Goal: Information Seeking & Learning: Learn about a topic

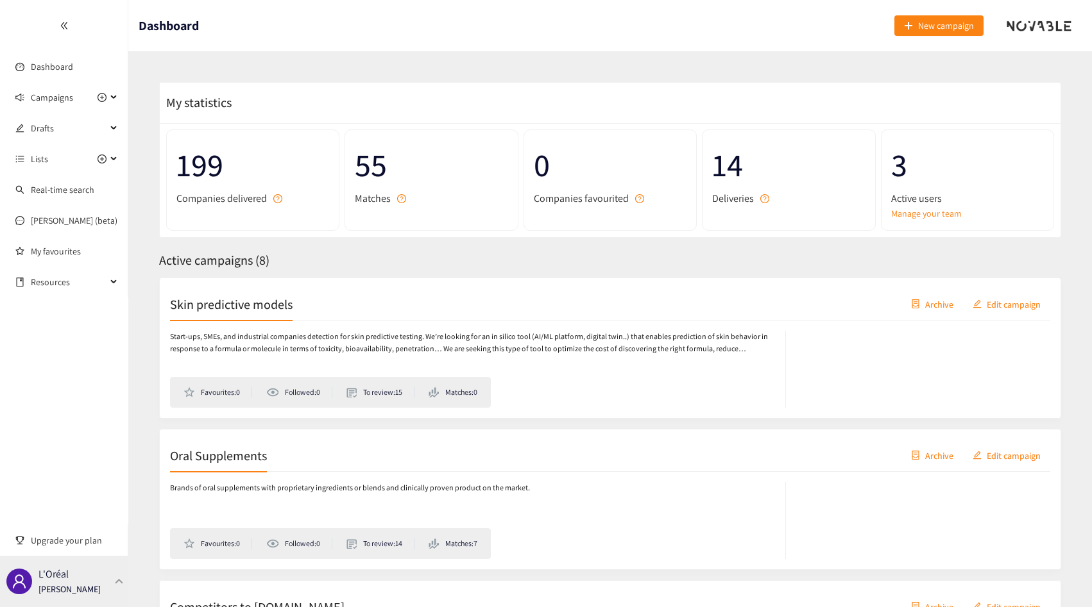
click at [54, 570] on p "L'Oréal" at bounding box center [53, 574] width 30 height 16
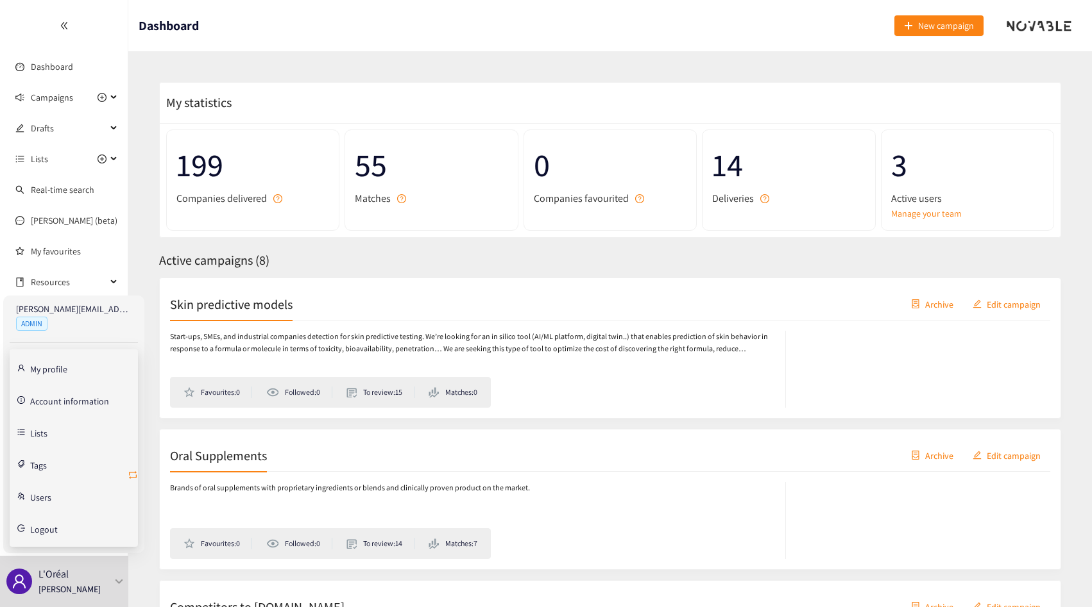
click at [132, 475] on icon "retweet" at bounding box center [133, 475] width 10 height 10
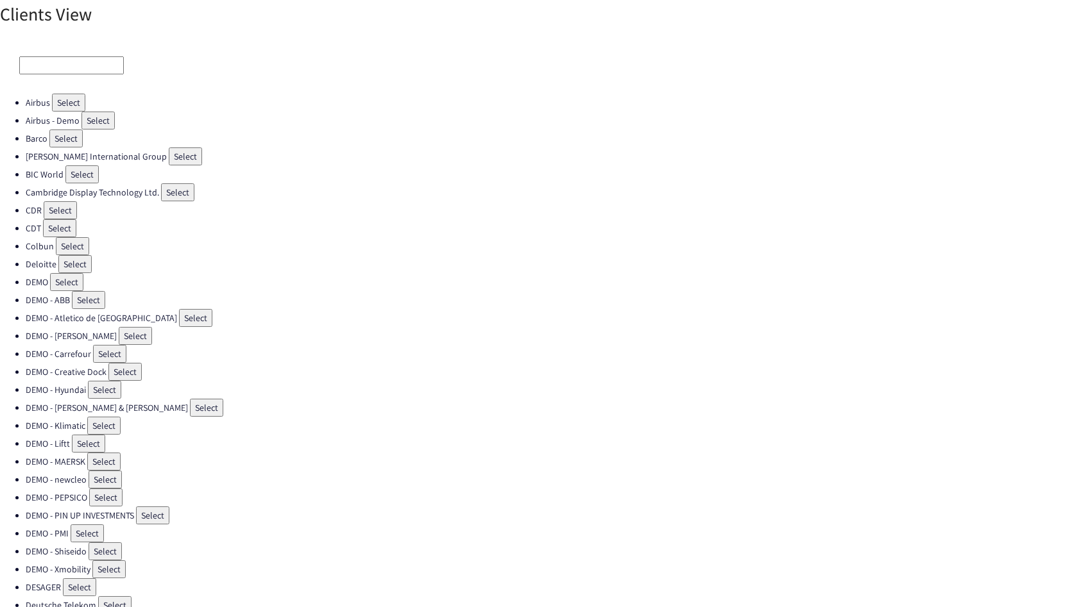
click at [58, 74] on input at bounding box center [71, 65] width 105 height 18
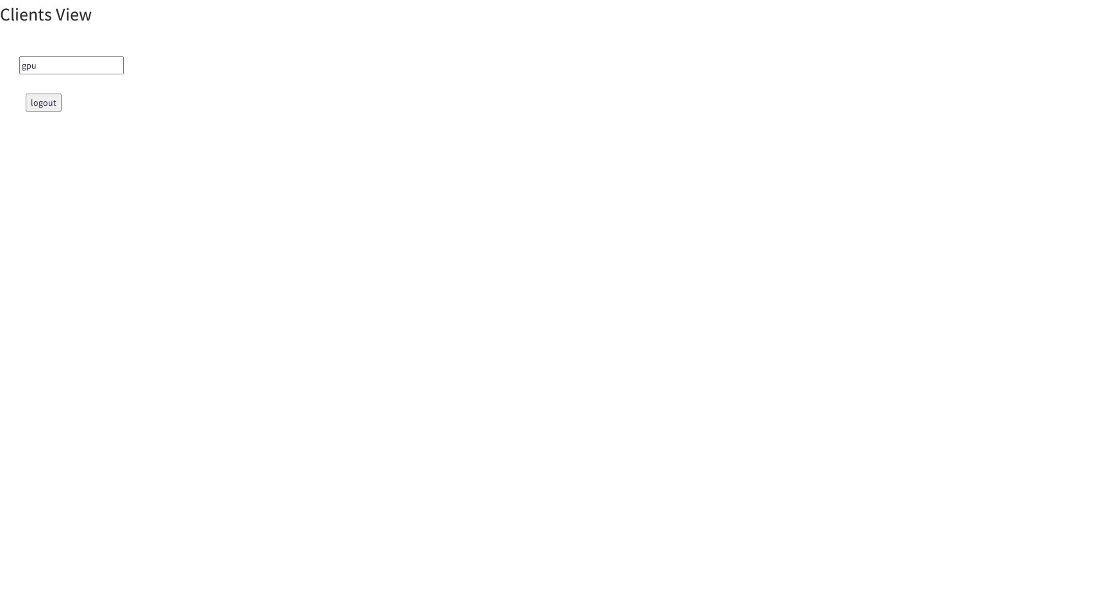
type input "gpu"
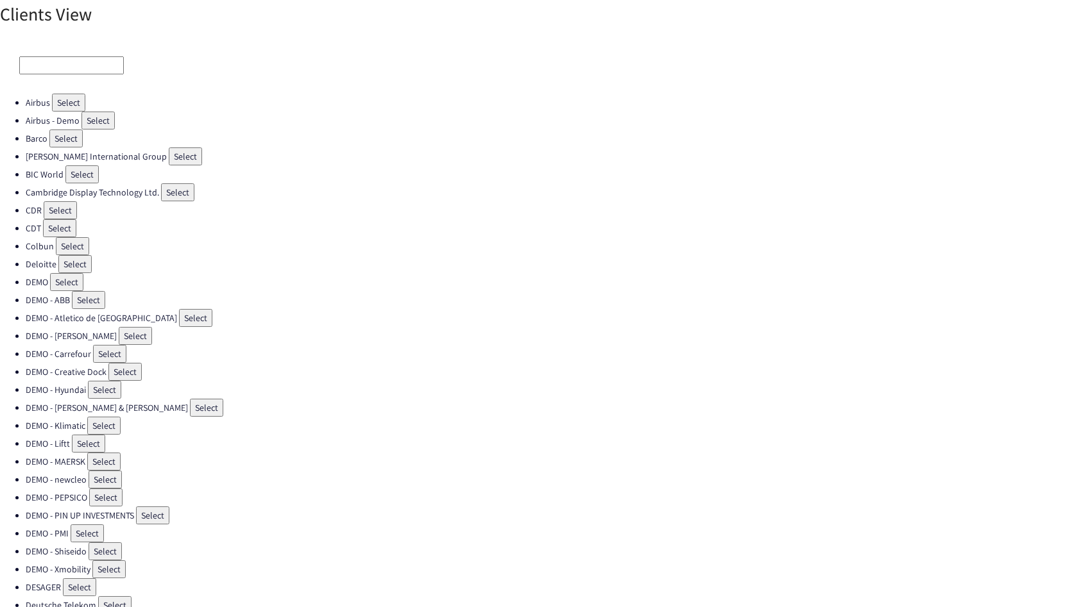
click at [83, 55] on div at bounding box center [546, 65] width 1092 height 56
click at [83, 57] on input at bounding box center [71, 65] width 105 height 18
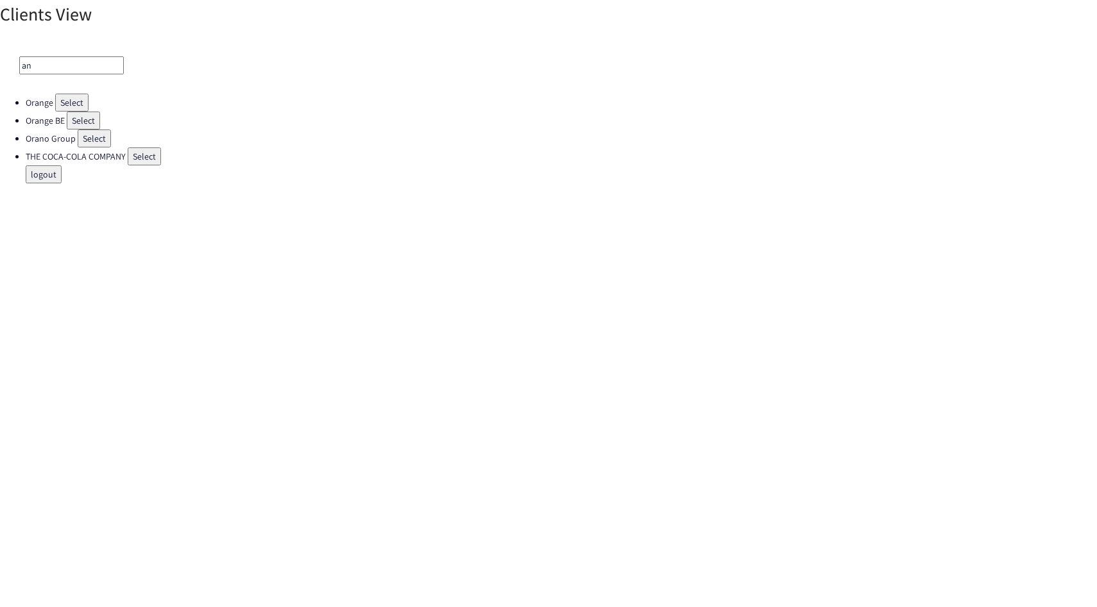
type input "a"
type input "fuj"
click at [78, 93] on div "fuj" at bounding box center [548, 65] width 1097 height 56
click at [76, 94] on button "Select" at bounding box center [69, 103] width 33 height 18
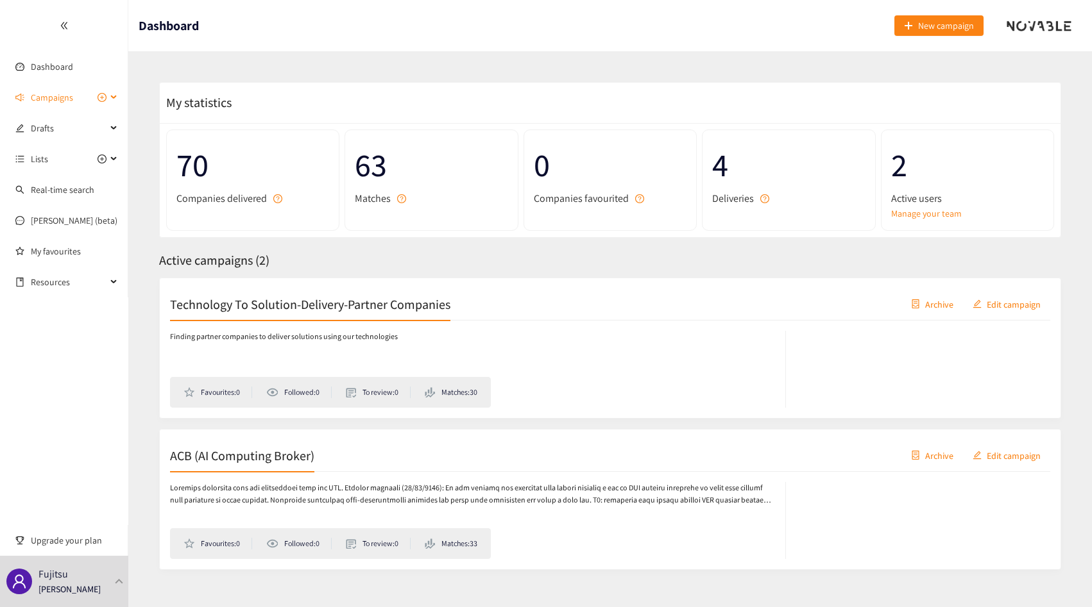
click at [63, 100] on span "Campaigns" at bounding box center [52, 98] width 42 height 26
click at [50, 153] on link "ACB (AI Computing Broker)" at bounding box center [82, 159] width 103 height 12
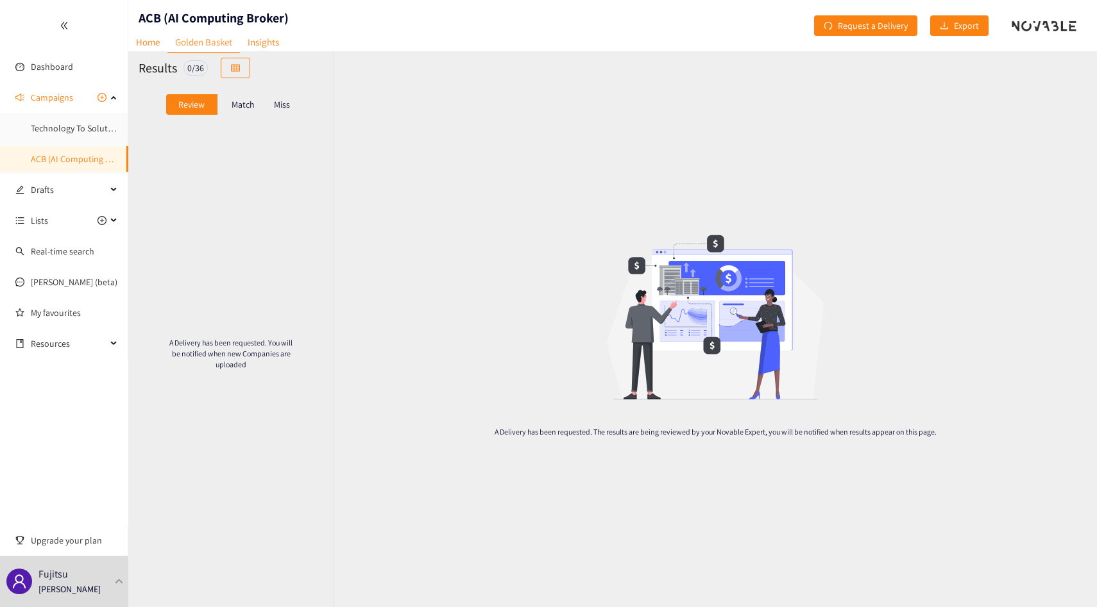
click at [238, 99] on p "Match" at bounding box center [243, 104] width 23 height 10
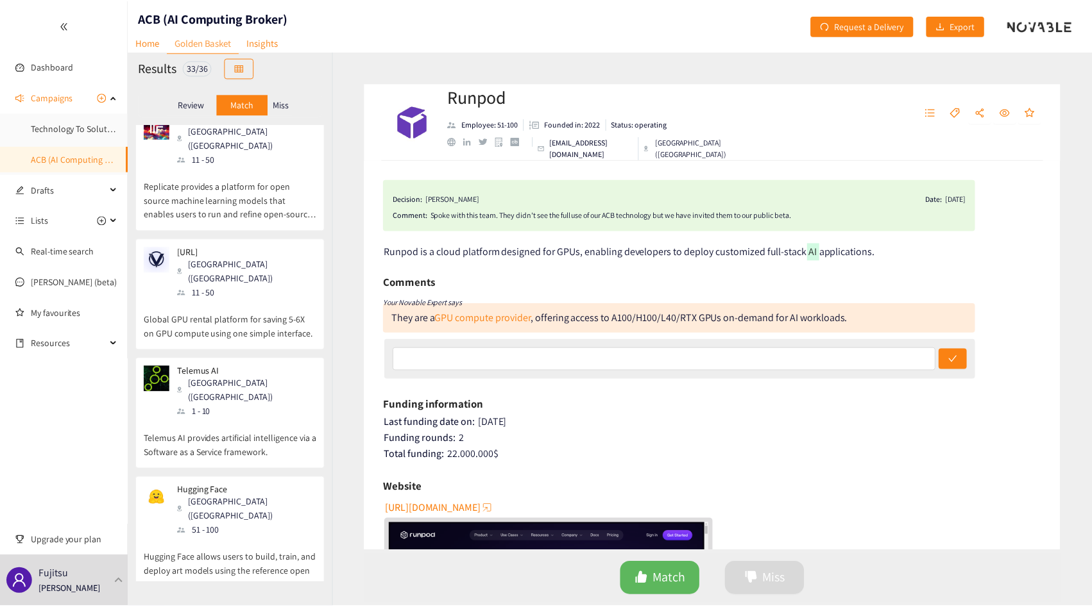
scroll to position [1061, 0]
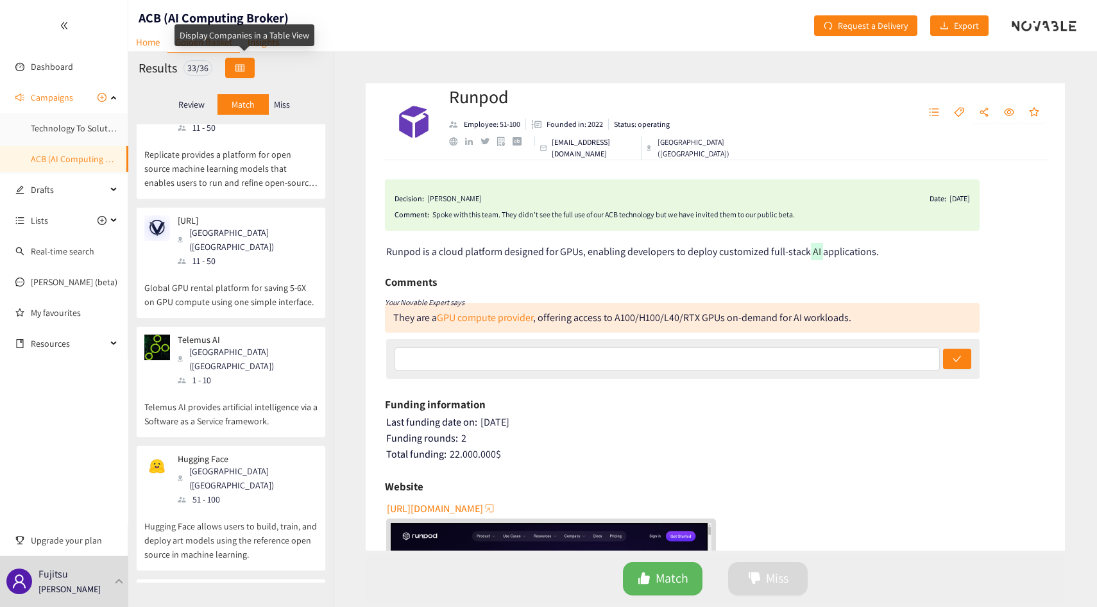
click at [253, 65] on button "button" at bounding box center [240, 68] width 30 height 21
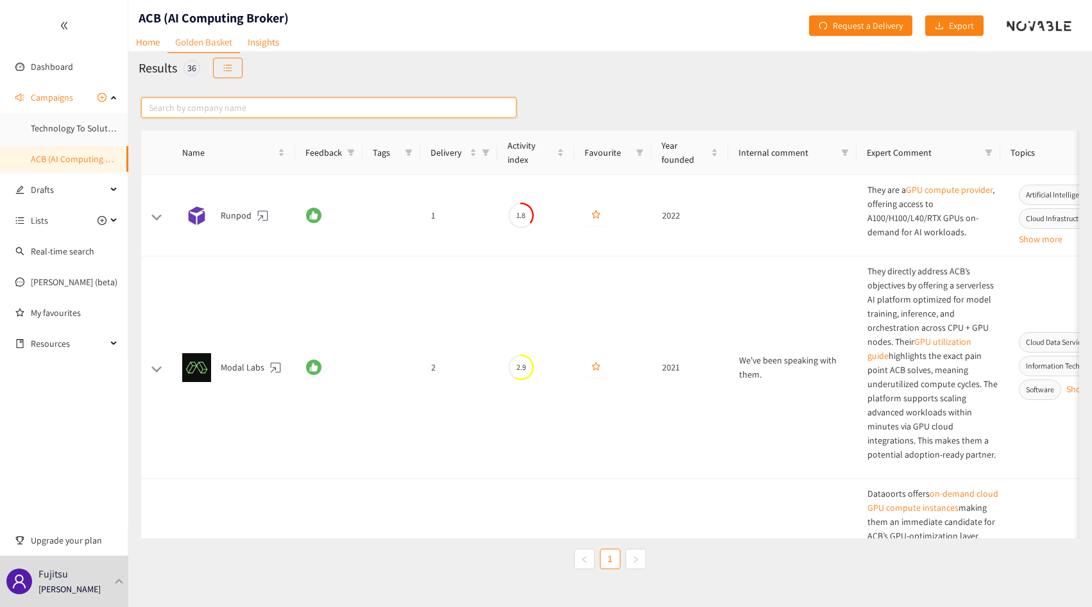
click at [234, 115] on input "text" at bounding box center [328, 107] width 375 height 21
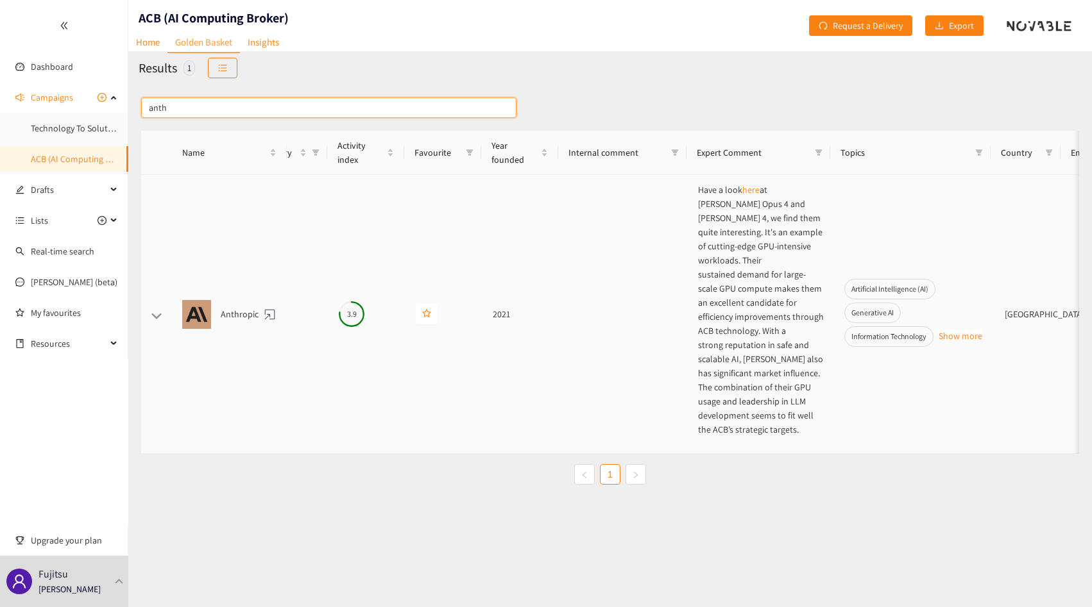
scroll to position [0, 0]
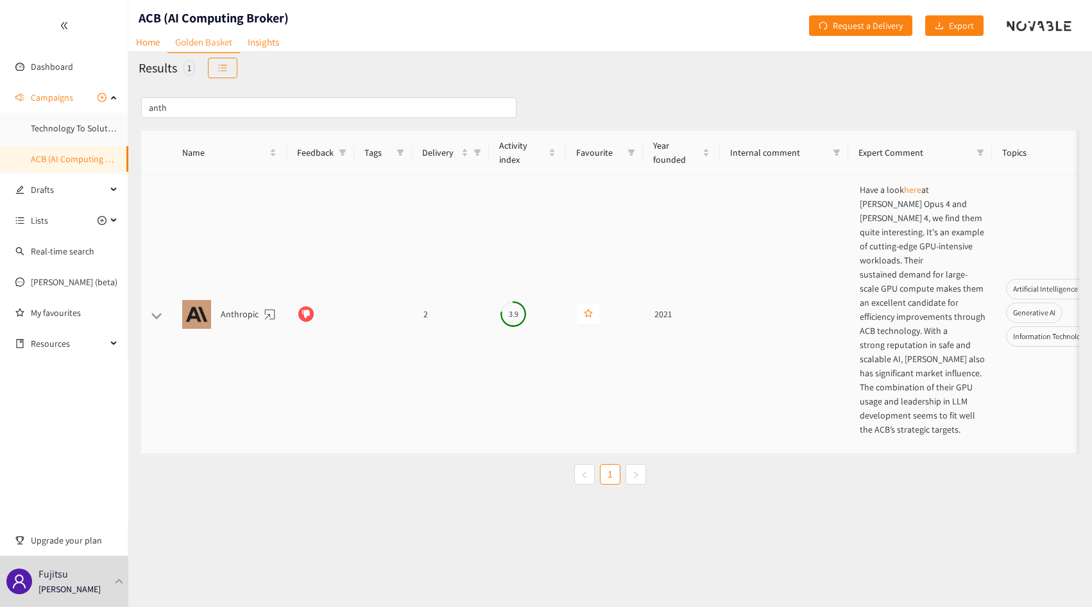
click at [162, 303] on td at bounding box center [156, 314] width 31 height 279
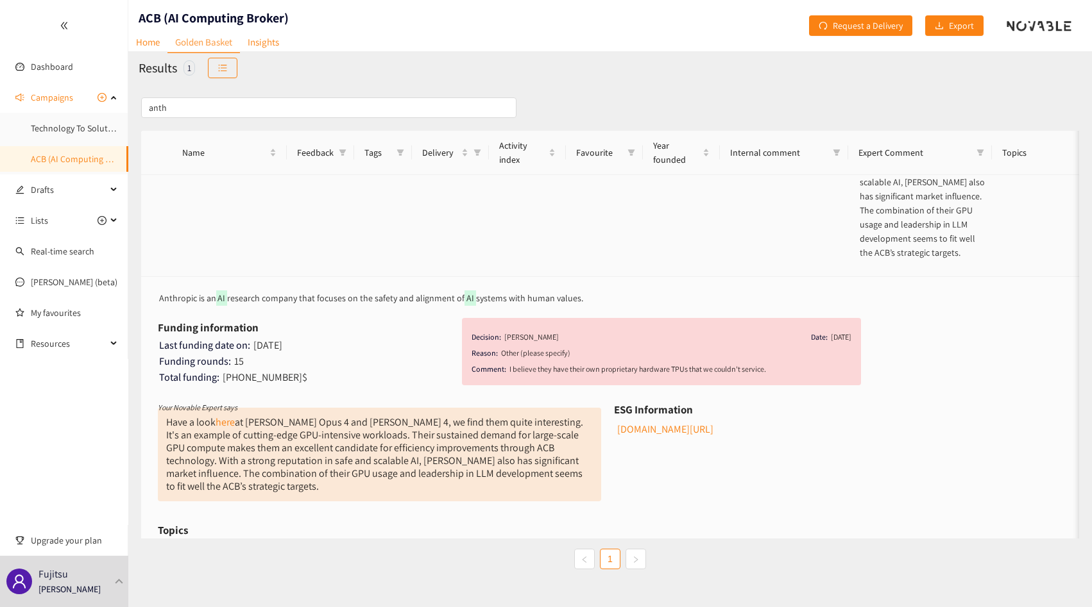
scroll to position [178, 0]
click at [441, 111] on input "anth" at bounding box center [328, 107] width 375 height 21
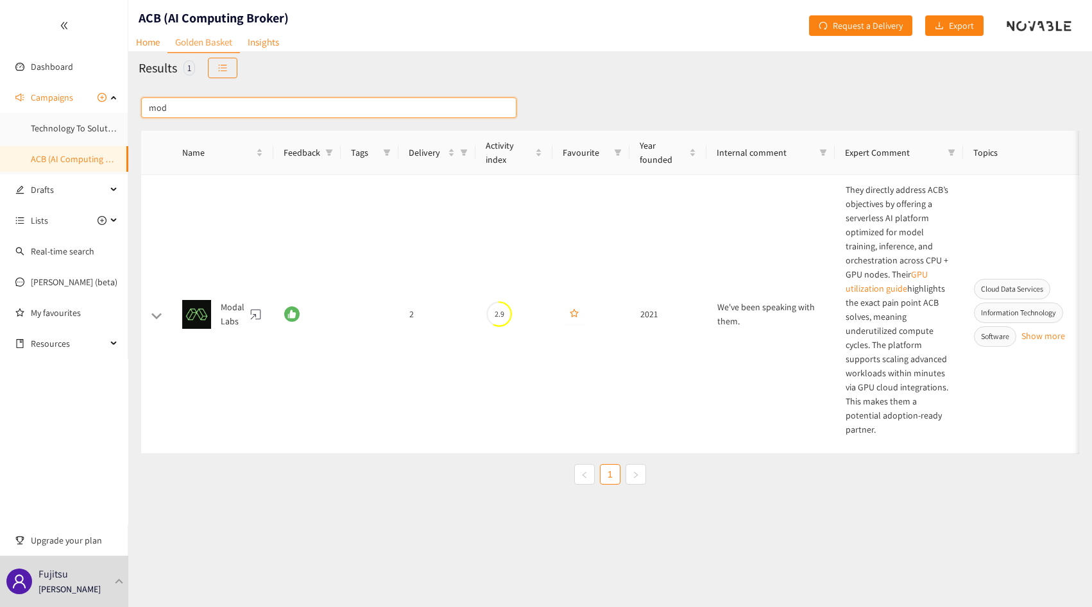
scroll to position [0, 0]
type input "m"
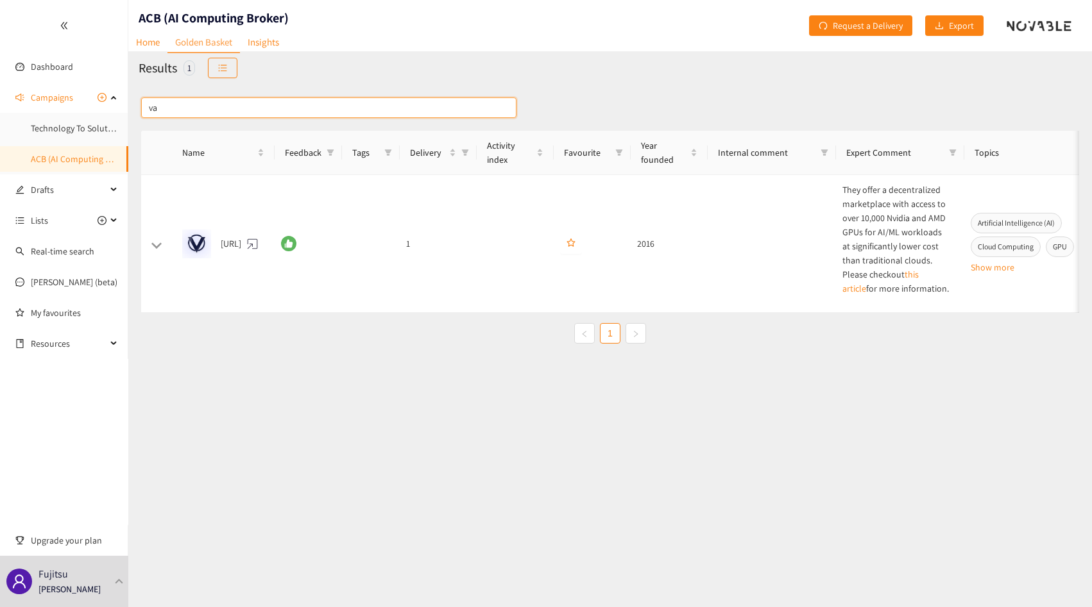
type input "v"
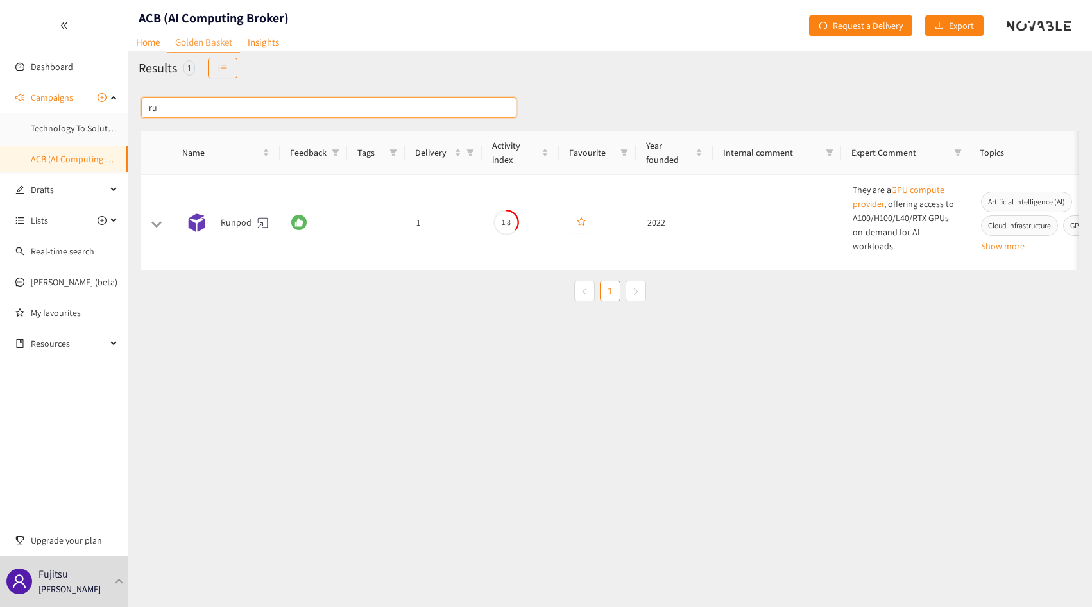
type input "r"
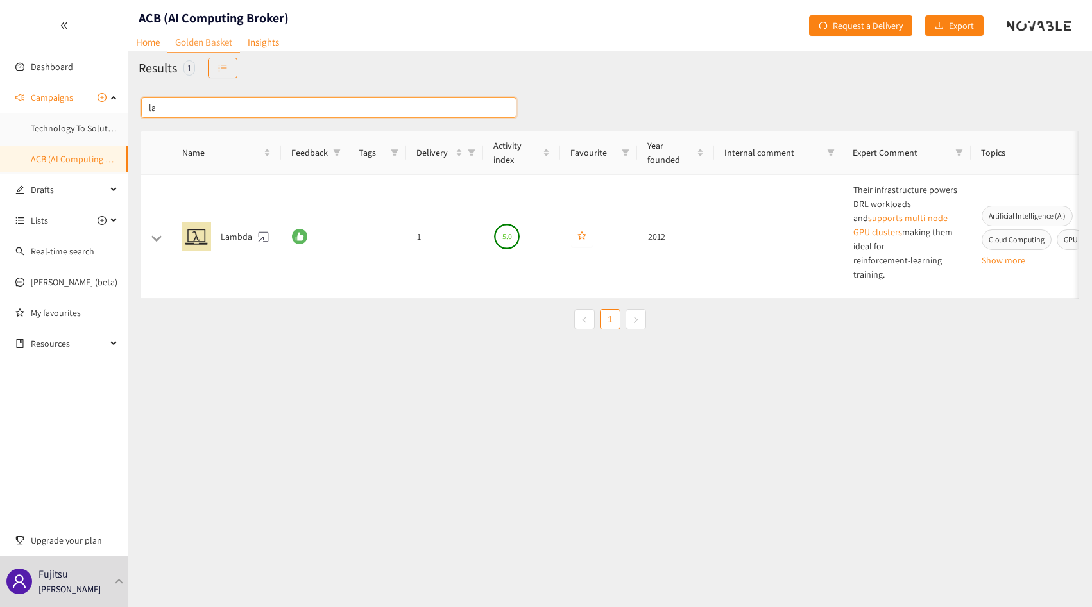
type input "l"
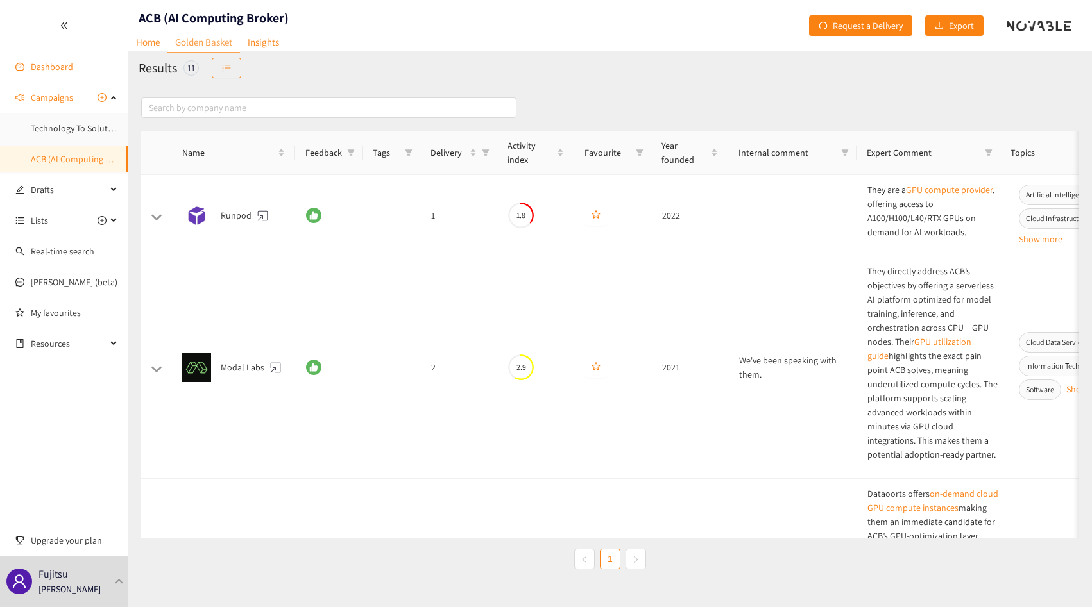
click at [49, 66] on link "Dashboard" at bounding box center [52, 67] width 42 height 12
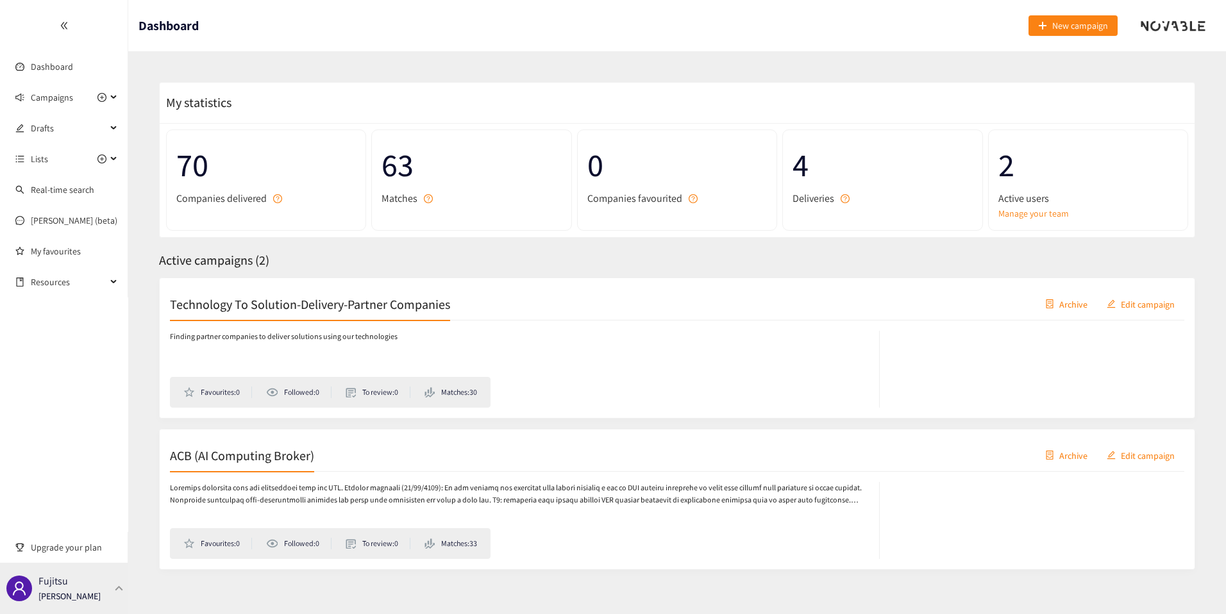
click at [96, 602] on p "[PERSON_NAME]" at bounding box center [69, 596] width 62 height 14
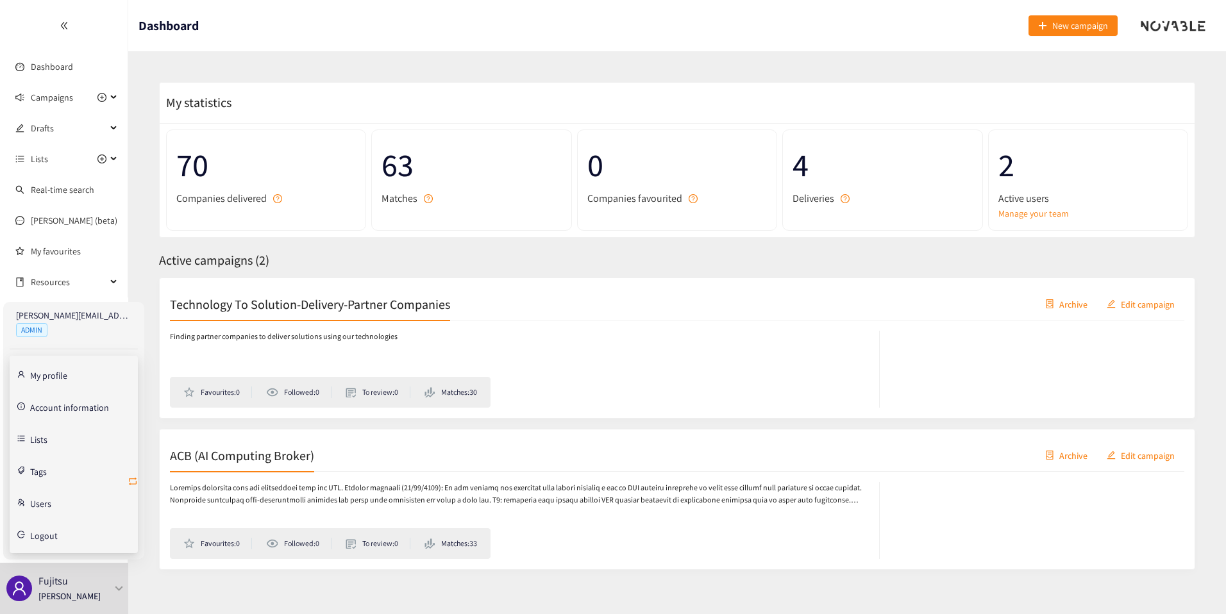
click at [133, 484] on icon "retweet" at bounding box center [133, 482] width 10 height 10
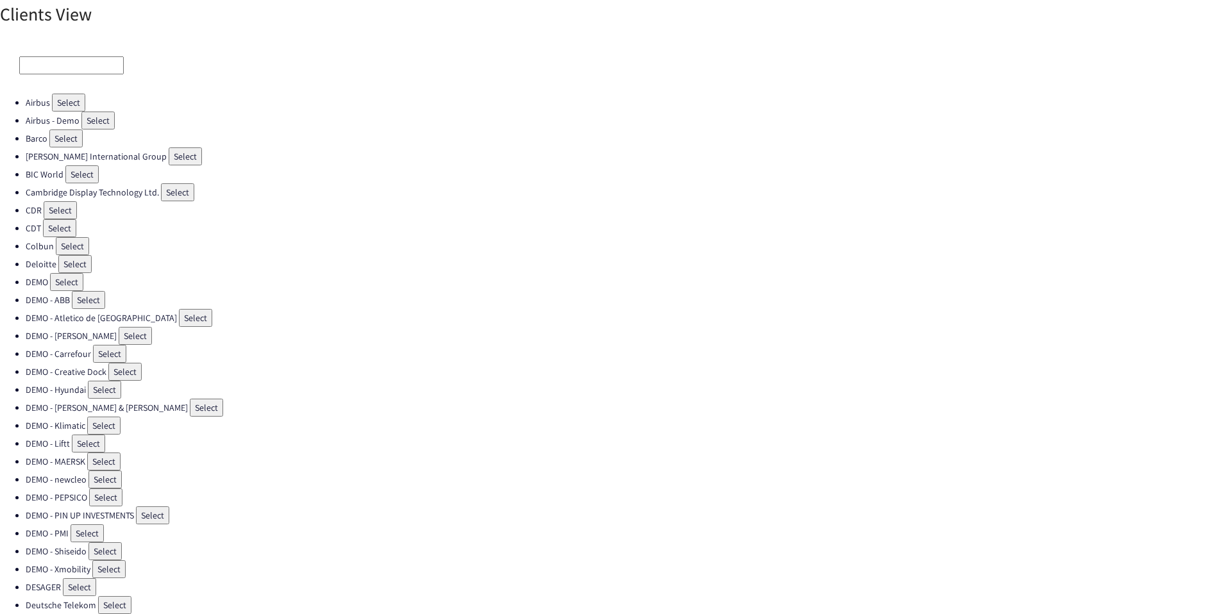
click at [57, 72] on input at bounding box center [71, 65] width 105 height 18
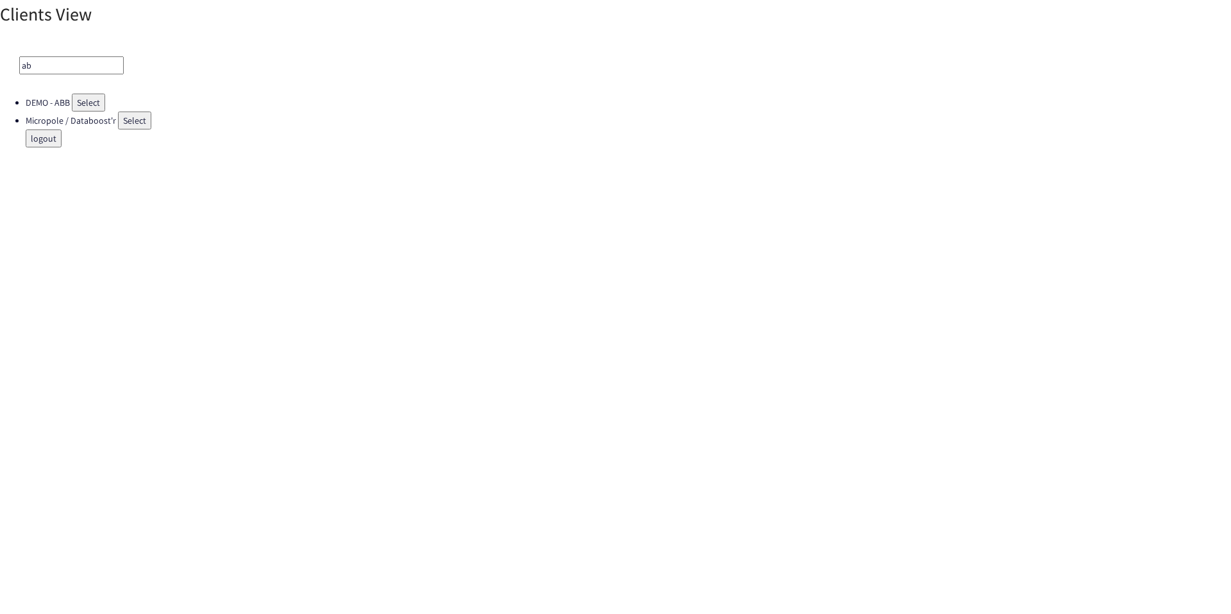
type input "a"
type input "fuji"
click at [70, 100] on button "Select" at bounding box center [69, 103] width 33 height 18
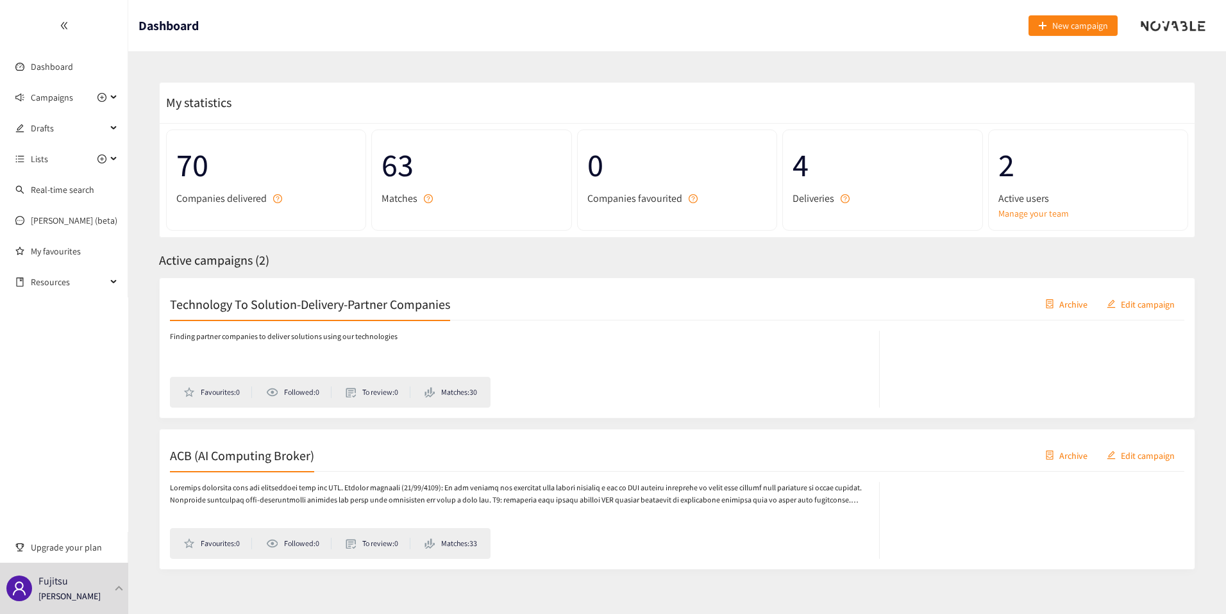
click at [263, 493] on p at bounding box center [518, 494] width 696 height 24
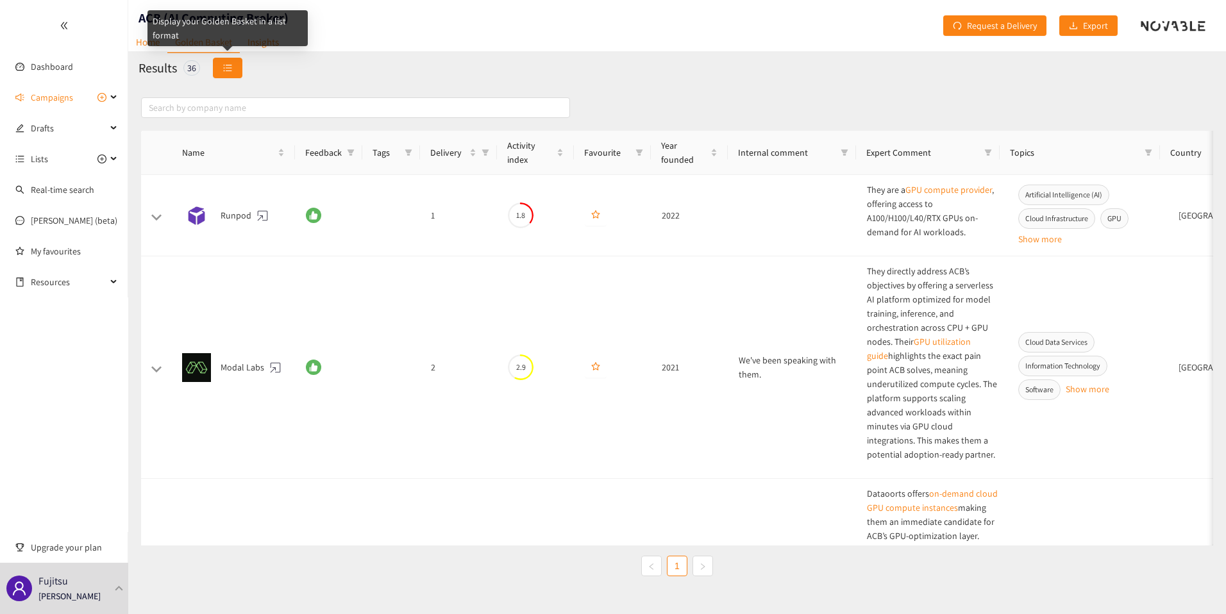
click at [230, 62] on button "button" at bounding box center [228, 68] width 30 height 21
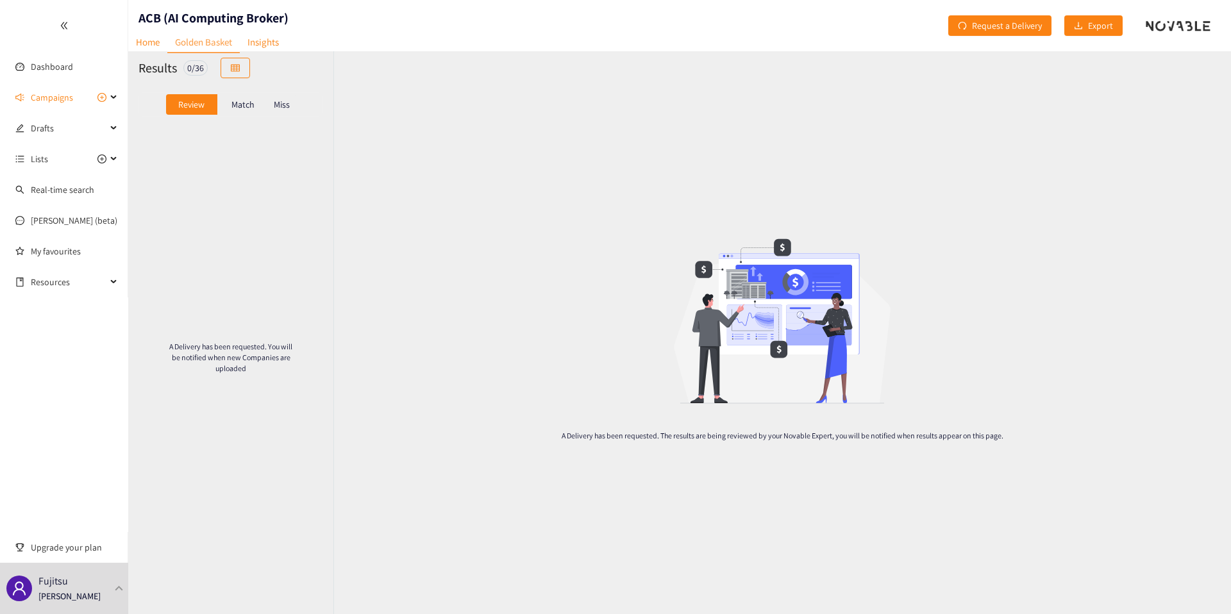
click at [244, 105] on p "Match" at bounding box center [243, 104] width 23 height 10
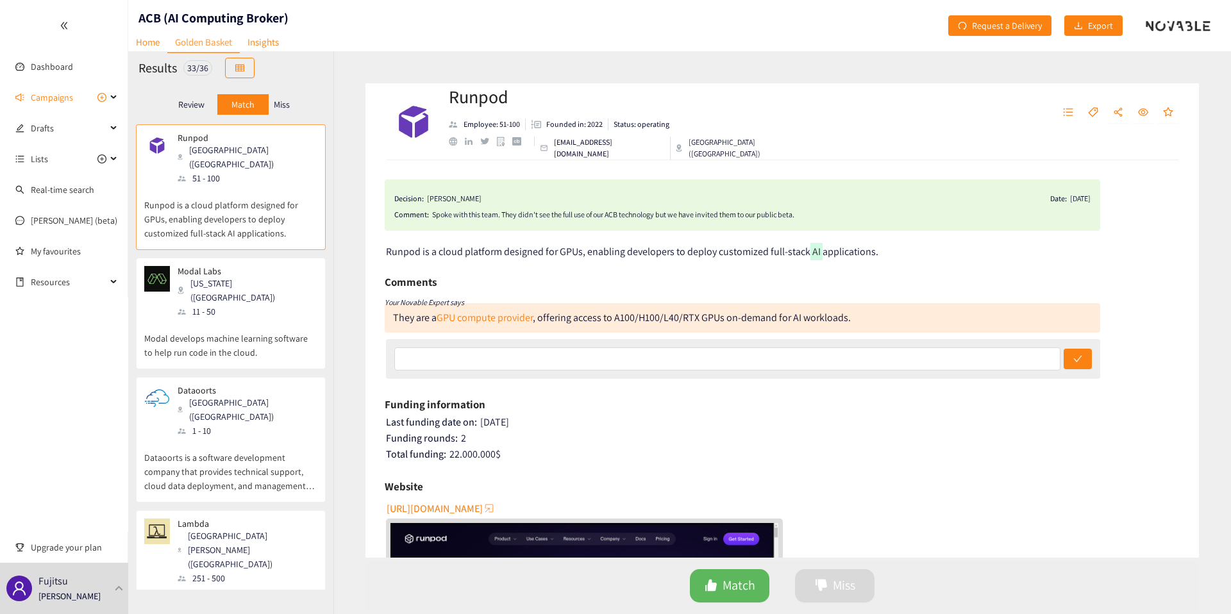
click at [238, 305] on div "11 - 50" at bounding box center [247, 312] width 139 height 14
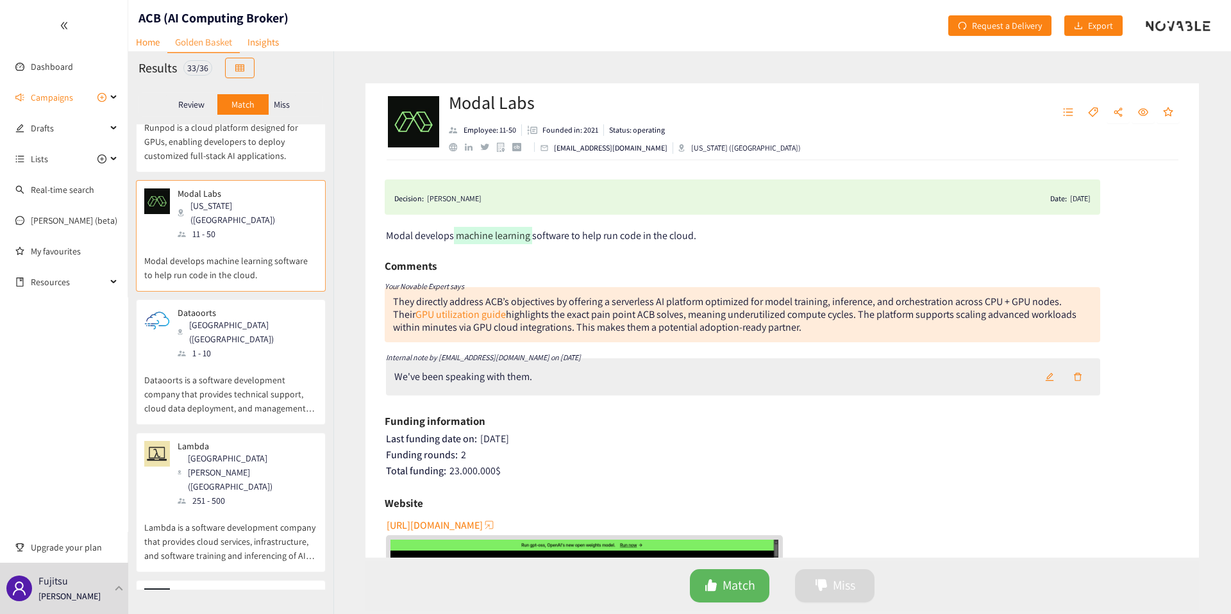
scroll to position [78, 0]
click at [245, 360] on p "Dataoorts is a software development company that provides technical support, cl…" at bounding box center [230, 387] width 173 height 55
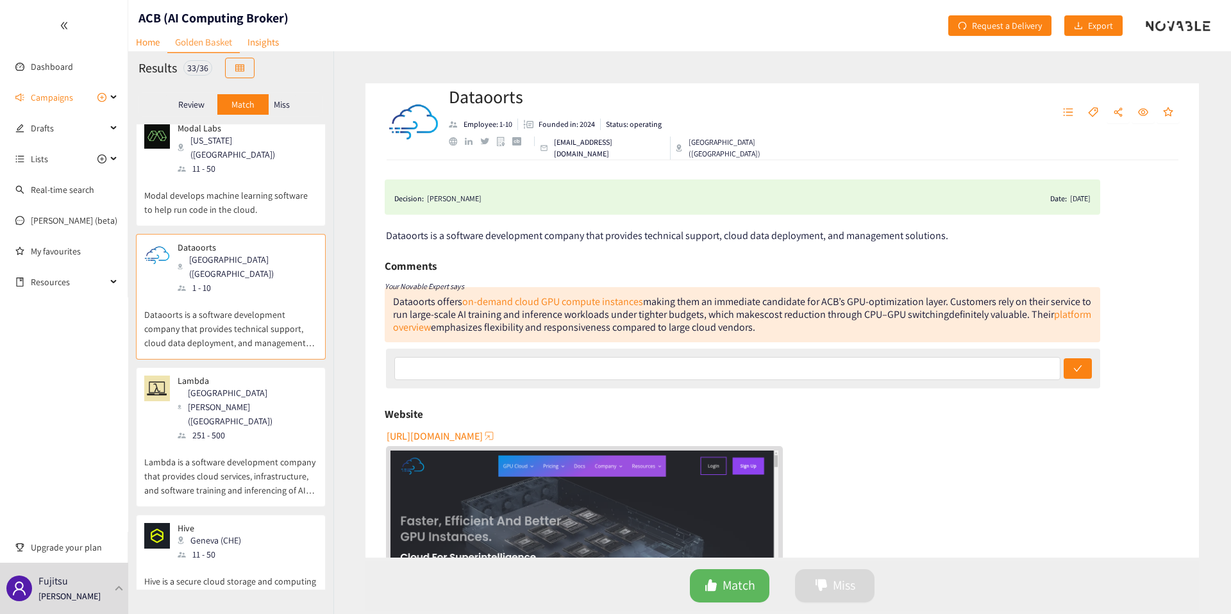
click at [244, 443] on p "Lambda is a software development company that provides cloud services, infrastr…" at bounding box center [230, 470] width 173 height 55
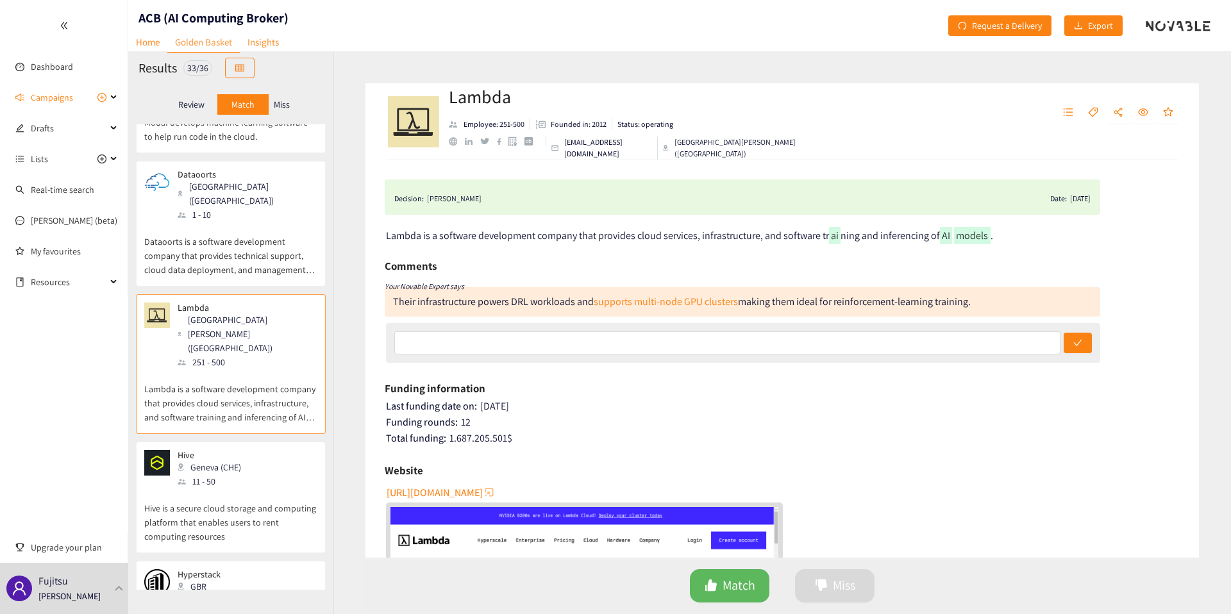
click at [244, 442] on div "Hive Geneva (CHE) 11 - 50 Hive is a secure cloud storage and computing platform…" at bounding box center [231, 498] width 190 height 112
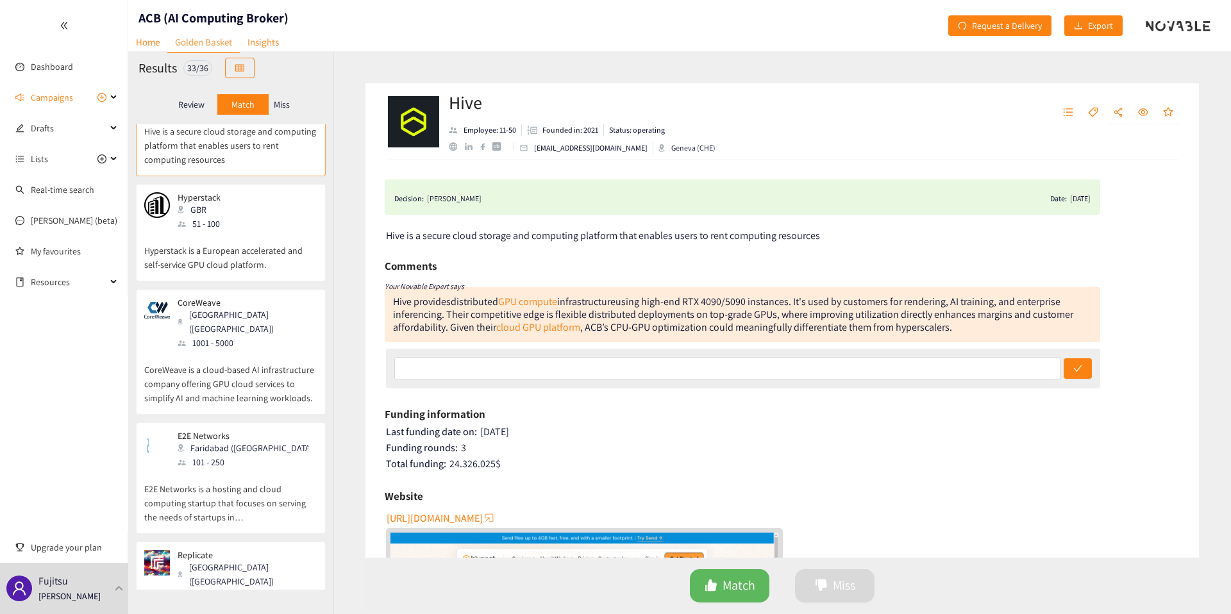
click at [244, 455] on div "101 - 250" at bounding box center [247, 462] width 139 height 14
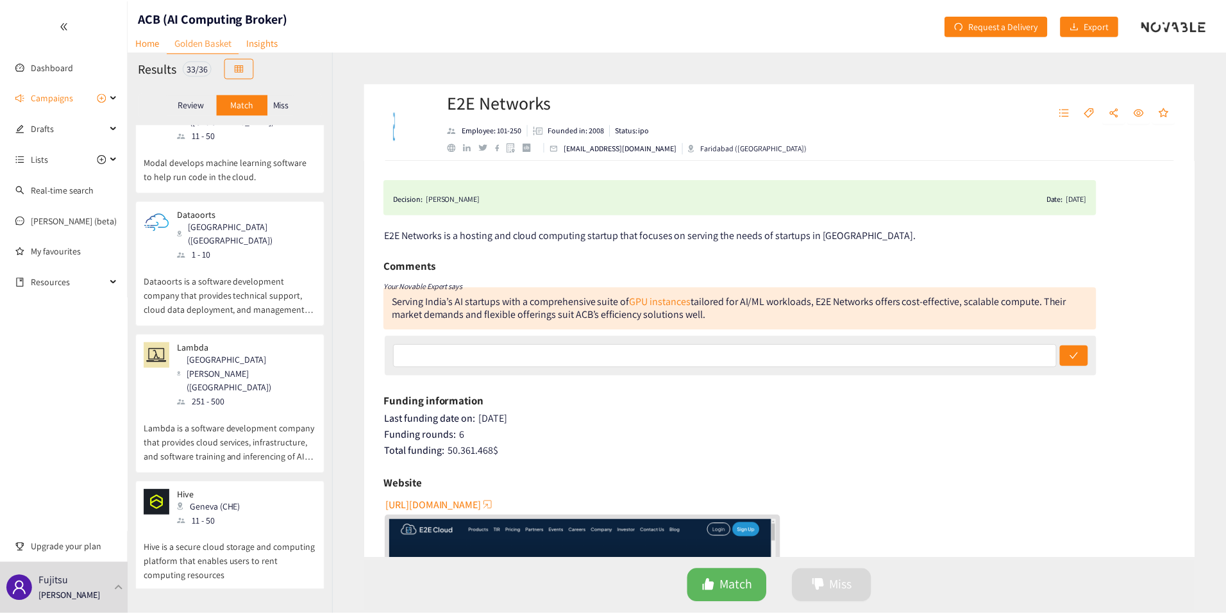
scroll to position [0, 0]
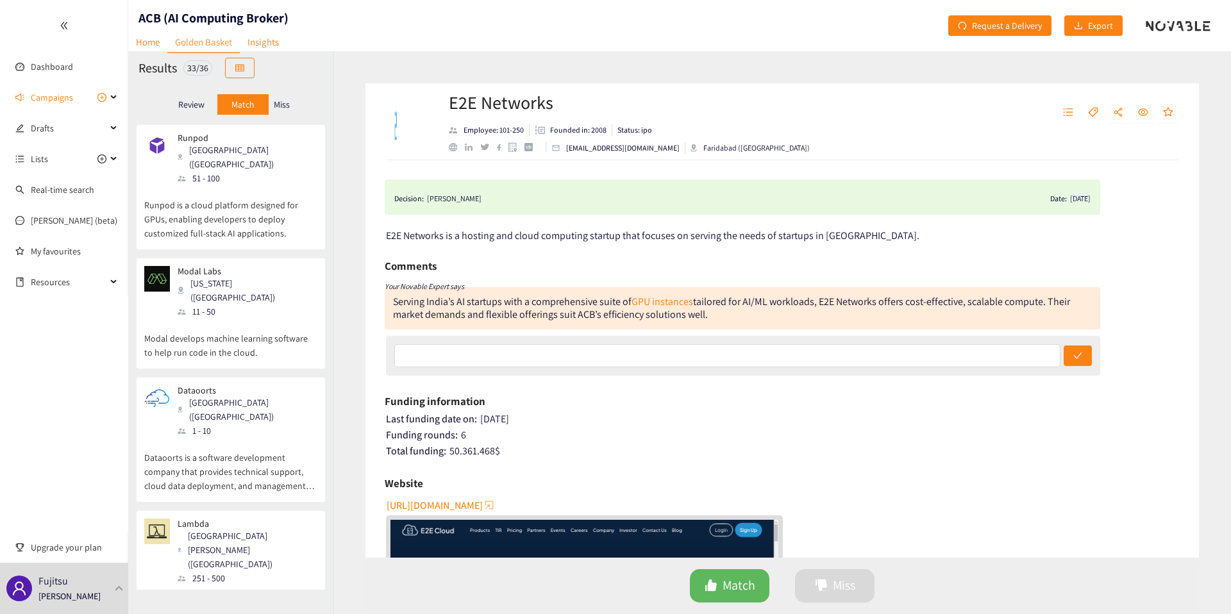
click at [293, 97] on div "Miss" at bounding box center [282, 104] width 27 height 21
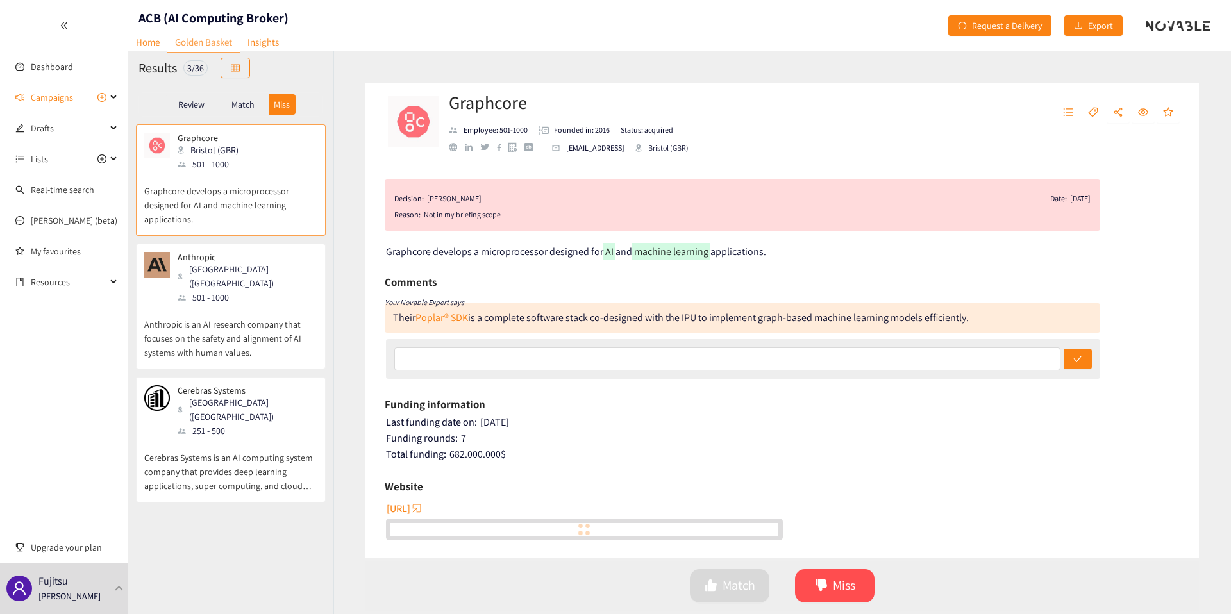
click at [256, 97] on div "Match" at bounding box center [242, 104] width 51 height 21
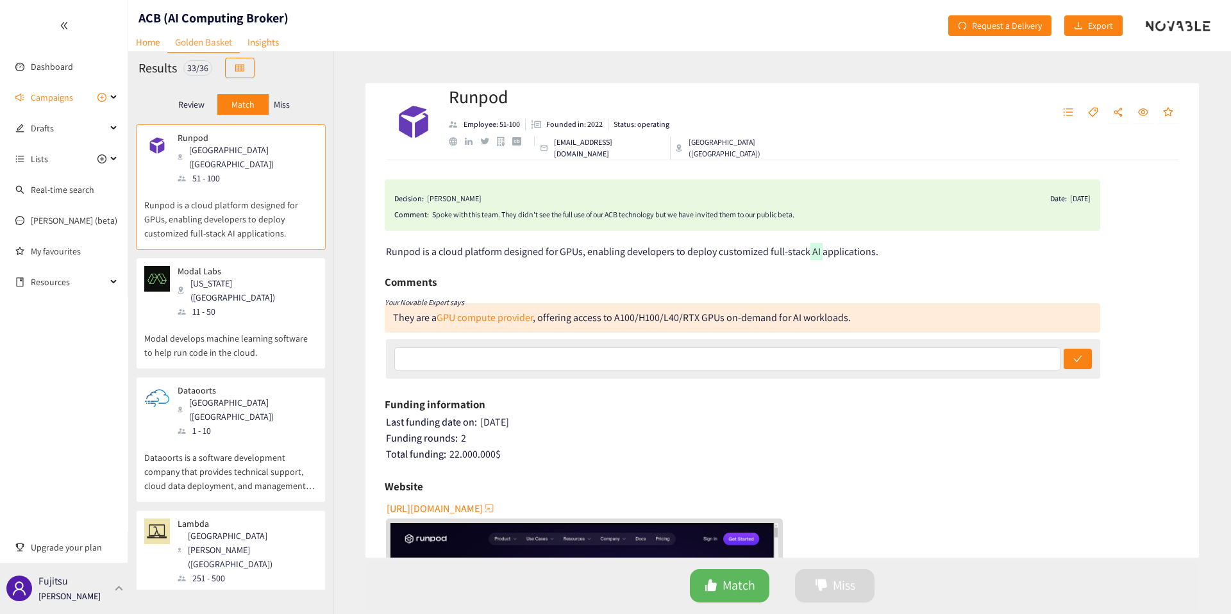
click at [84, 587] on div "Fujitsu [PERSON_NAME]" at bounding box center [69, 588] width 62 height 19
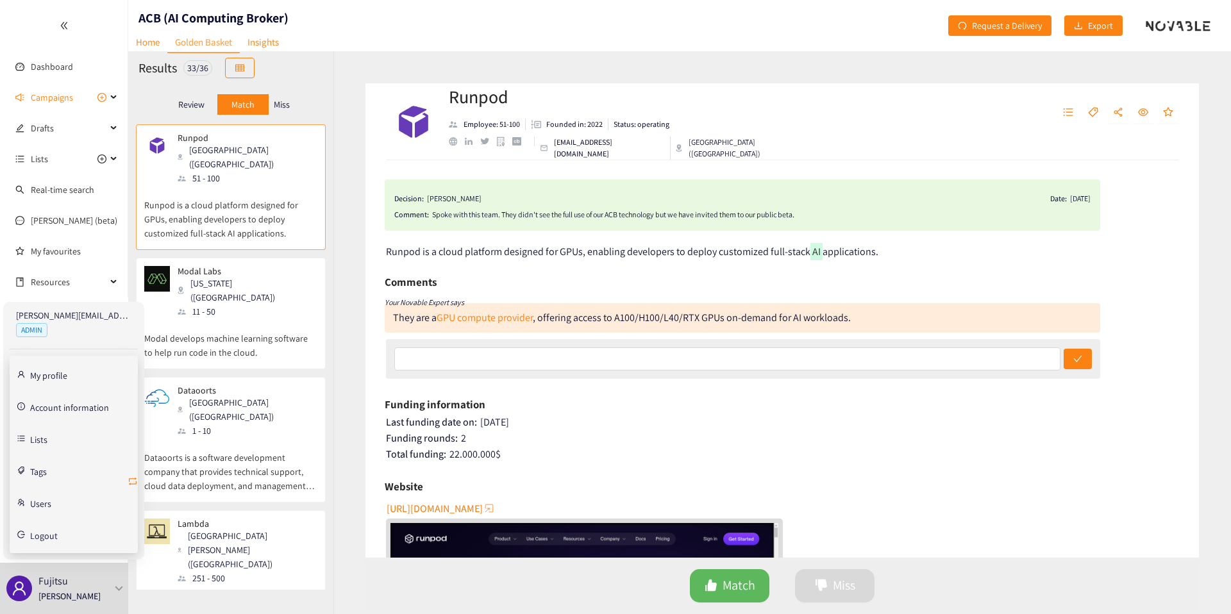
click at [134, 485] on icon "retweet" at bounding box center [133, 482] width 10 height 10
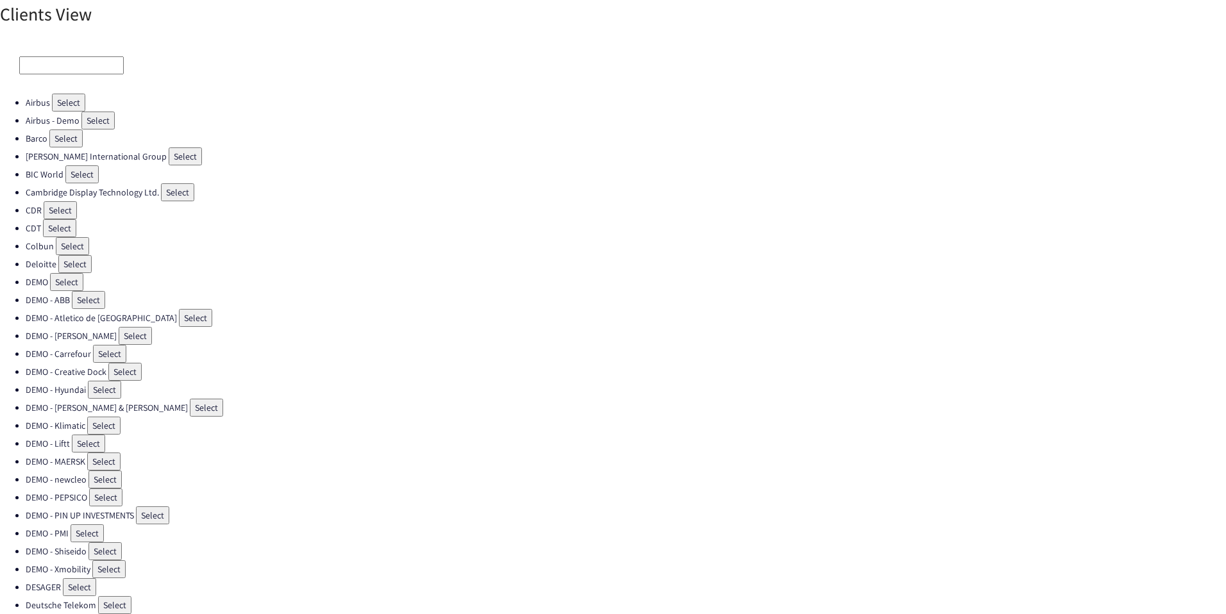
click at [59, 67] on input at bounding box center [71, 65] width 105 height 18
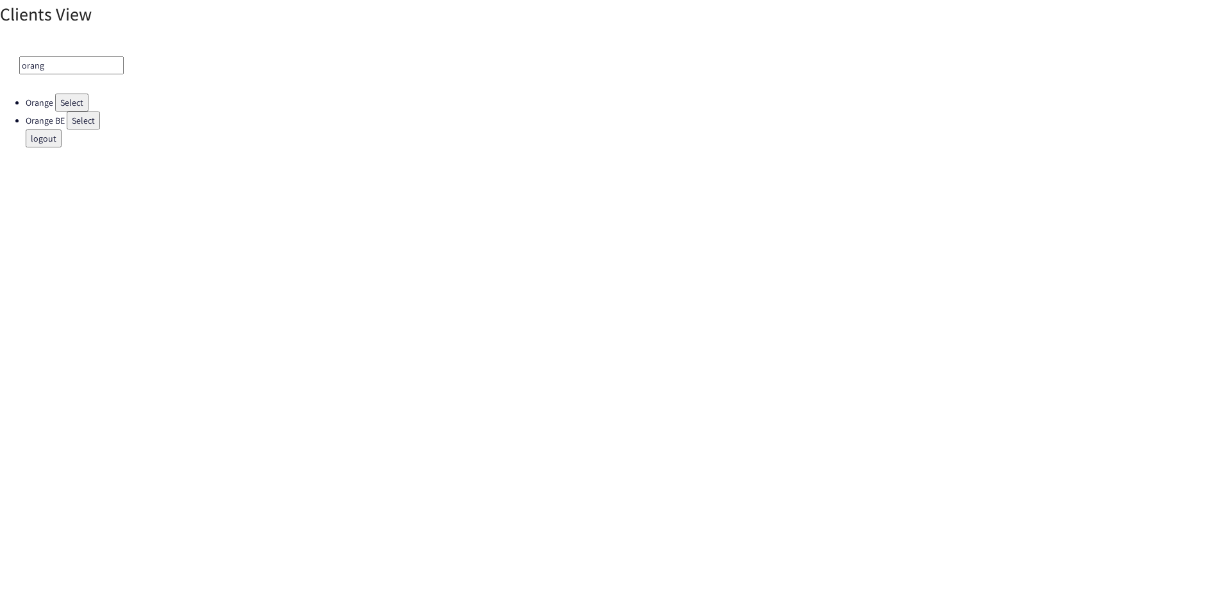
type input "orang"
click at [59, 97] on button "Select" at bounding box center [71, 103] width 33 height 18
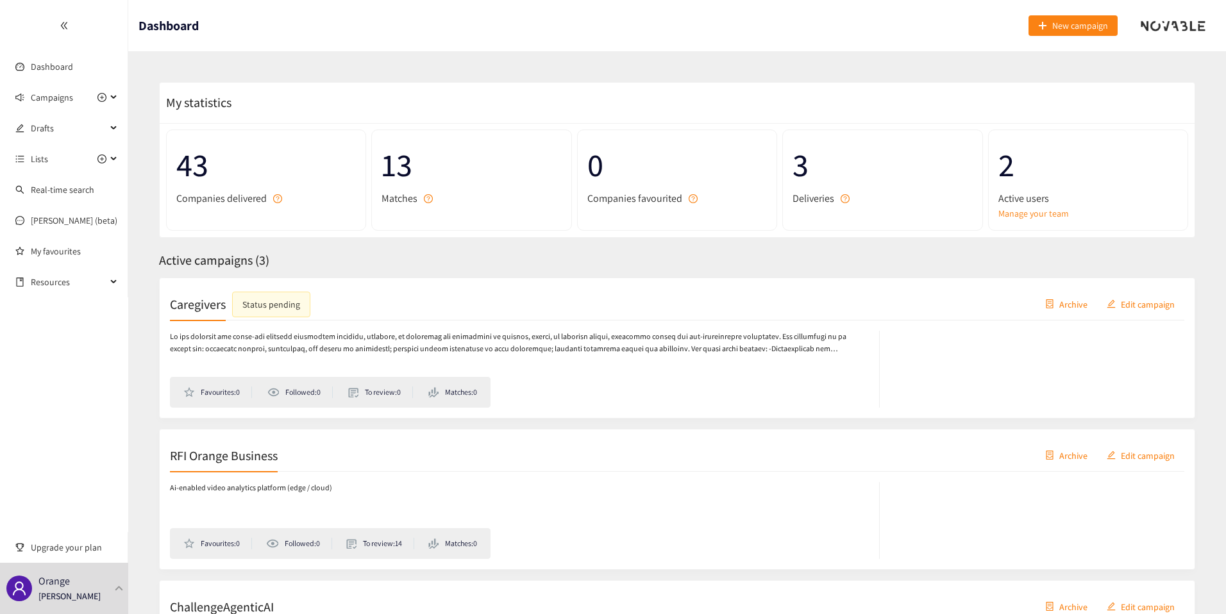
scroll to position [164, 0]
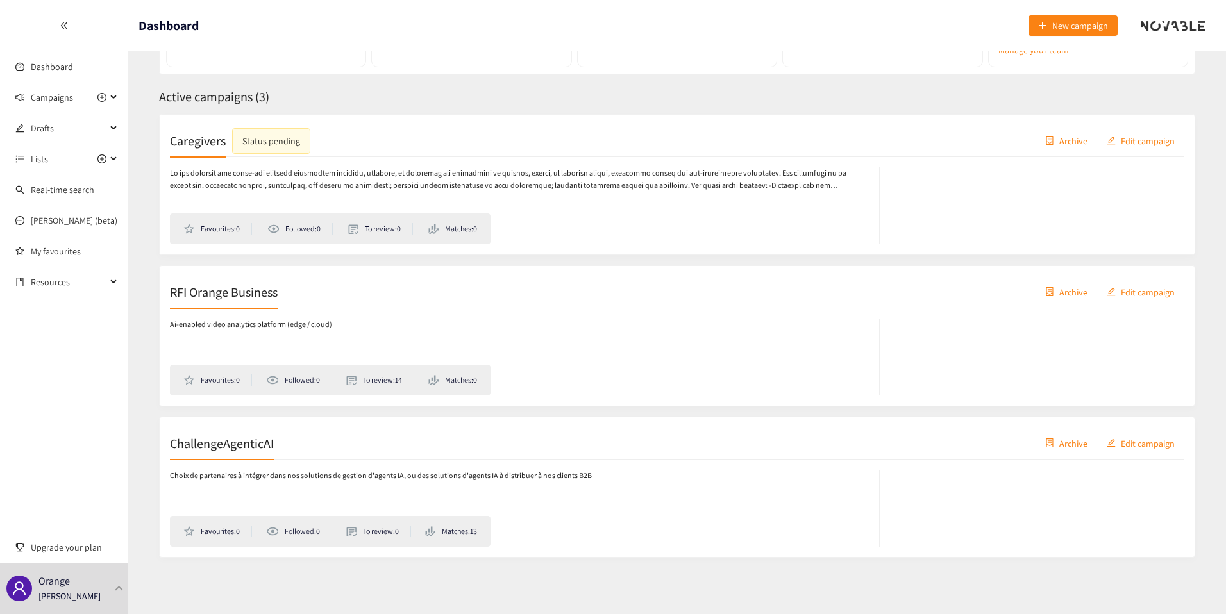
click at [271, 443] on h2 "ChallengeAgenticAI" at bounding box center [222, 443] width 104 height 18
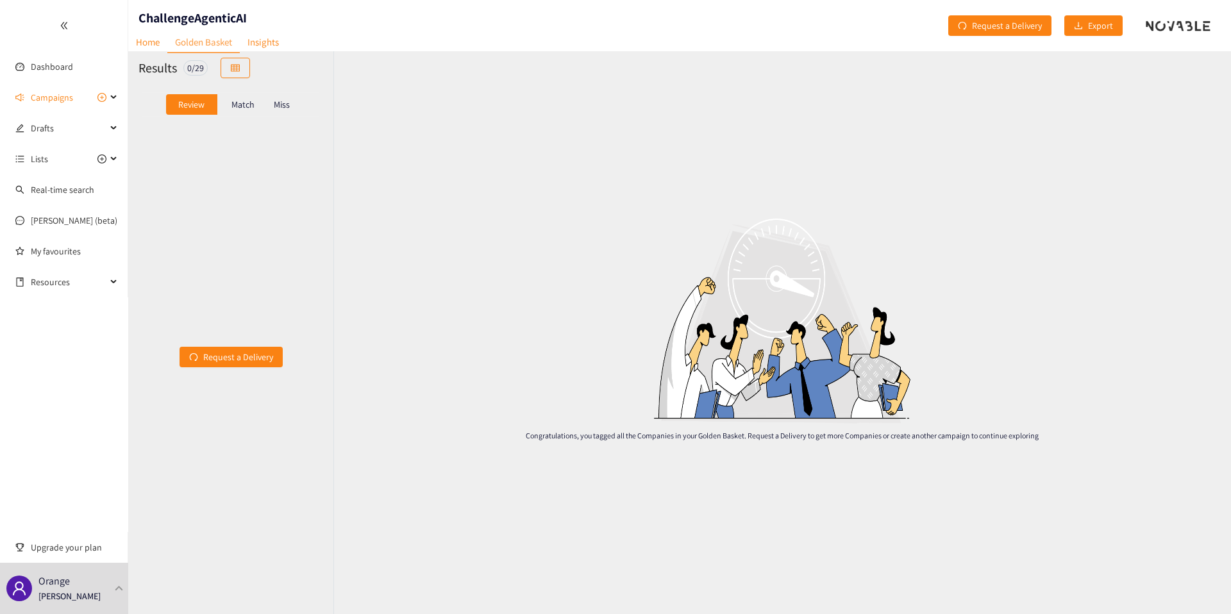
click at [253, 97] on div "Match" at bounding box center [242, 104] width 51 height 21
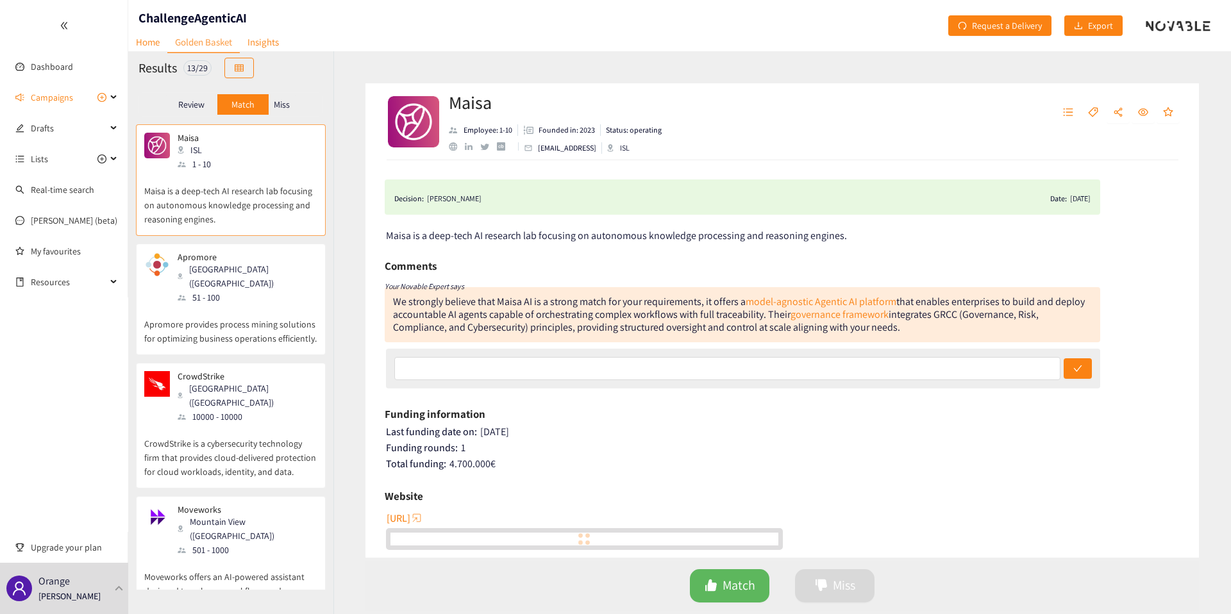
click at [282, 103] on p "Miss" at bounding box center [282, 104] width 16 height 10
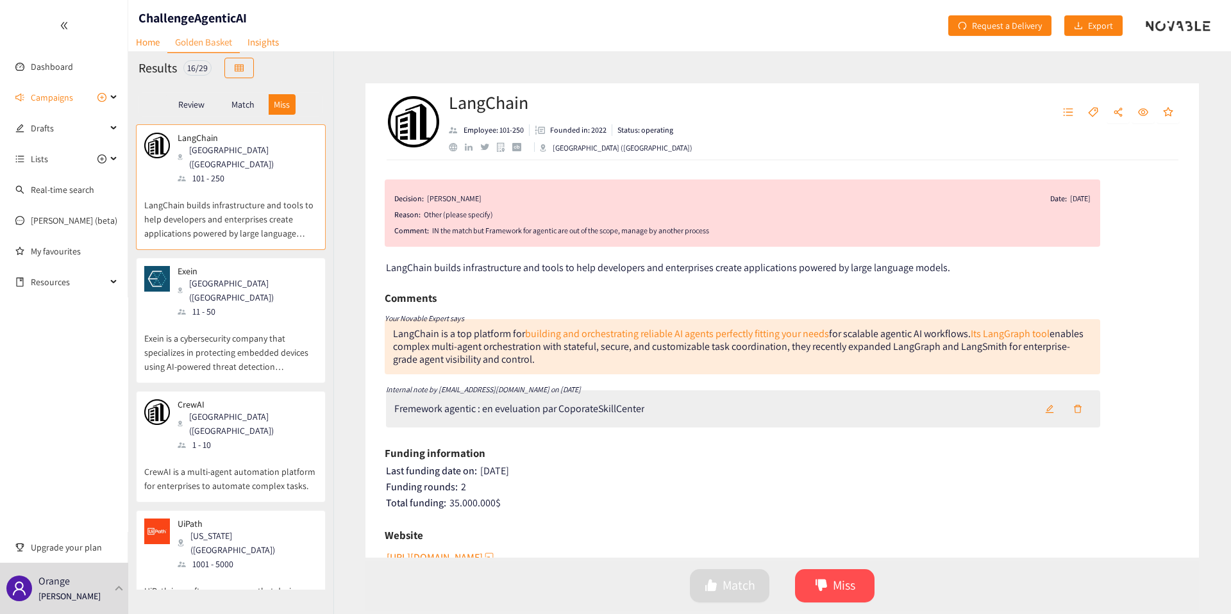
click at [231, 319] on p "Exein is a cybersecurity company that specializes in protecting embedded device…" at bounding box center [230, 346] width 173 height 55
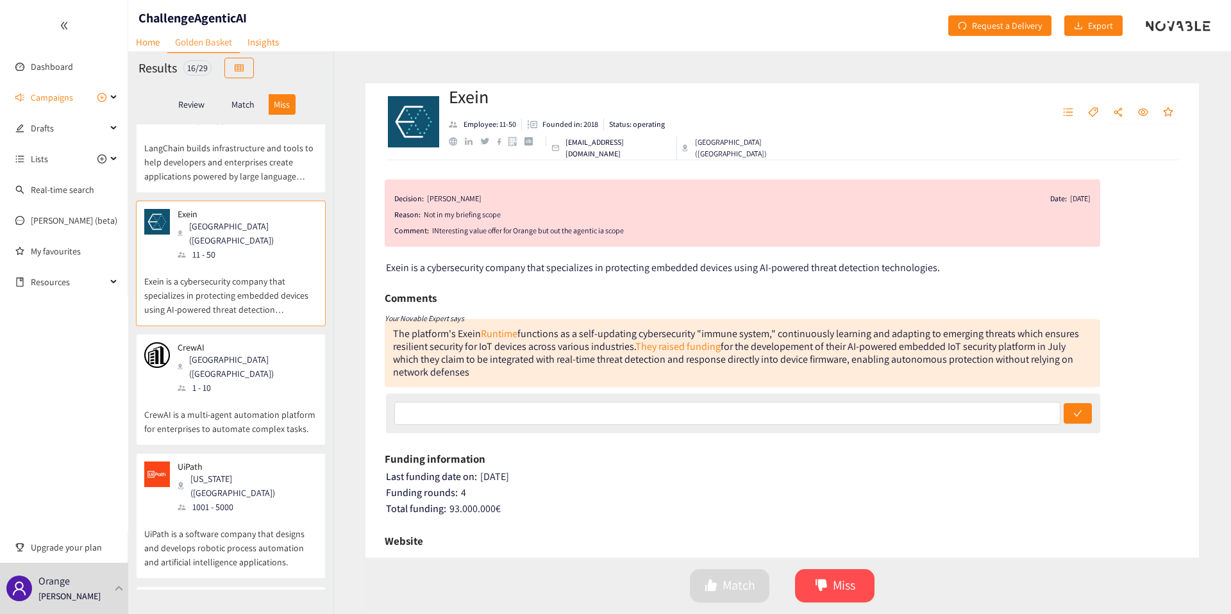
scroll to position [60, 0]
click at [249, 392] on p "CrewAI is a multi-agent automation platform for enterprises to automate complex…" at bounding box center [230, 412] width 173 height 41
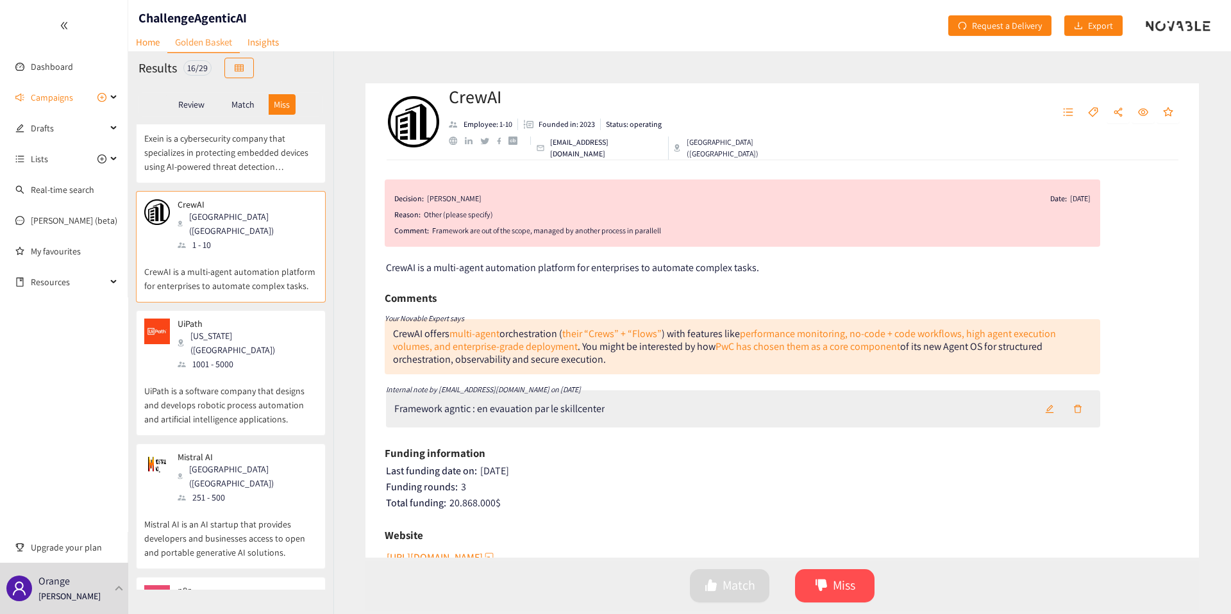
scroll to position [204, 0]
click at [269, 367] on p "UiPath is a software company that designs and develops robotic process automati…" at bounding box center [230, 394] width 173 height 55
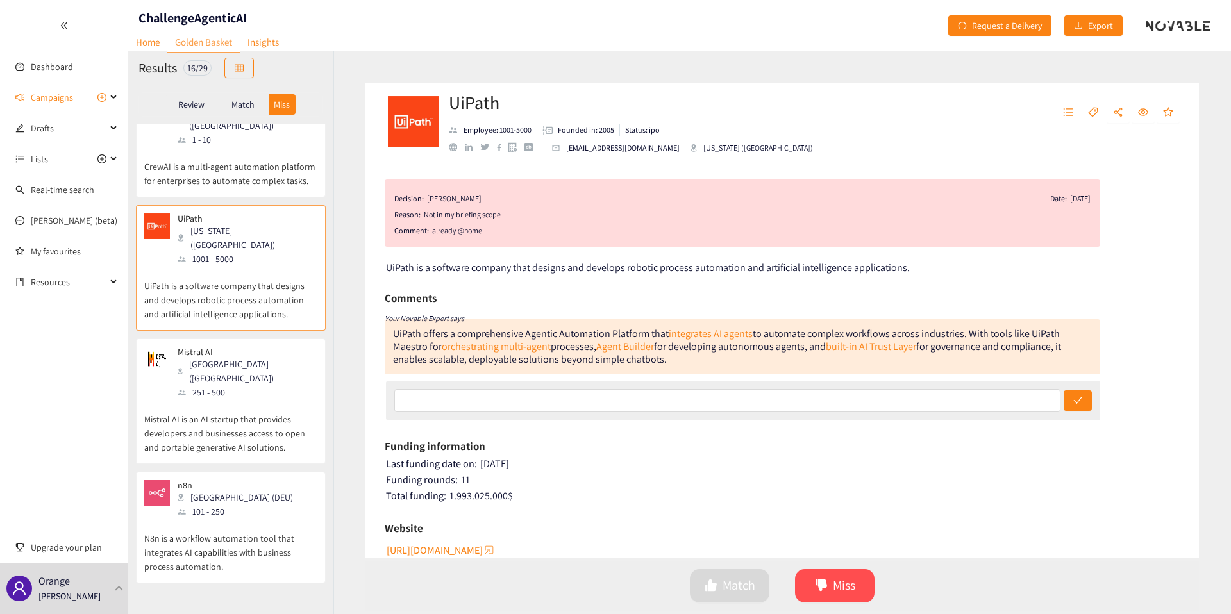
scroll to position [312, 0]
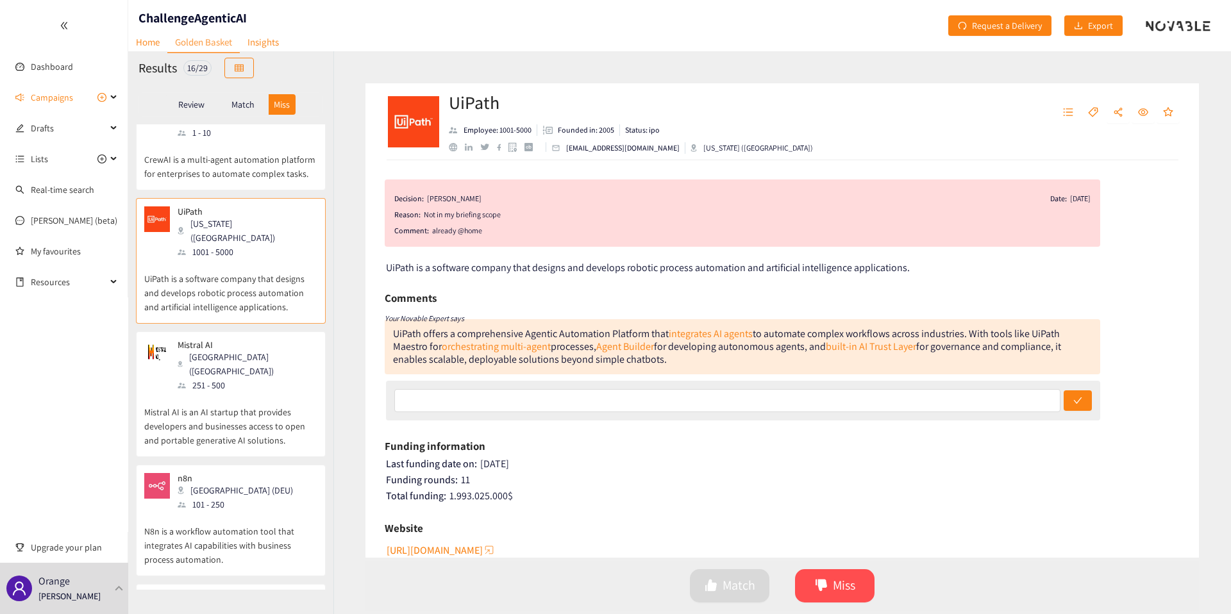
click at [257, 392] on p "Mistral AI is an AI startup that provides developers and businesses access to o…" at bounding box center [230, 419] width 173 height 55
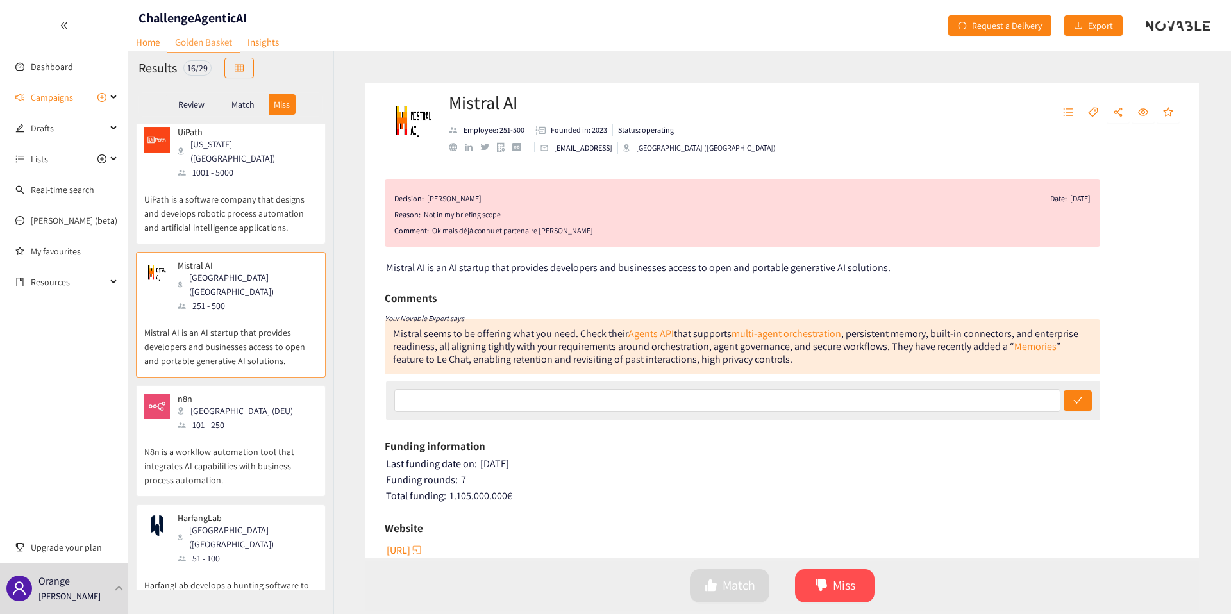
scroll to position [396, 0]
click at [282, 428] on p "N8n is a workflow automation tool that integrates AI capabilities with business…" at bounding box center [230, 455] width 173 height 55
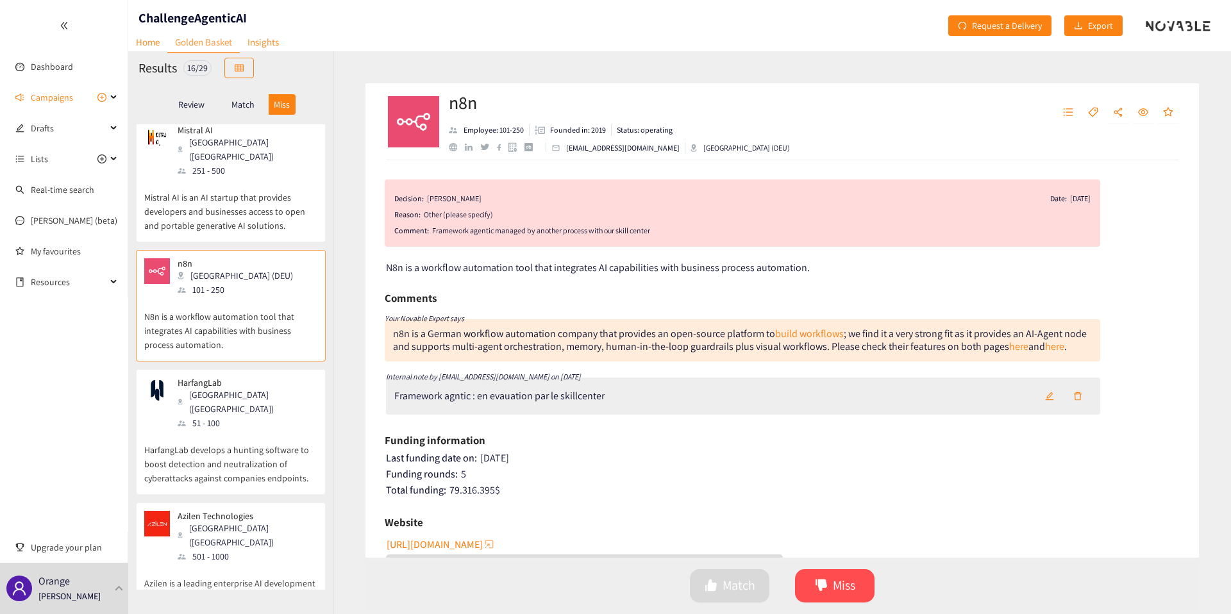
scroll to position [527, 0]
click at [282, 431] on p "HarfangLab develops a hunting software to boost detection and neutralization of…" at bounding box center [230, 458] width 173 height 55
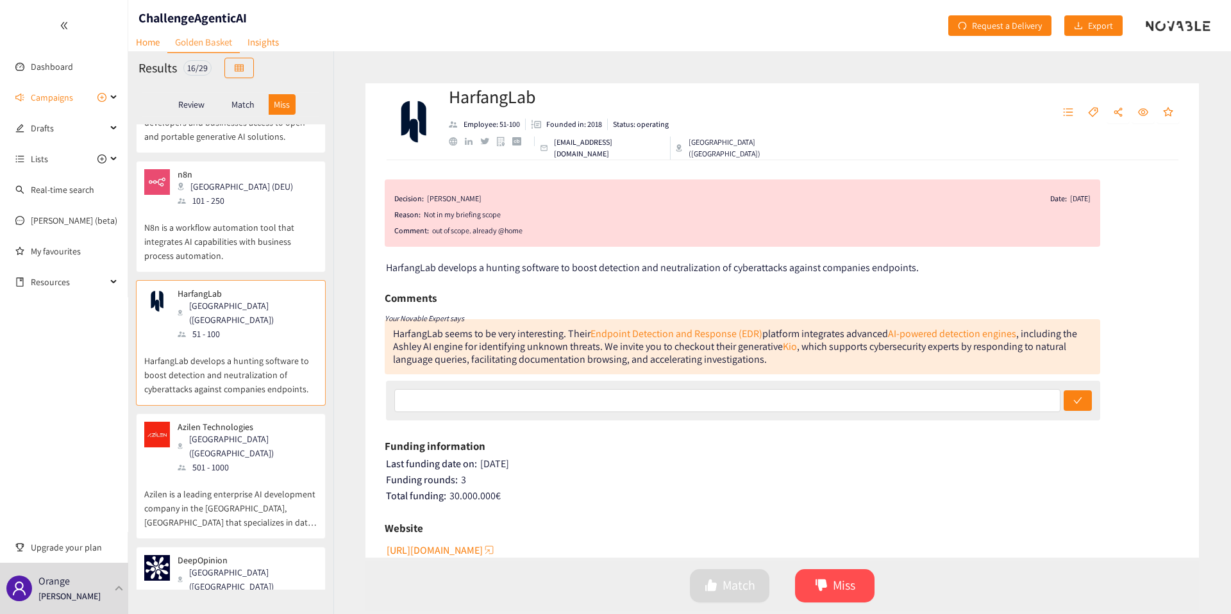
scroll to position [618, 0]
click at [282, 473] on p "Azilen is a leading enterprise AI development company in the [GEOGRAPHIC_DATA],…" at bounding box center [230, 500] width 173 height 55
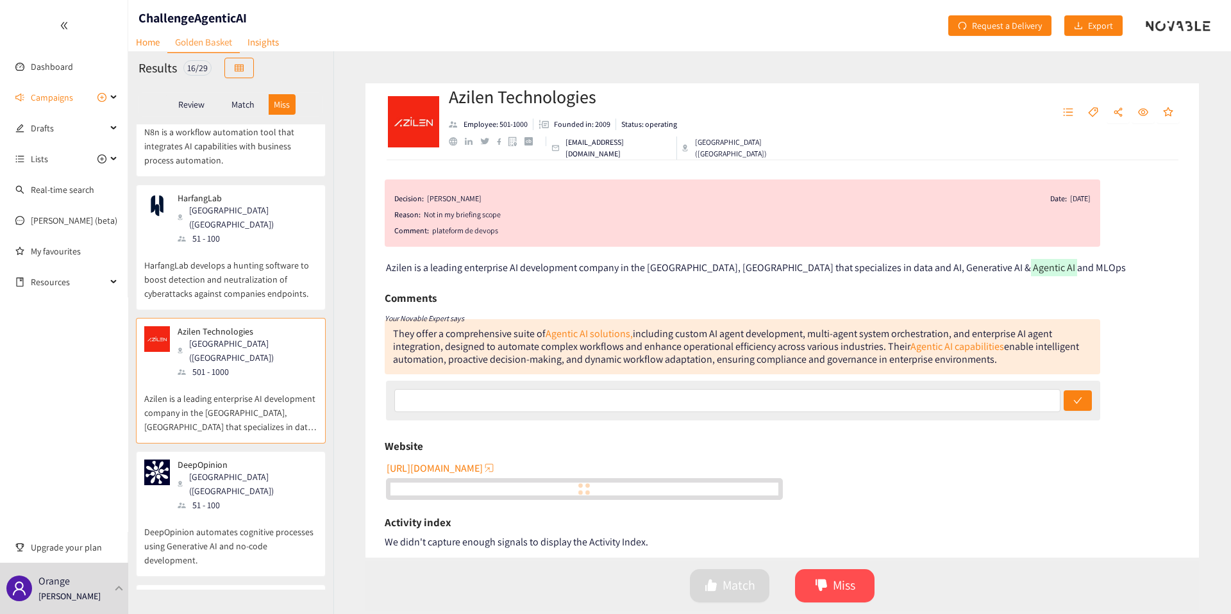
scroll to position [734, 0]
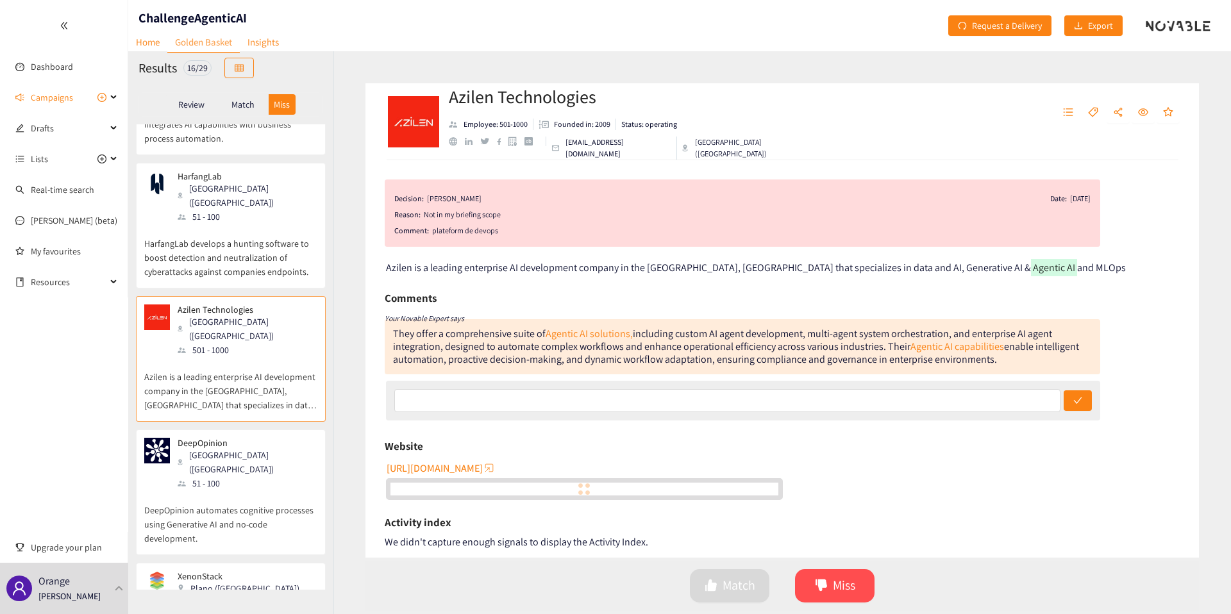
click at [249, 491] on p "DeepOpinion automates cognitive processes using Generative AI and no-code devel…" at bounding box center [230, 518] width 173 height 55
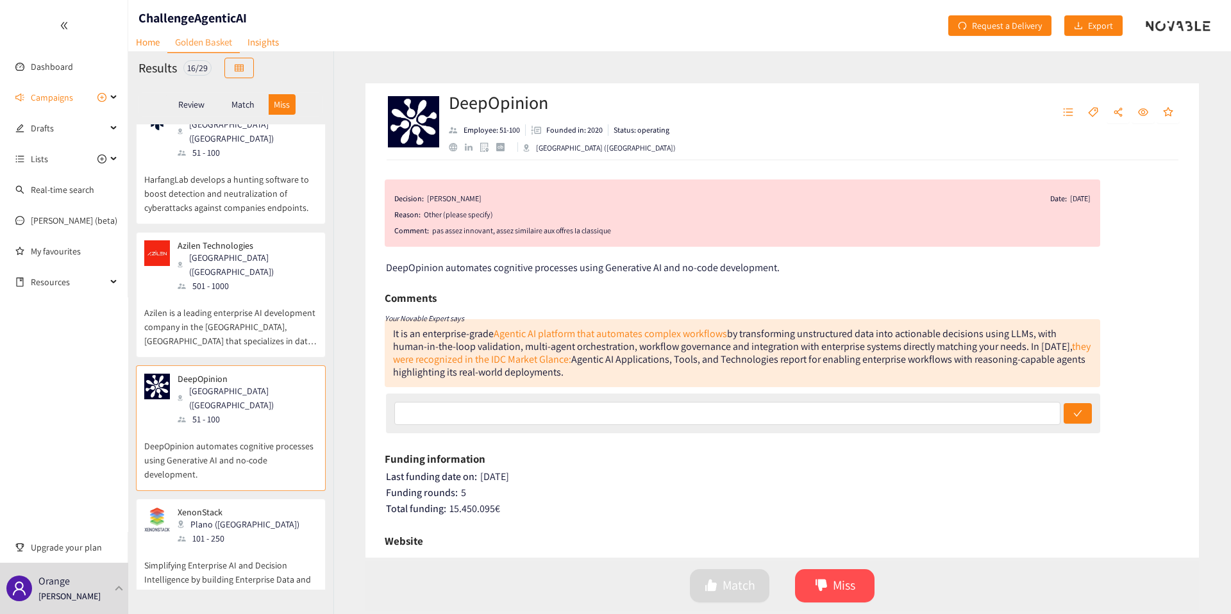
scroll to position [800, 0]
click at [249, 505] on div "XenonStack Plano ([GEOGRAPHIC_DATA]) 101 - 250" at bounding box center [230, 524] width 173 height 38
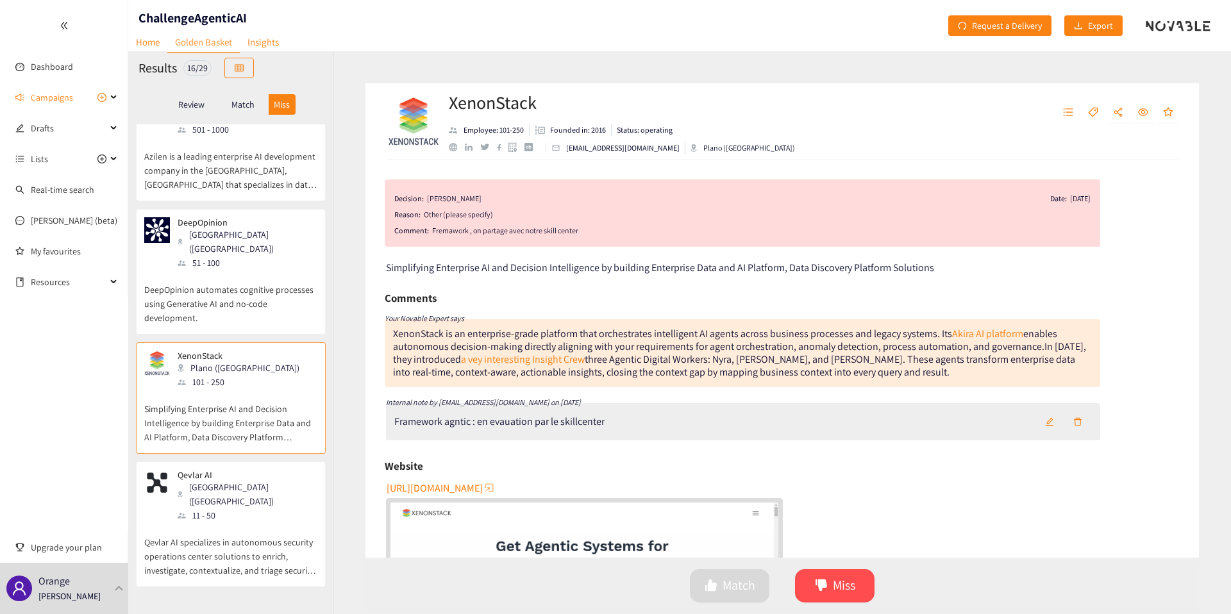
scroll to position [956, 0]
click at [249, 521] on p "Qevlar AI specializes in autonomous security operations center solutions to enr…" at bounding box center [230, 548] width 173 height 55
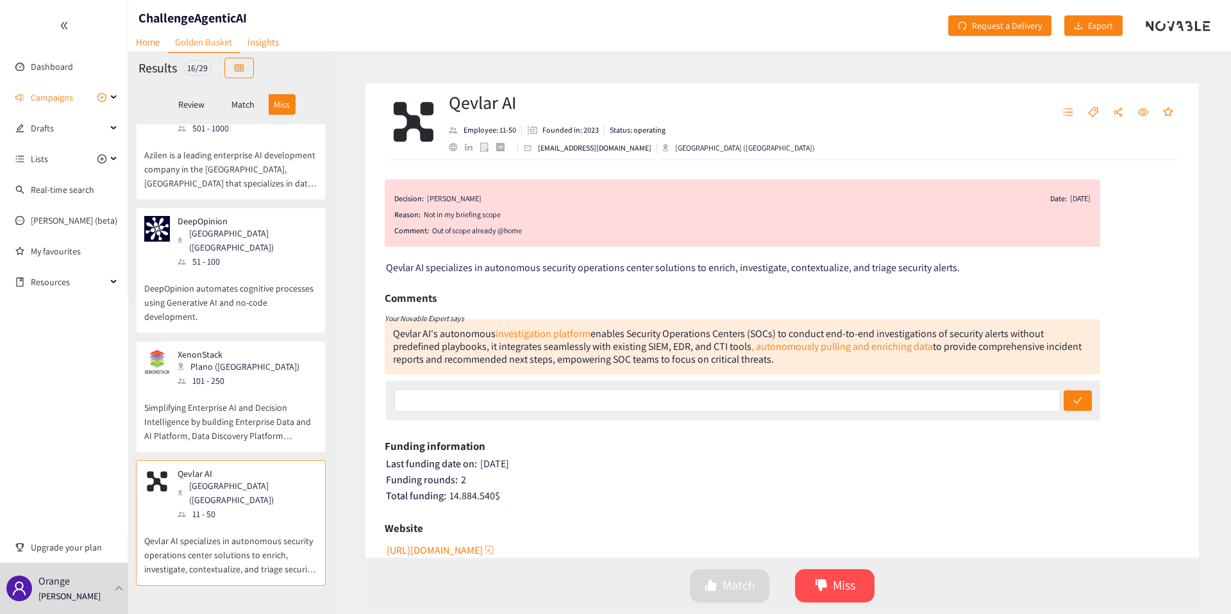
click at [217, 388] on p "Simplifying Enterprise AI and Decision Intelligence by building Enterprise Data…" at bounding box center [230, 415] width 173 height 55
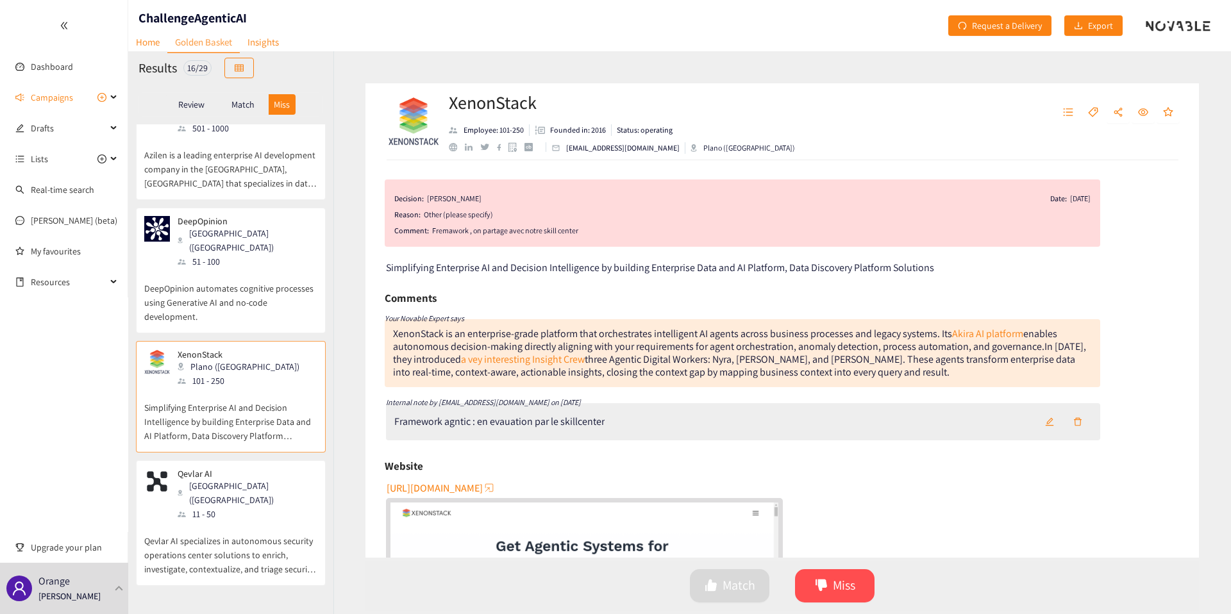
click at [251, 521] on p "Qevlar AI specializes in autonomous security operations center solutions to enr…" at bounding box center [230, 548] width 173 height 55
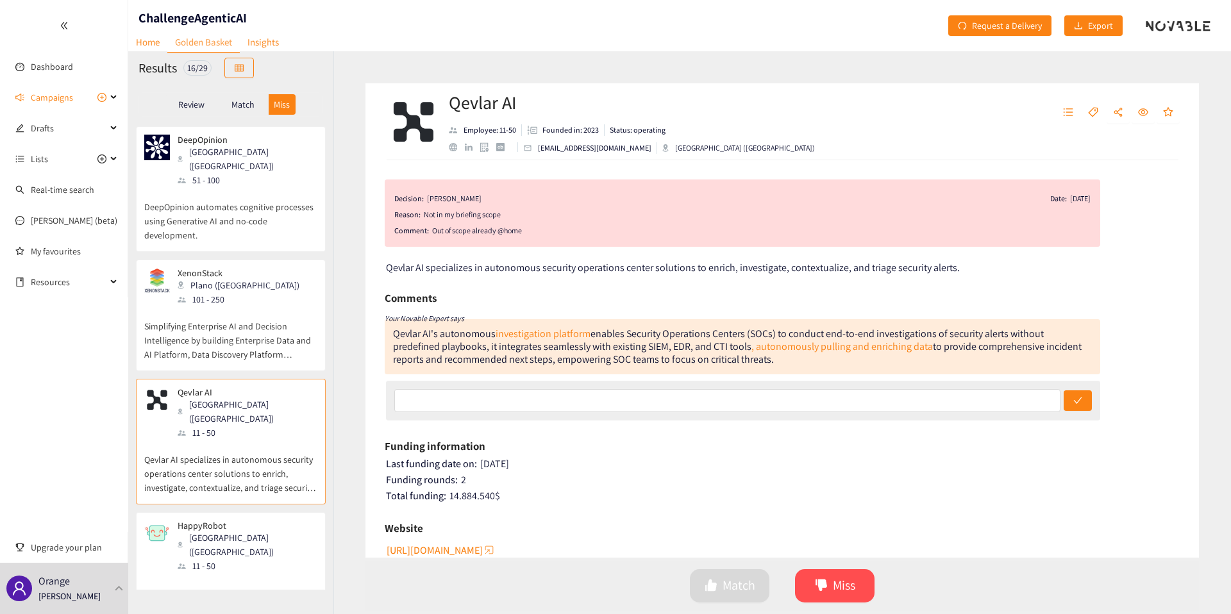
scroll to position [1038, 0]
click at [262, 530] on div "[GEOGRAPHIC_DATA] ([GEOGRAPHIC_DATA])" at bounding box center [247, 544] width 139 height 28
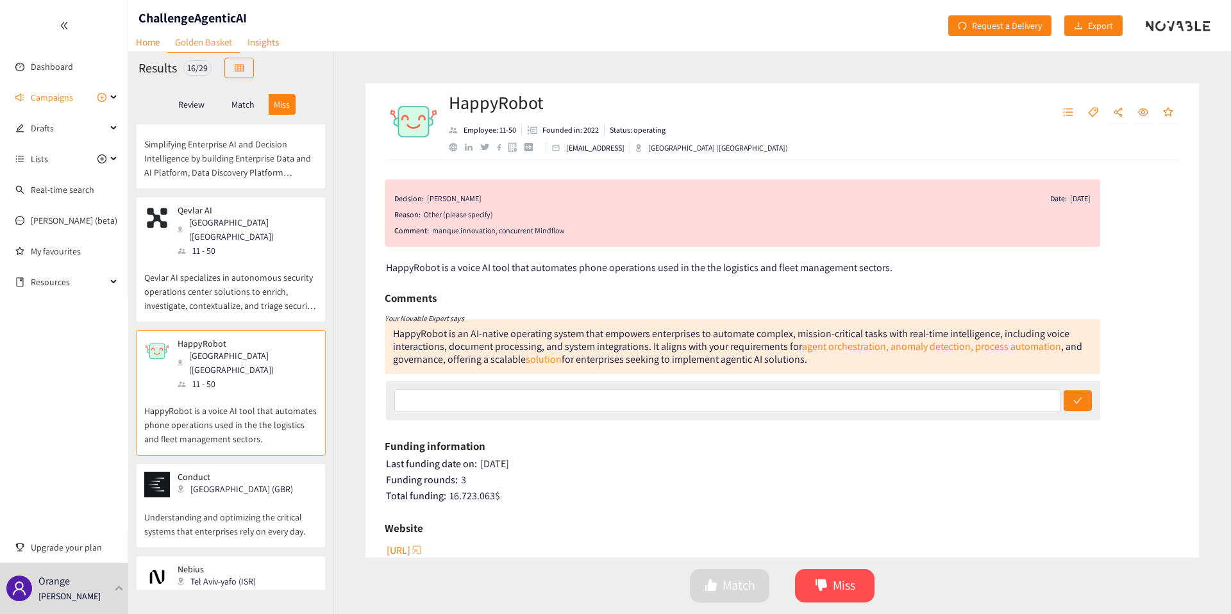
scroll to position [1222, 0]
click at [262, 408] on div "LangChain [GEOGRAPHIC_DATA] ([GEOGRAPHIC_DATA]) 101 - 250 LangChain builds infr…" at bounding box center [230, 357] width 205 height 466
click at [257, 495] on p "Understanding and optimizing the critical systems that enterprises rely on ever…" at bounding box center [230, 515] width 173 height 41
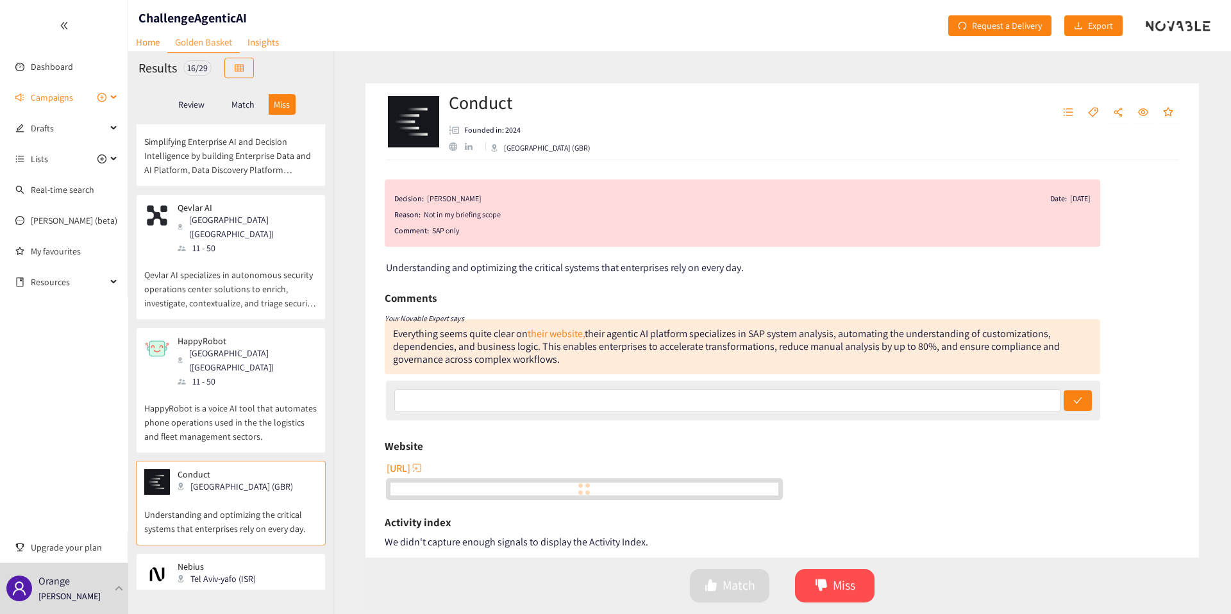
click at [67, 101] on span "Campaigns" at bounding box center [52, 98] width 42 height 26
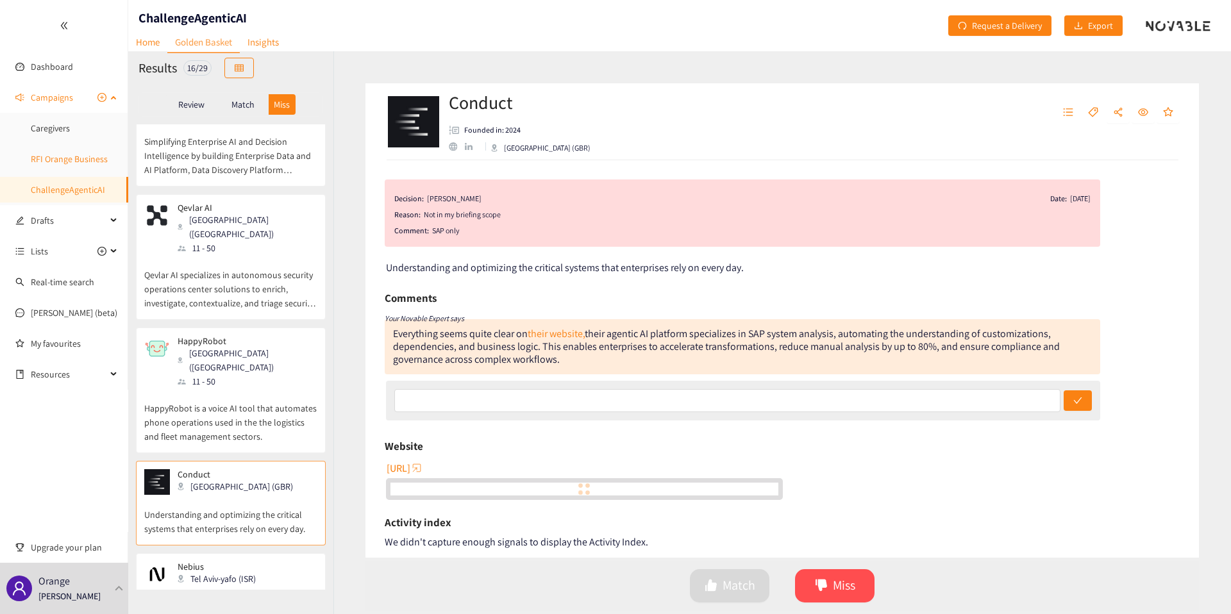
click at [71, 156] on link "RFI Orange Business" at bounding box center [69, 159] width 77 height 12
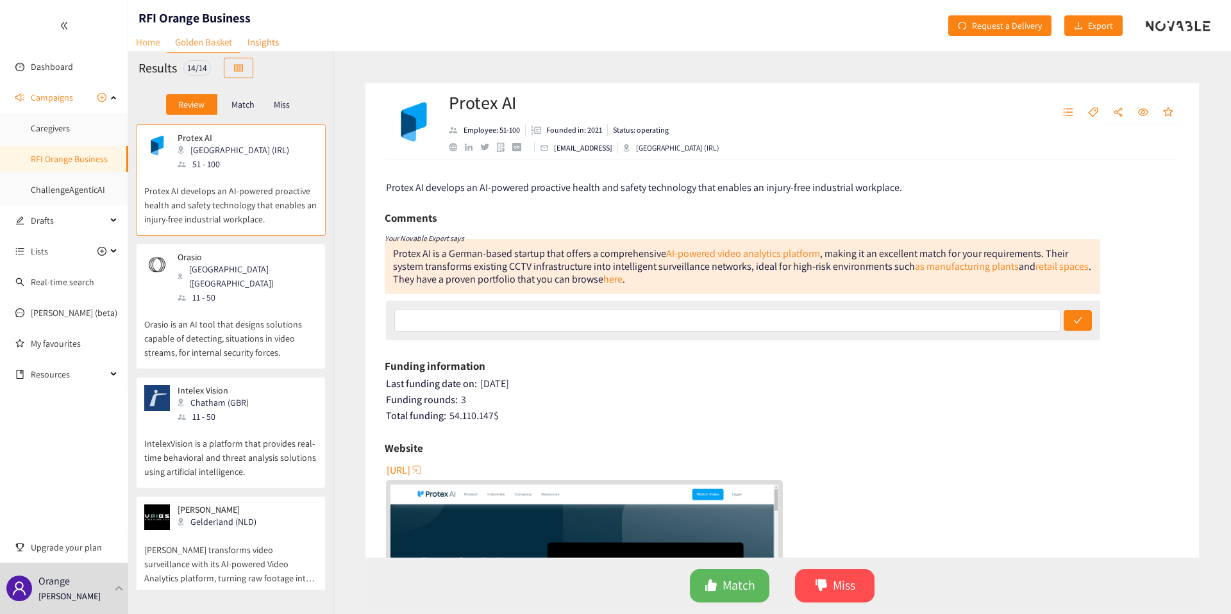
click at [144, 39] on link "Home" at bounding box center [147, 42] width 39 height 20
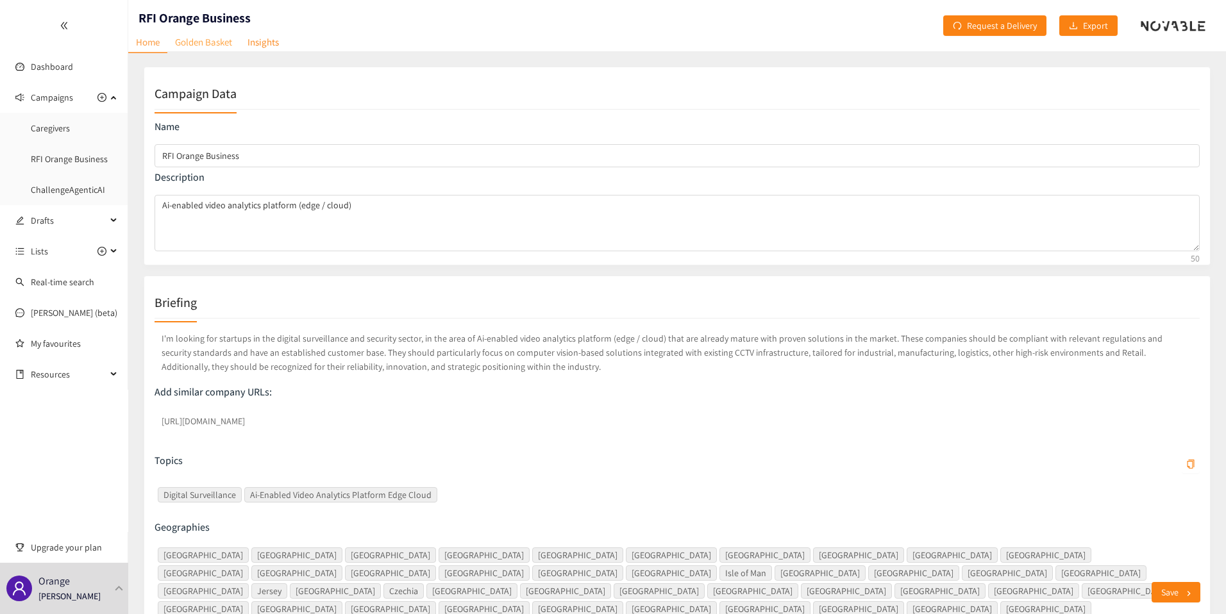
click at [196, 42] on link "Golden Basket" at bounding box center [203, 42] width 72 height 20
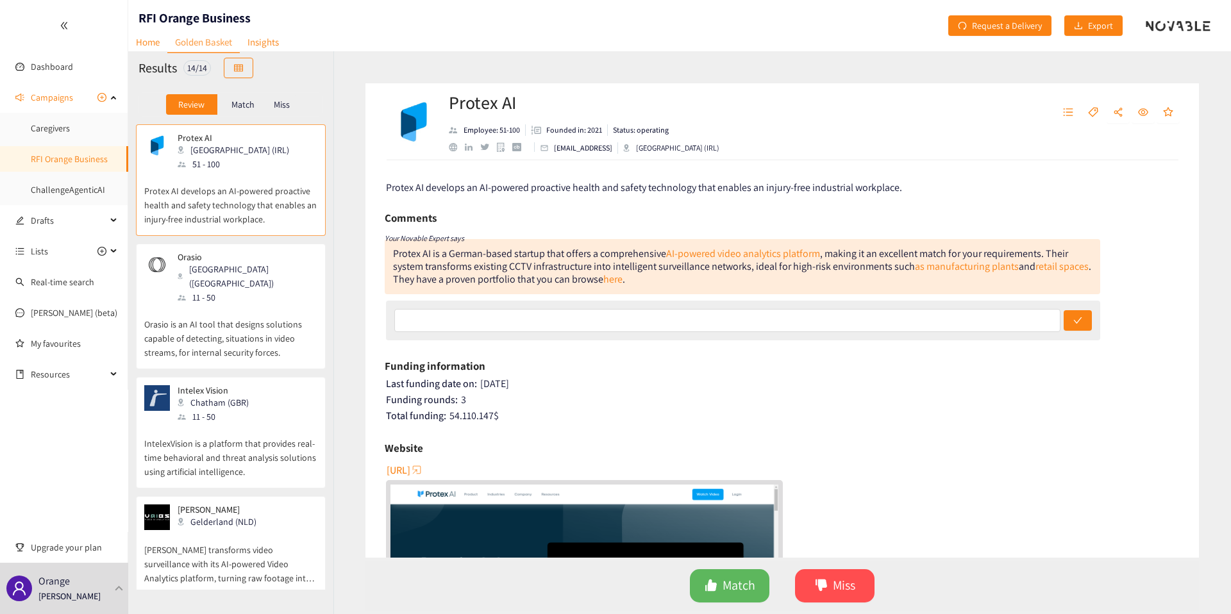
click at [251, 305] on p "Orasio is an AI tool that designs solutions capable of detecting, situations in…" at bounding box center [230, 332] width 173 height 55
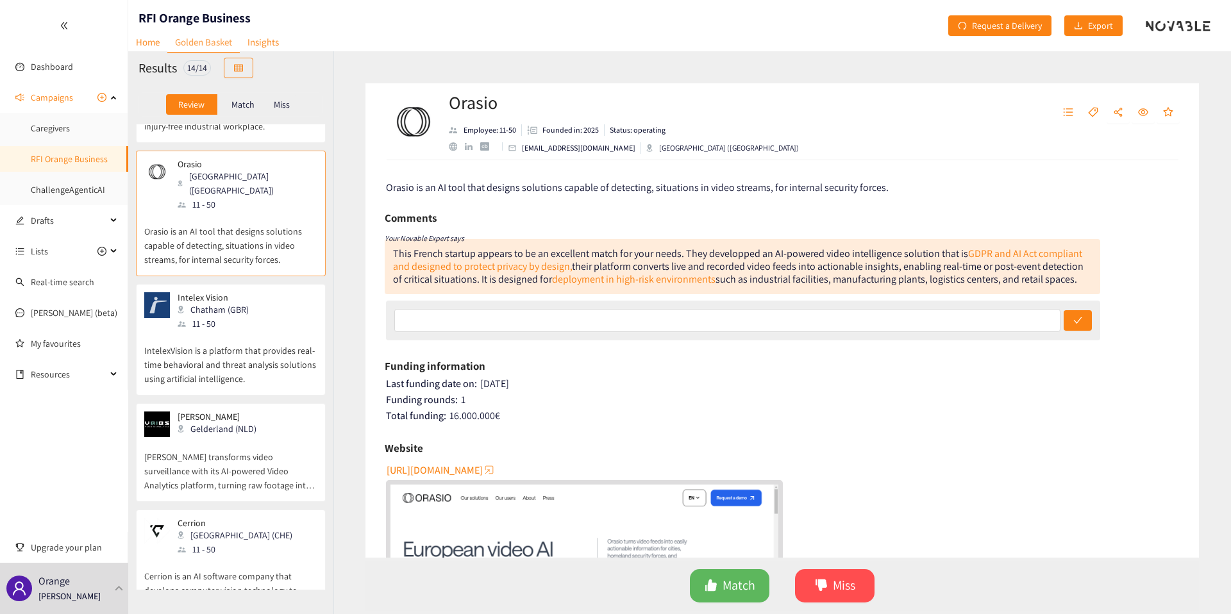
click at [251, 297] on div "Intelex Vision Chatham (GBR) 11 - 50" at bounding box center [230, 311] width 173 height 38
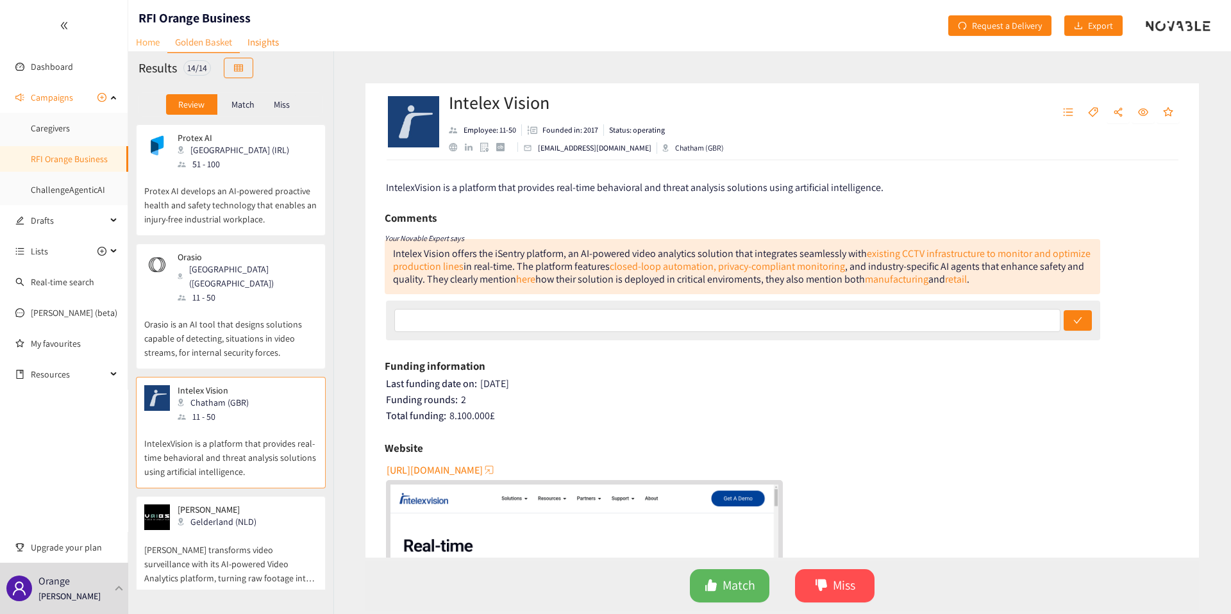
click at [156, 45] on link "Home" at bounding box center [147, 42] width 39 height 20
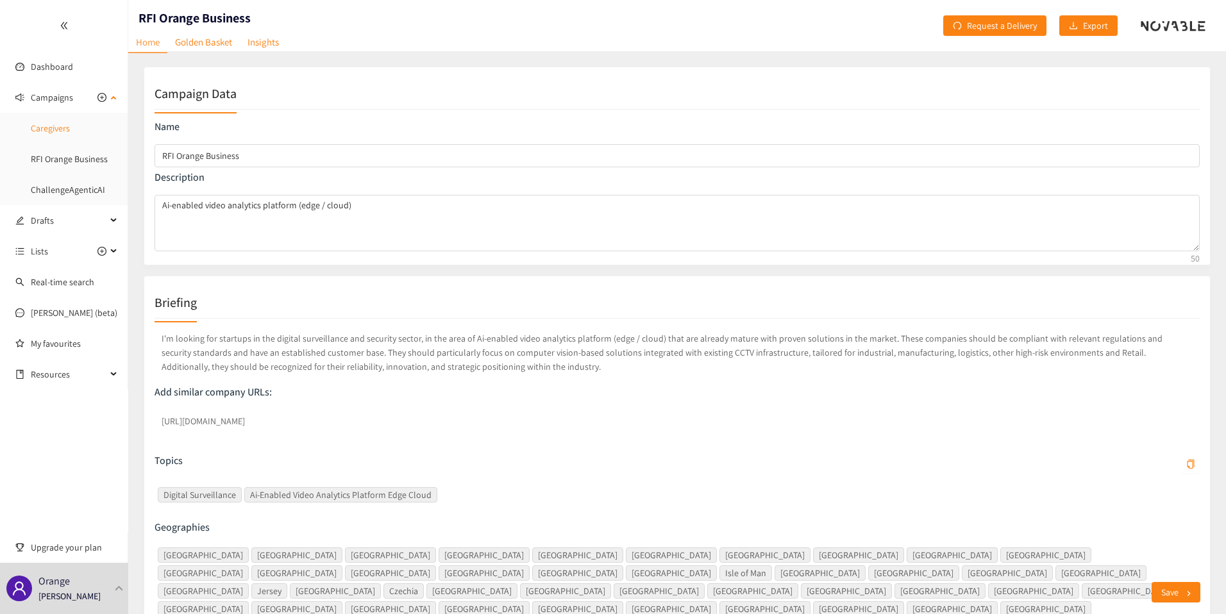
click at [69, 122] on link "Caregivers" at bounding box center [50, 128] width 39 height 12
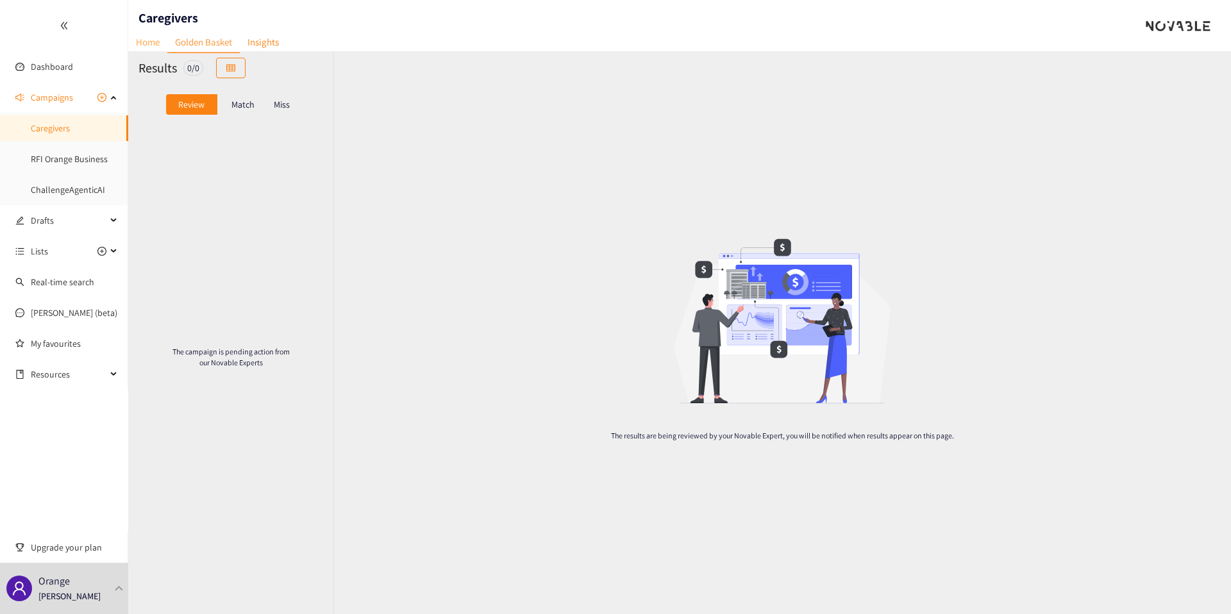
click at [155, 39] on link "Home" at bounding box center [147, 42] width 39 height 20
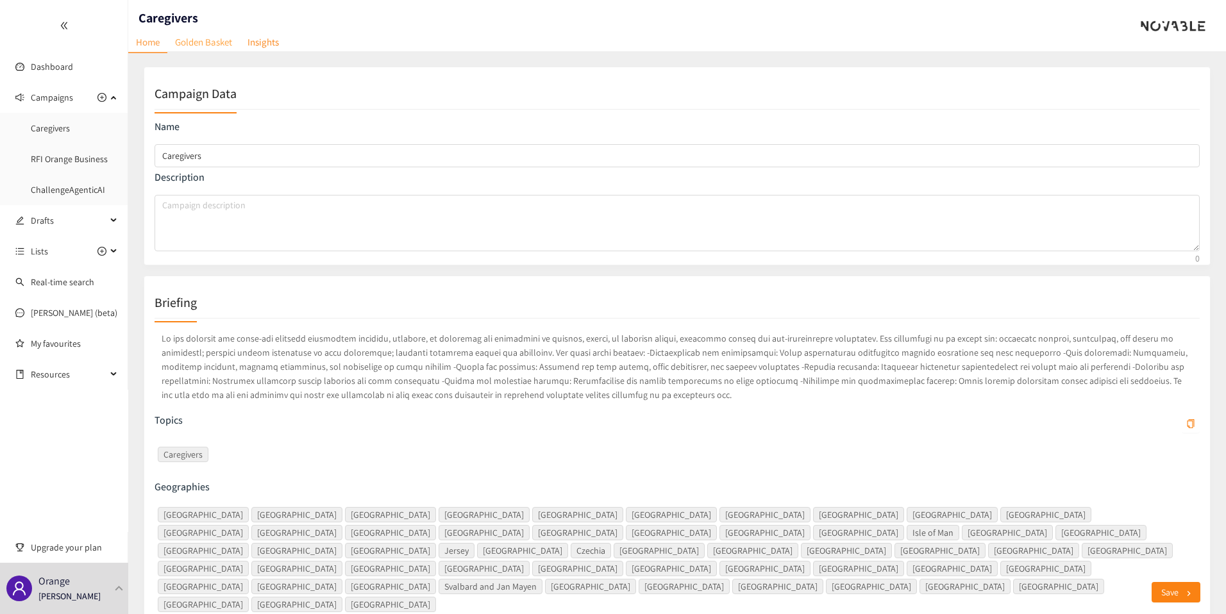
click at [218, 42] on link "Golden Basket" at bounding box center [203, 42] width 72 height 20
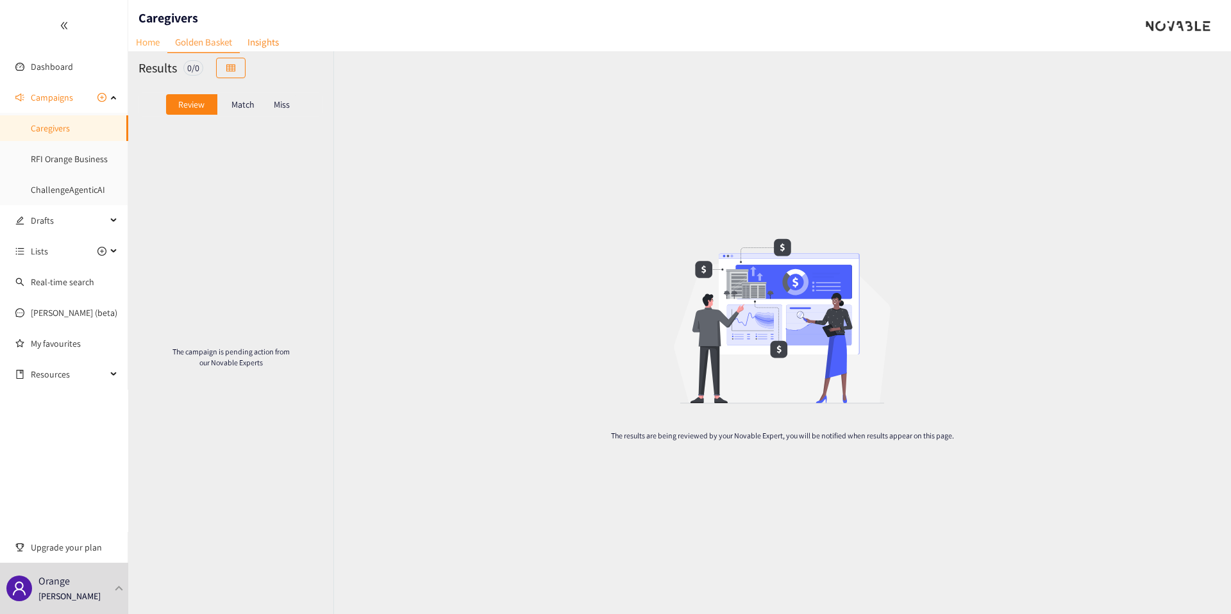
click at [144, 39] on link "Home" at bounding box center [147, 42] width 39 height 20
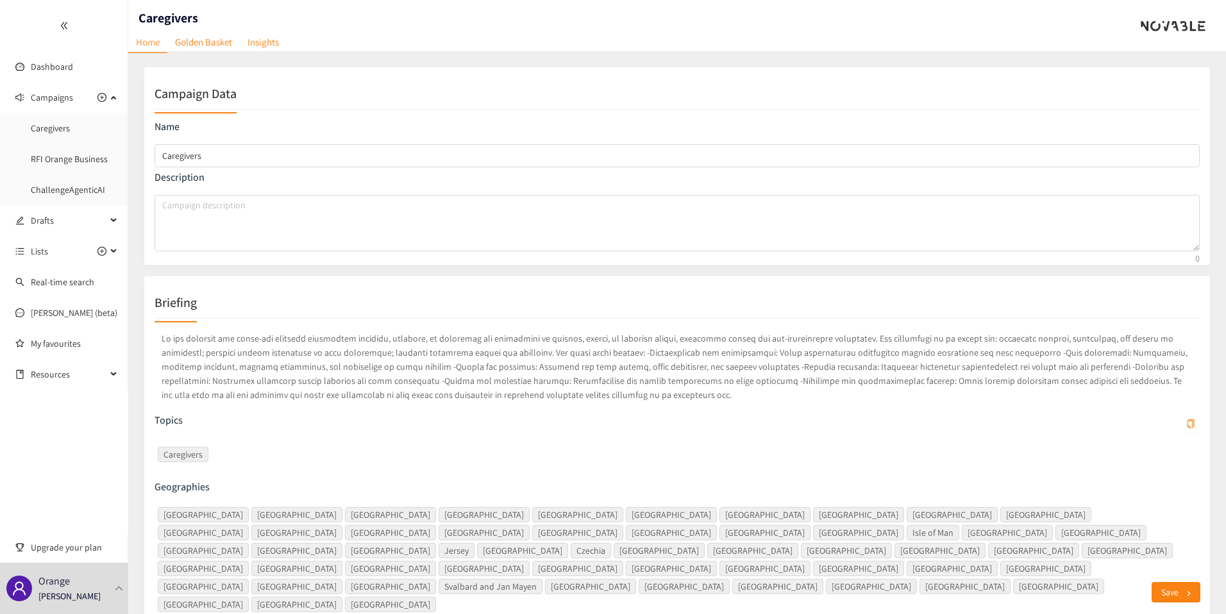
click at [541, 350] on p at bounding box center [677, 367] width 1045 height 76
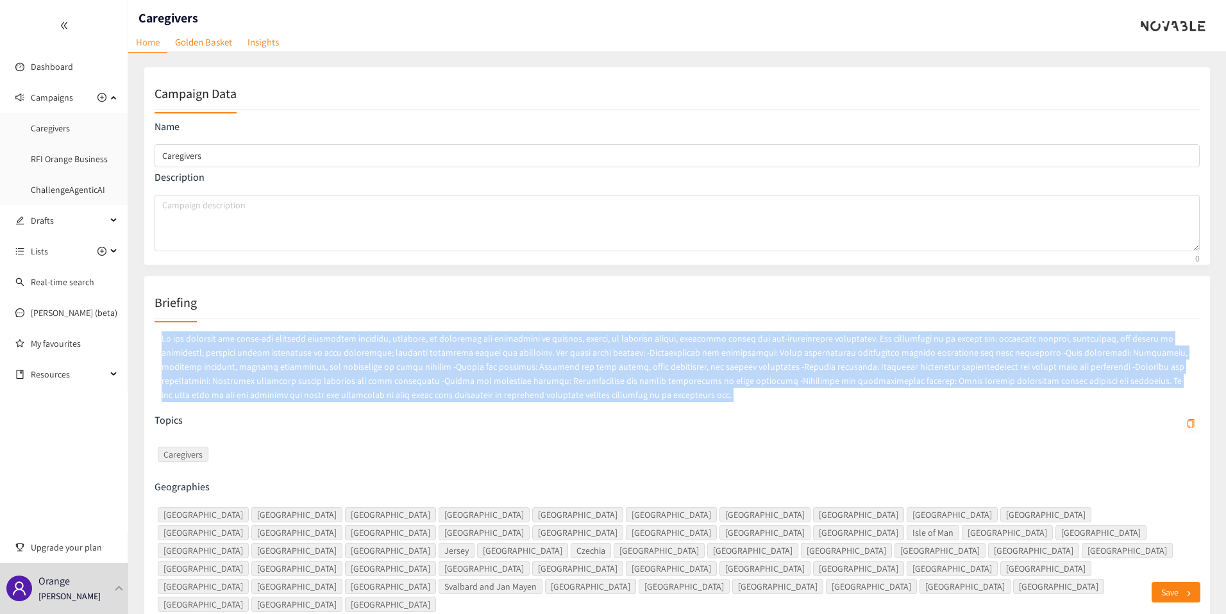
click at [541, 350] on p at bounding box center [677, 367] width 1045 height 76
click at [541, 360] on p at bounding box center [677, 367] width 1045 height 76
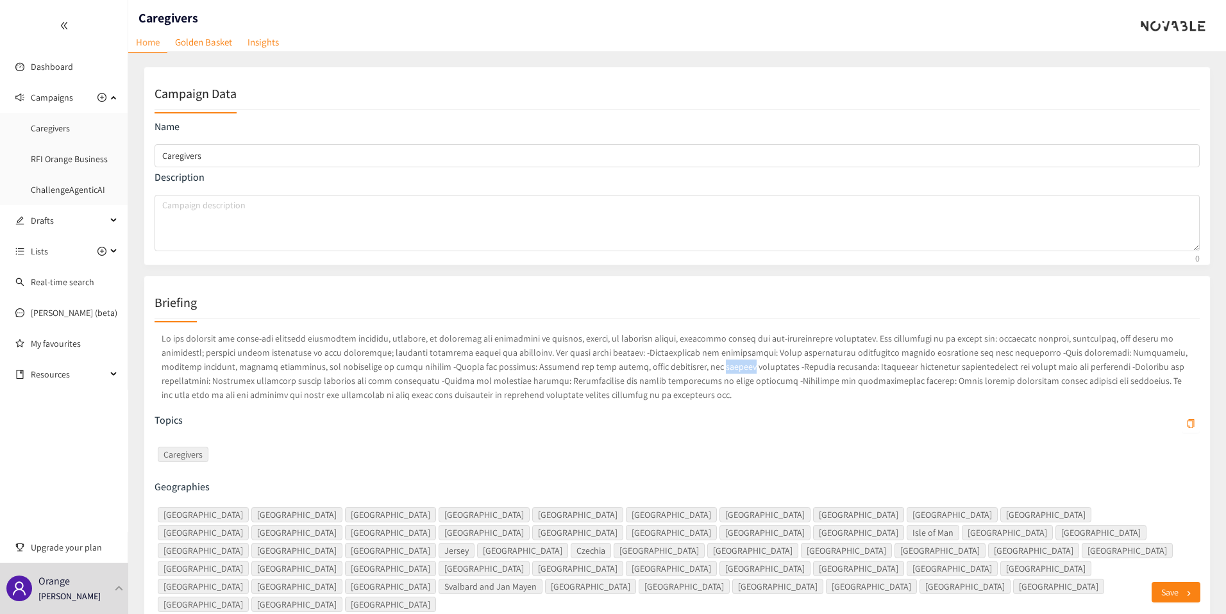
click at [541, 360] on p at bounding box center [677, 367] width 1045 height 76
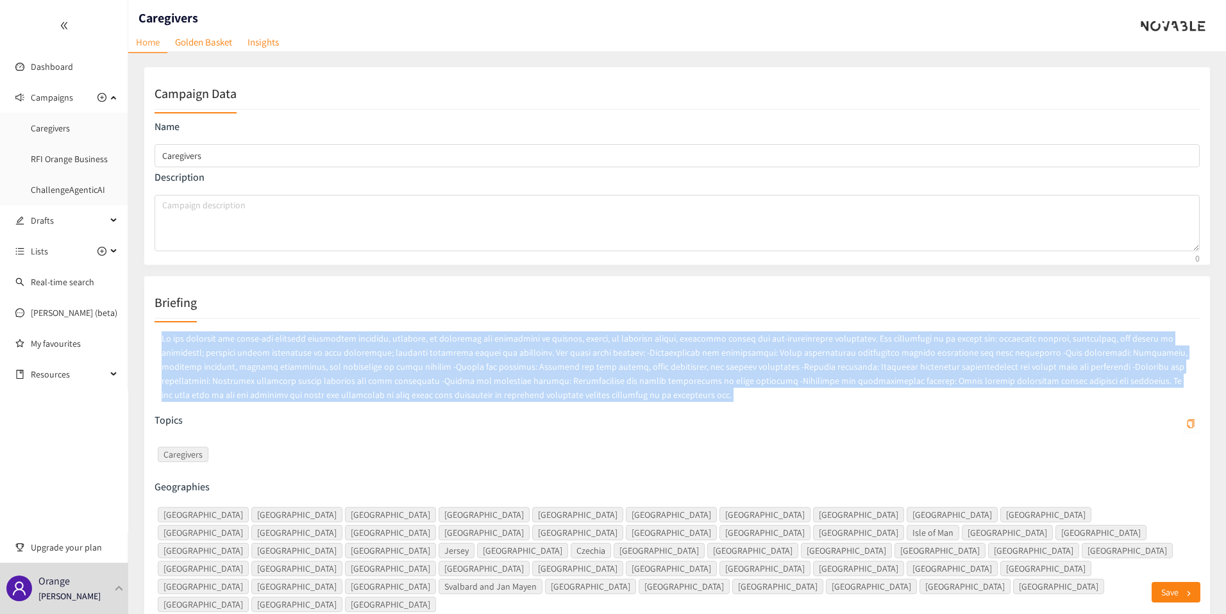
click at [541, 360] on p at bounding box center [677, 367] width 1045 height 76
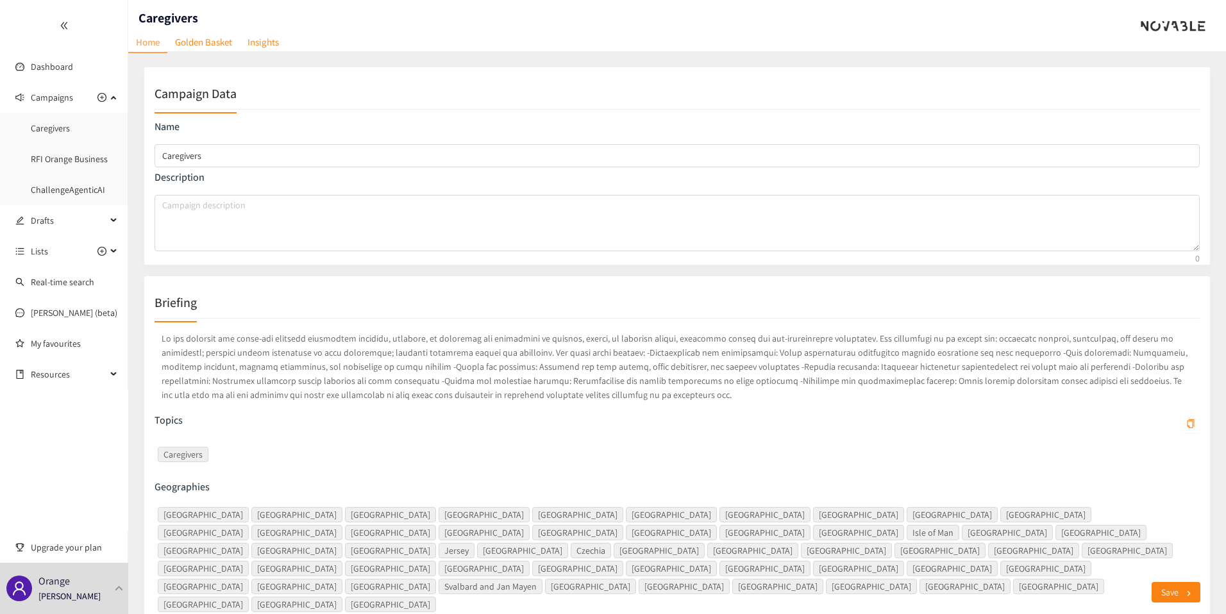
click at [566, 360] on p at bounding box center [677, 367] width 1045 height 76
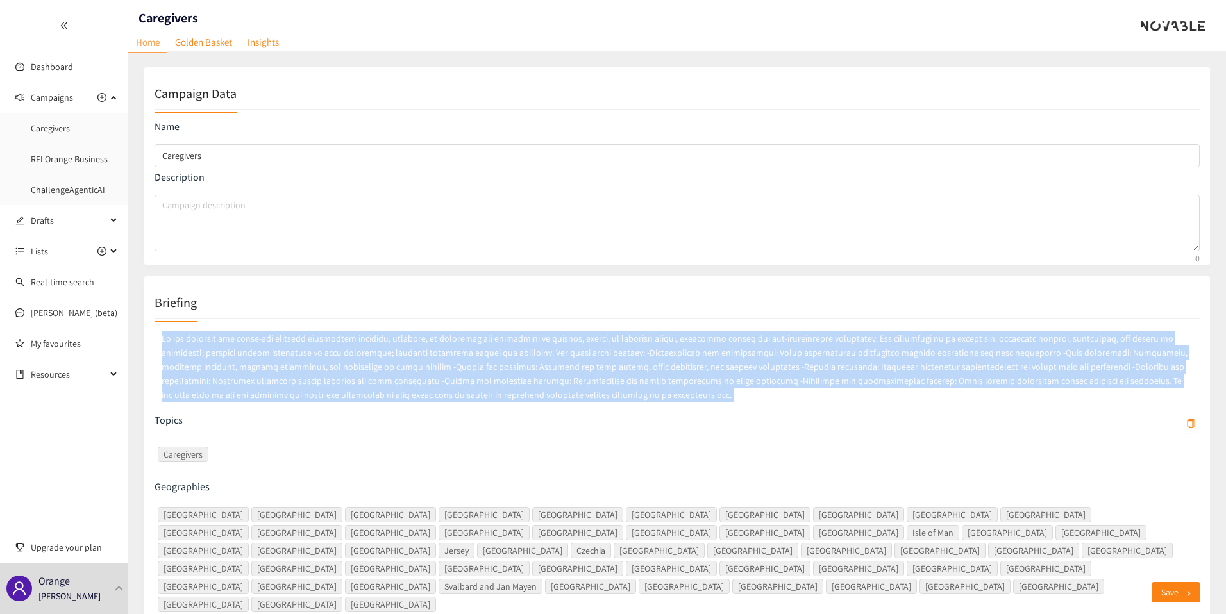
click at [566, 360] on p at bounding box center [677, 367] width 1045 height 76
click at [543, 360] on p at bounding box center [677, 367] width 1045 height 76
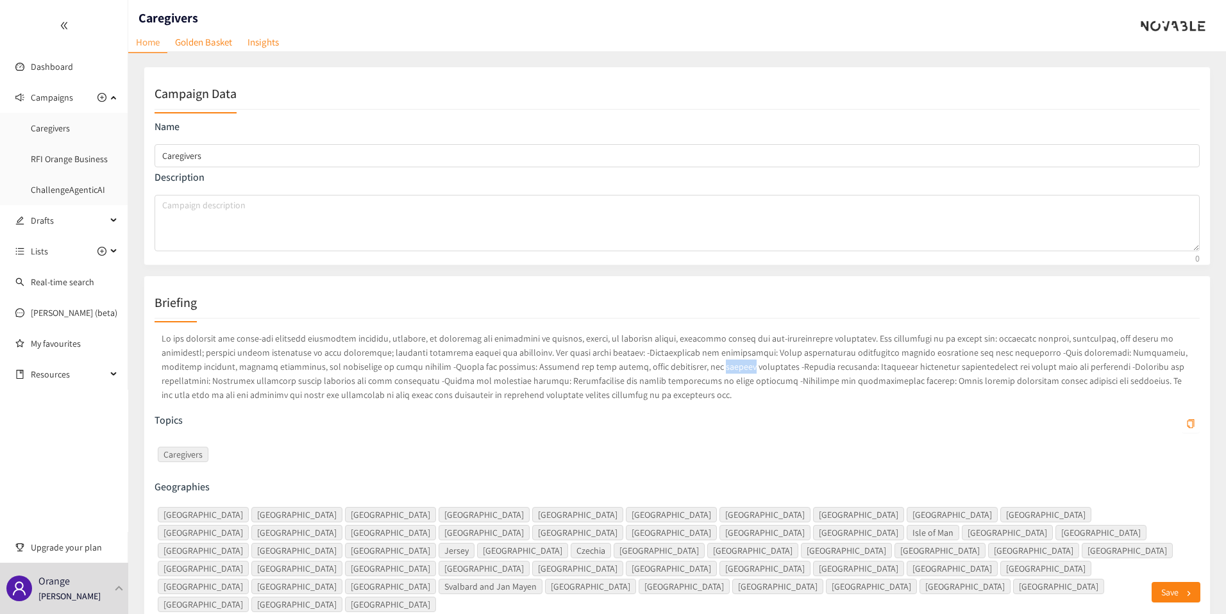
click at [543, 360] on p at bounding box center [677, 367] width 1045 height 76
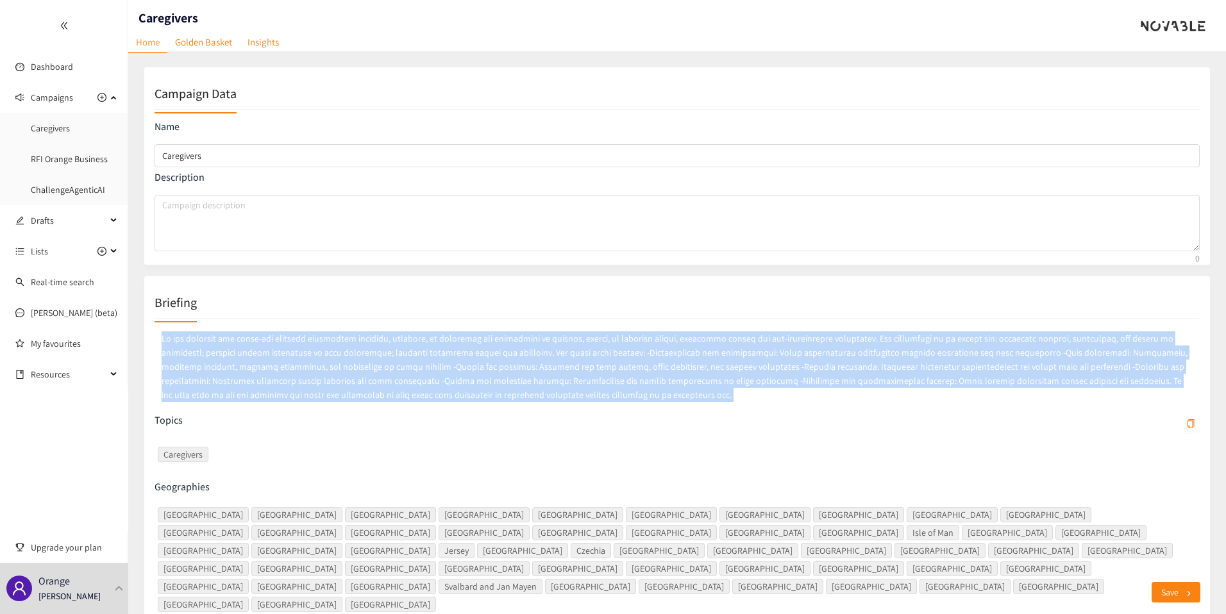
click at [543, 360] on p at bounding box center [677, 367] width 1045 height 76
click at [521, 360] on p at bounding box center [677, 367] width 1045 height 76
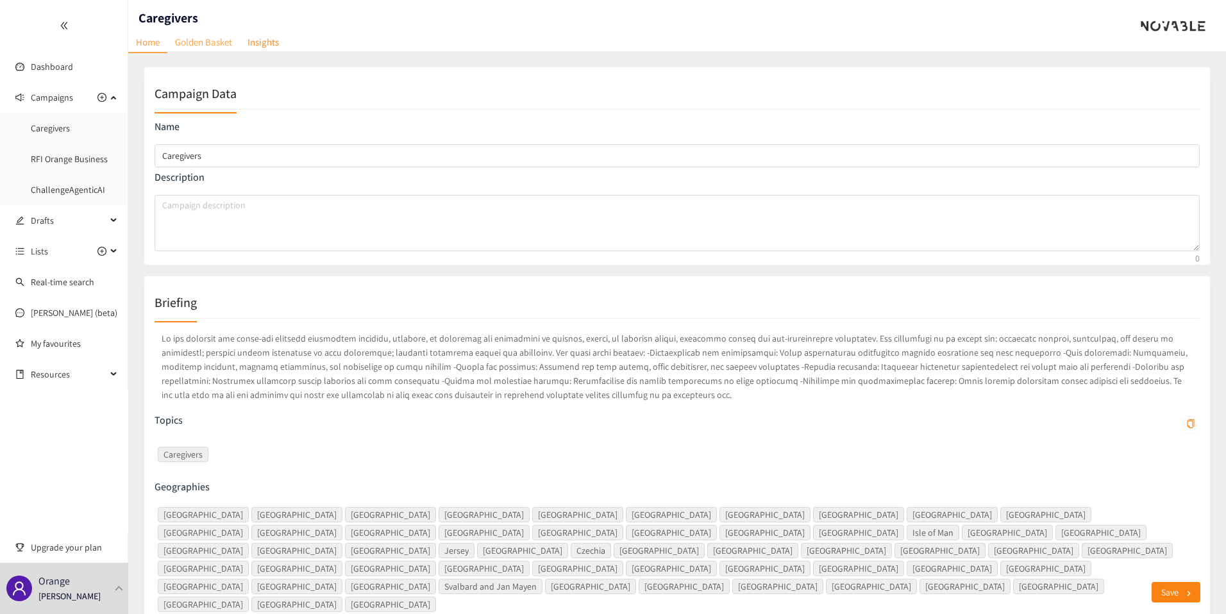
click at [208, 44] on link "Golden Basket" at bounding box center [203, 42] width 72 height 20
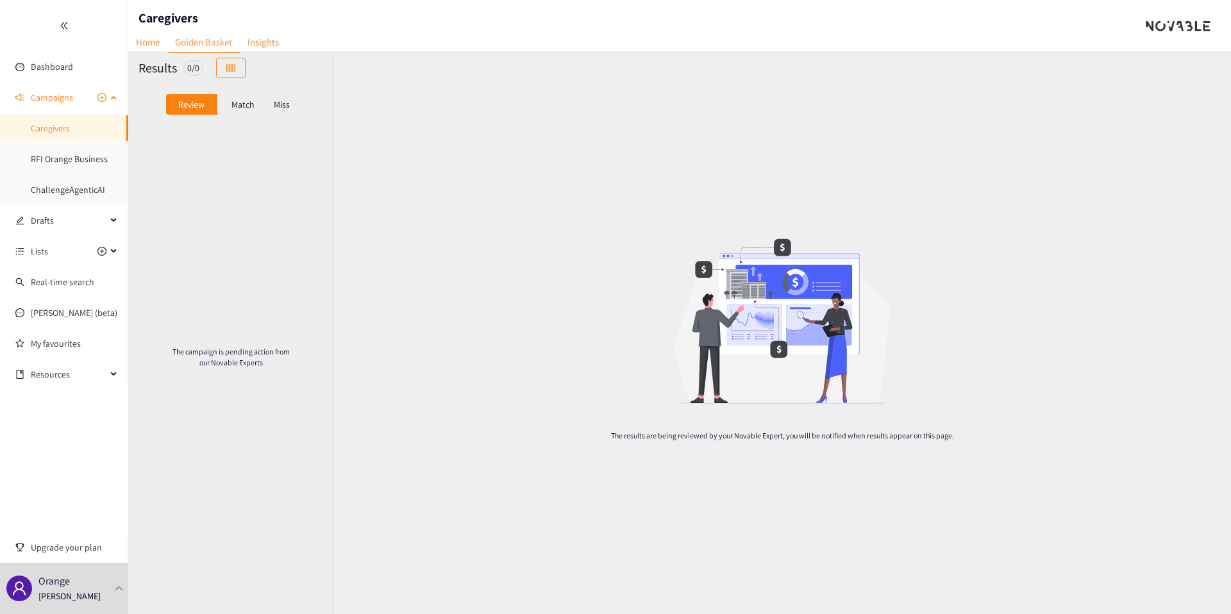
click at [54, 103] on span "Campaigns" at bounding box center [52, 98] width 42 height 26
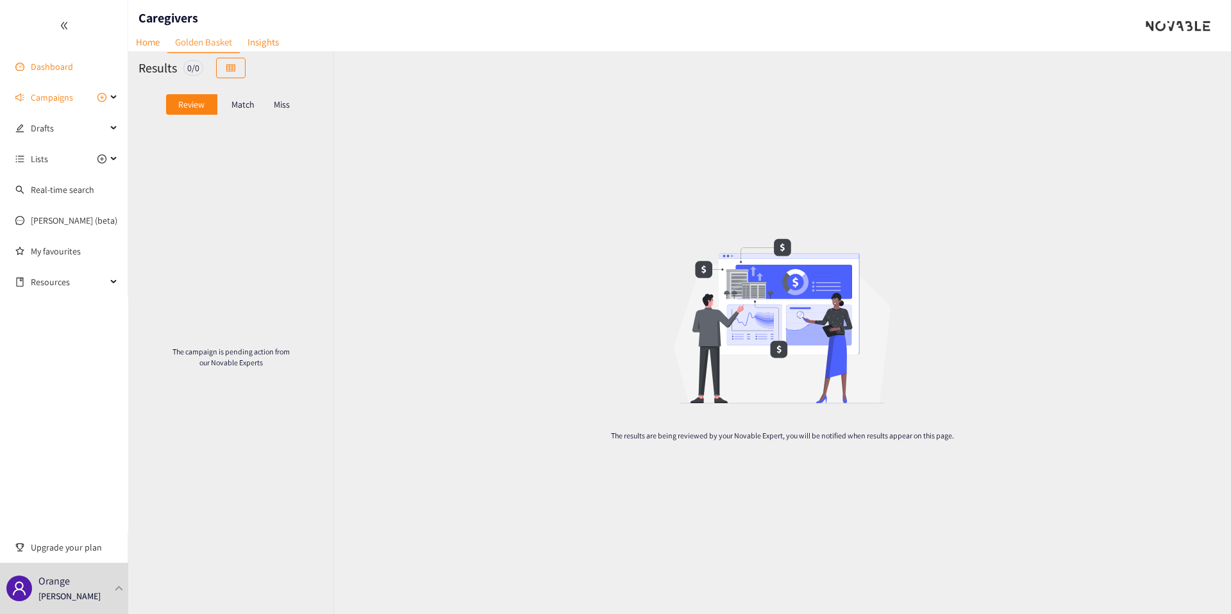
click at [54, 61] on link "Dashboard" at bounding box center [52, 67] width 42 height 12
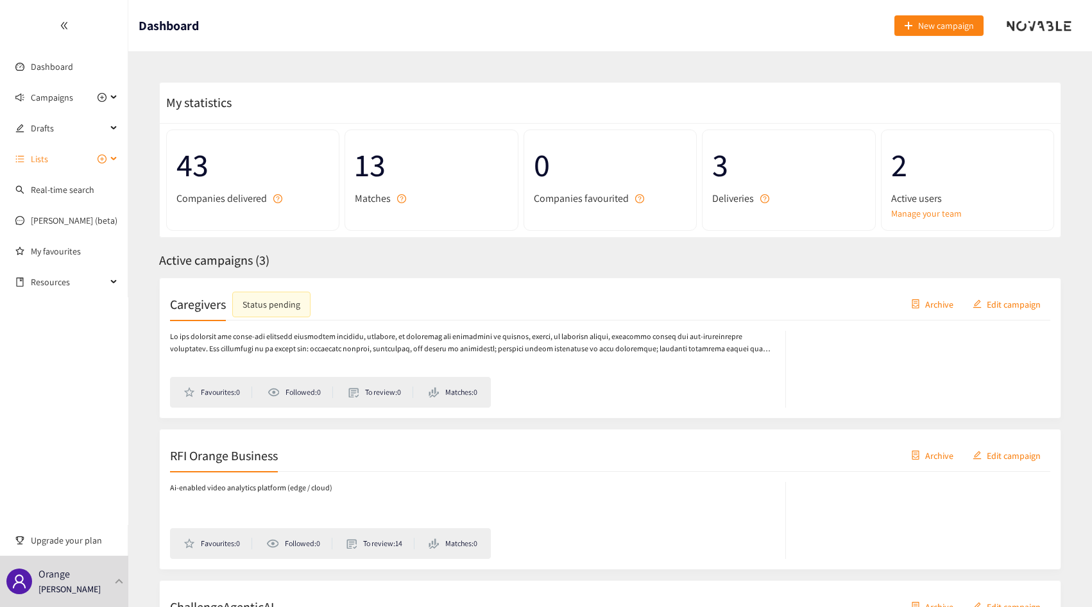
click at [45, 153] on span "Lists" at bounding box center [39, 159] width 17 height 26
click at [67, 101] on span "Campaigns" at bounding box center [52, 98] width 42 height 26
click at [67, 192] on link "ChallengeAgenticAI" at bounding box center [68, 190] width 74 height 12
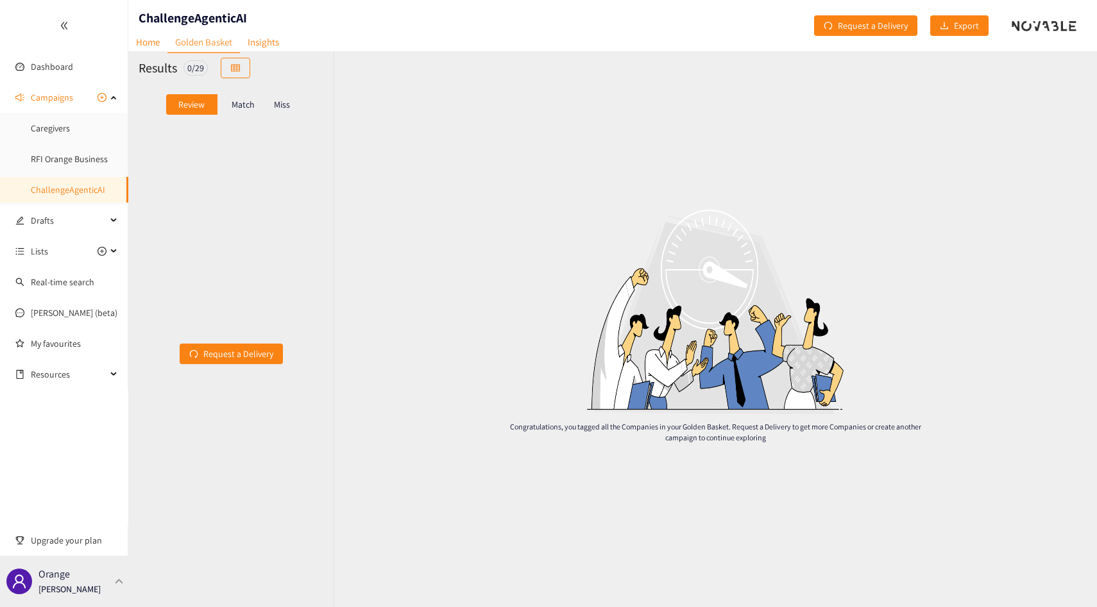
click at [81, 564] on div "Orange [PERSON_NAME]" at bounding box center [64, 581] width 128 height 51
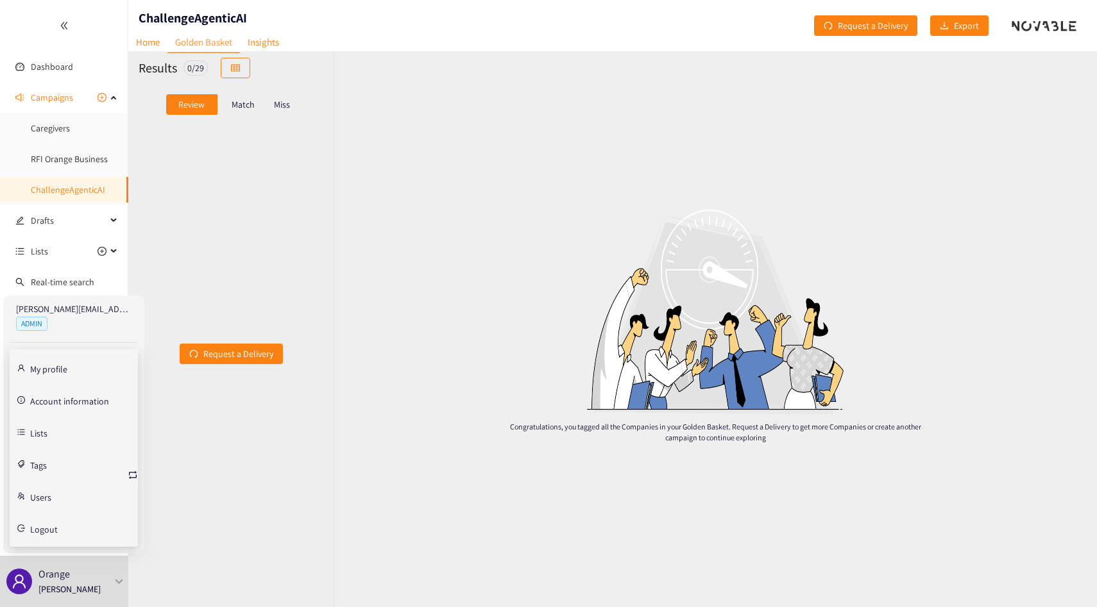
click at [40, 465] on link "Tags" at bounding box center [38, 465] width 17 height 12
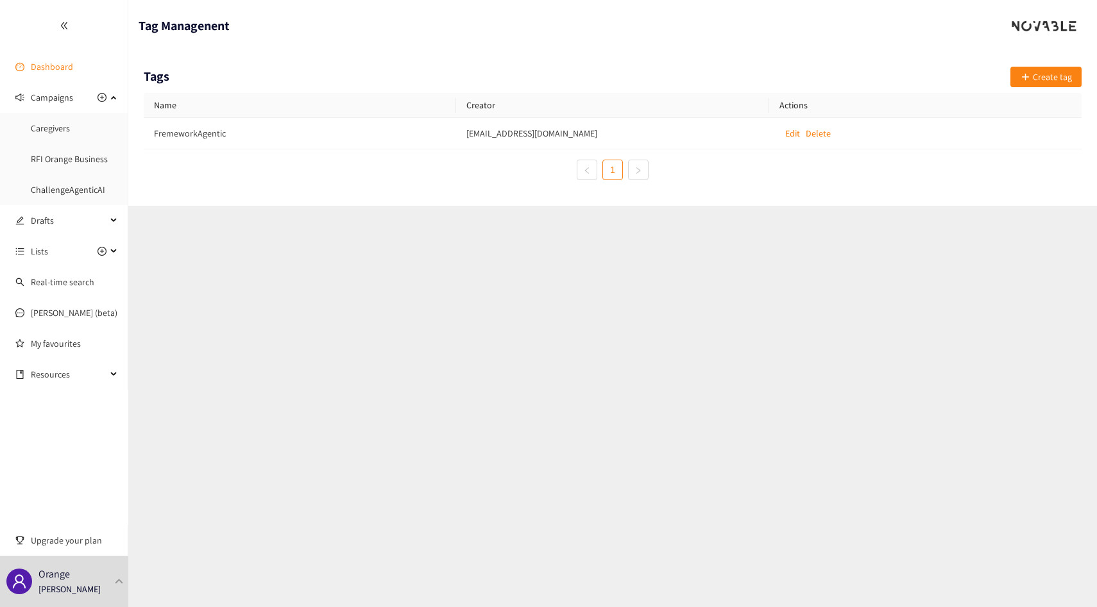
click at [48, 68] on link "Dashboard" at bounding box center [52, 67] width 42 height 12
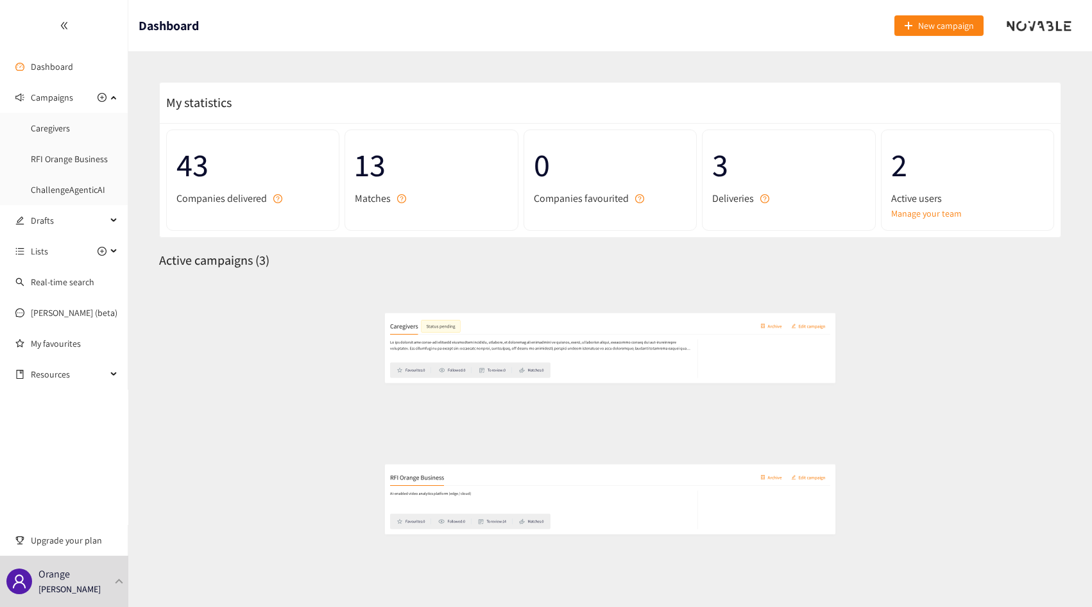
scroll to position [170, 0]
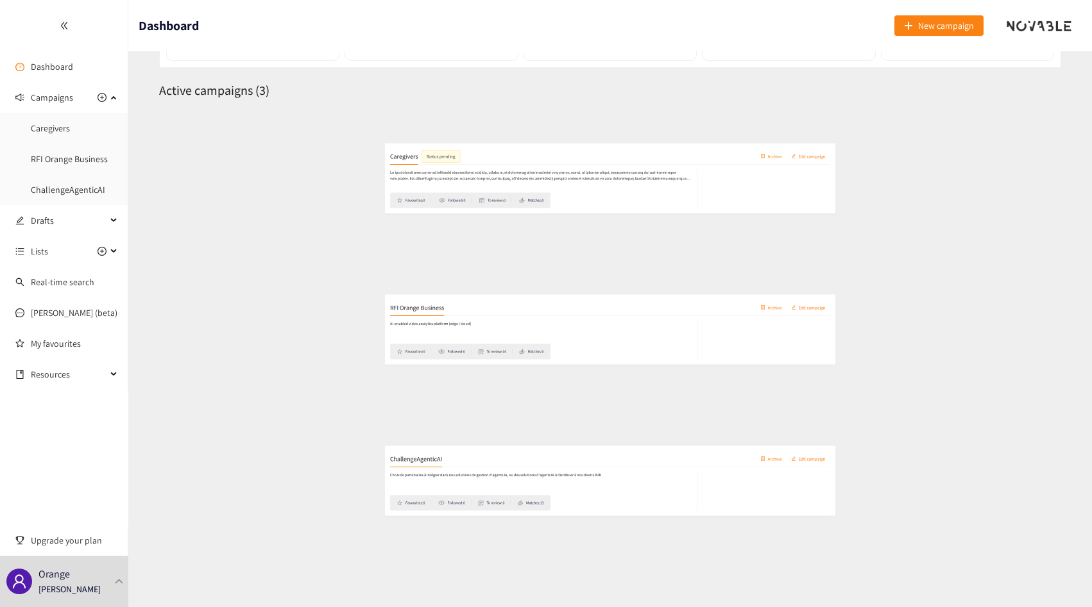
click at [265, 435] on h2 "ChallengeAgenticAI" at bounding box center [222, 437] width 104 height 18
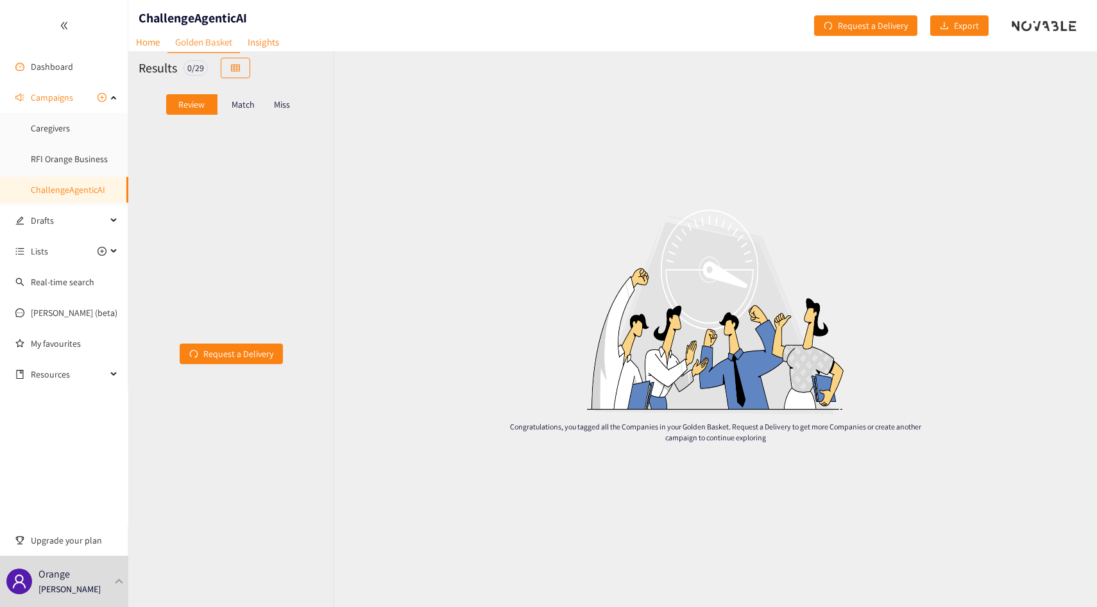
click at [289, 97] on div "Miss" at bounding box center [282, 104] width 27 height 21
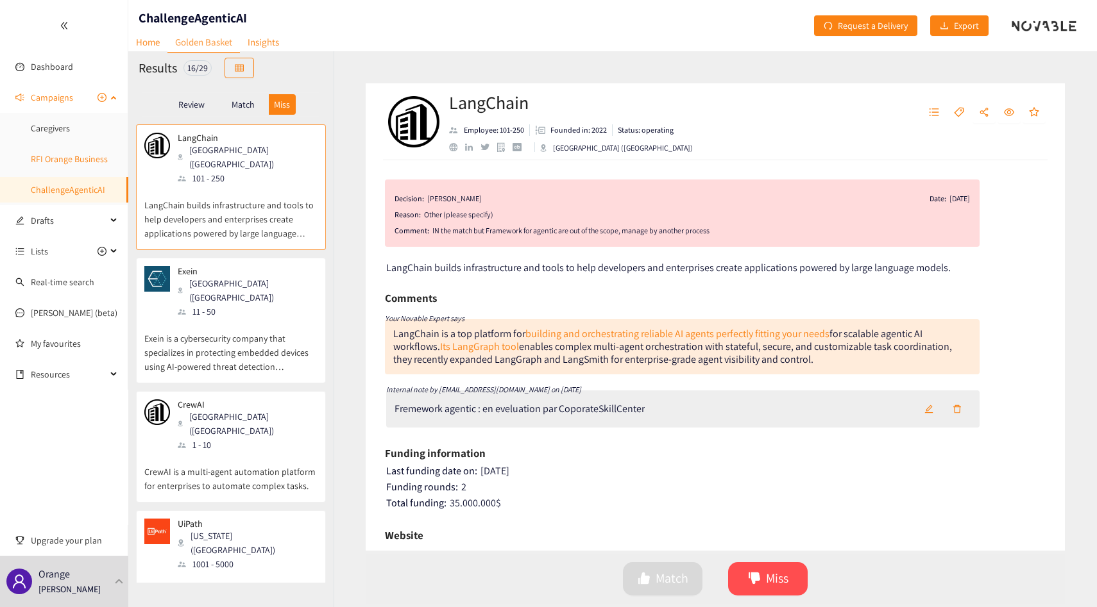
click at [71, 153] on link "RFI Orange Business" at bounding box center [69, 159] width 77 height 12
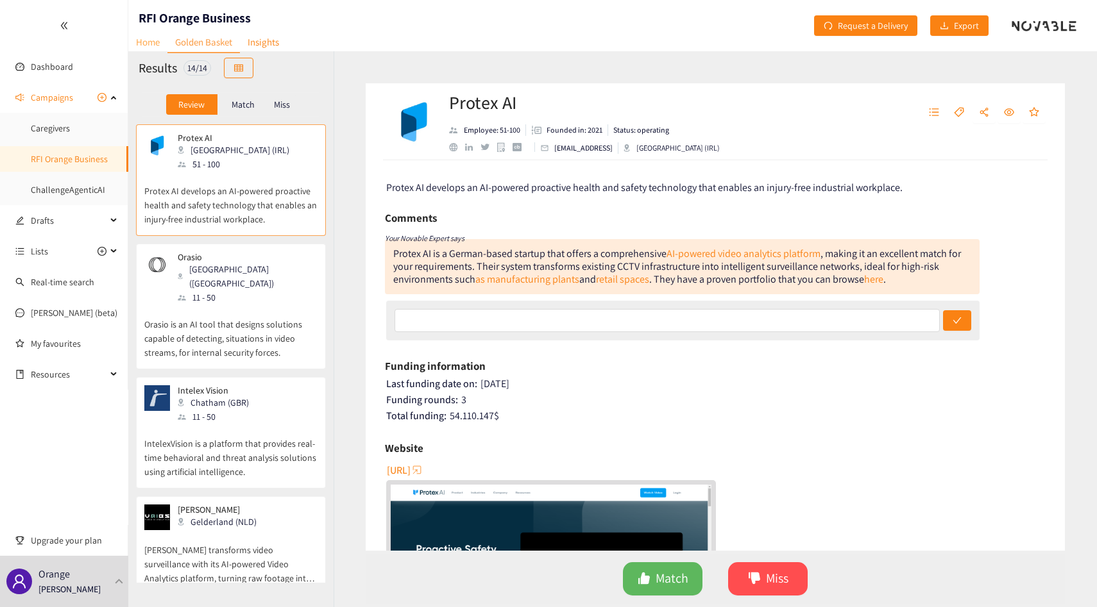
click at [160, 43] on link "Home" at bounding box center [147, 42] width 39 height 20
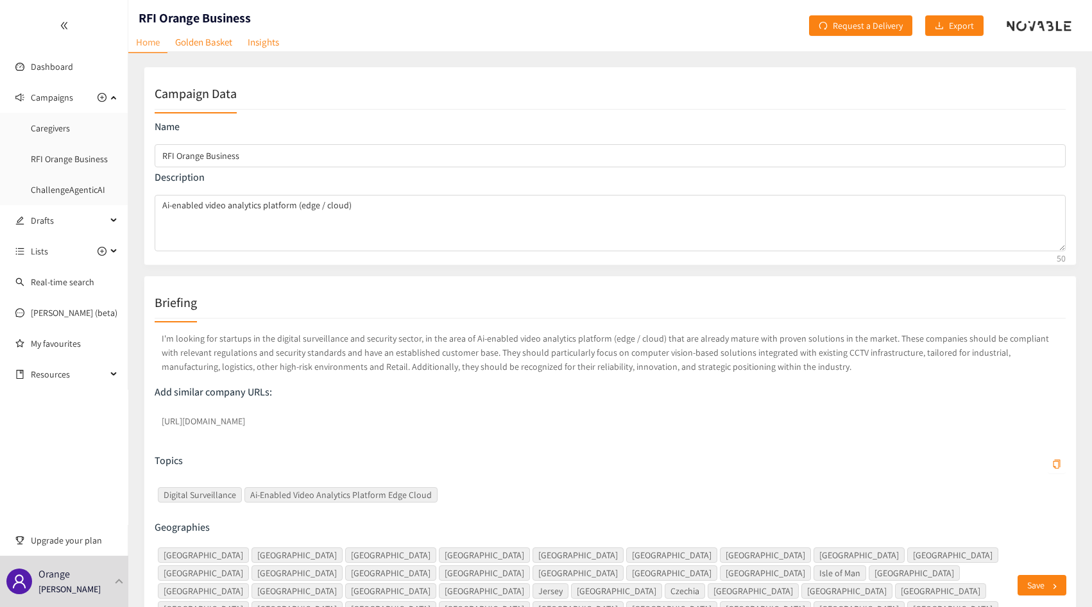
scroll to position [110, 0]
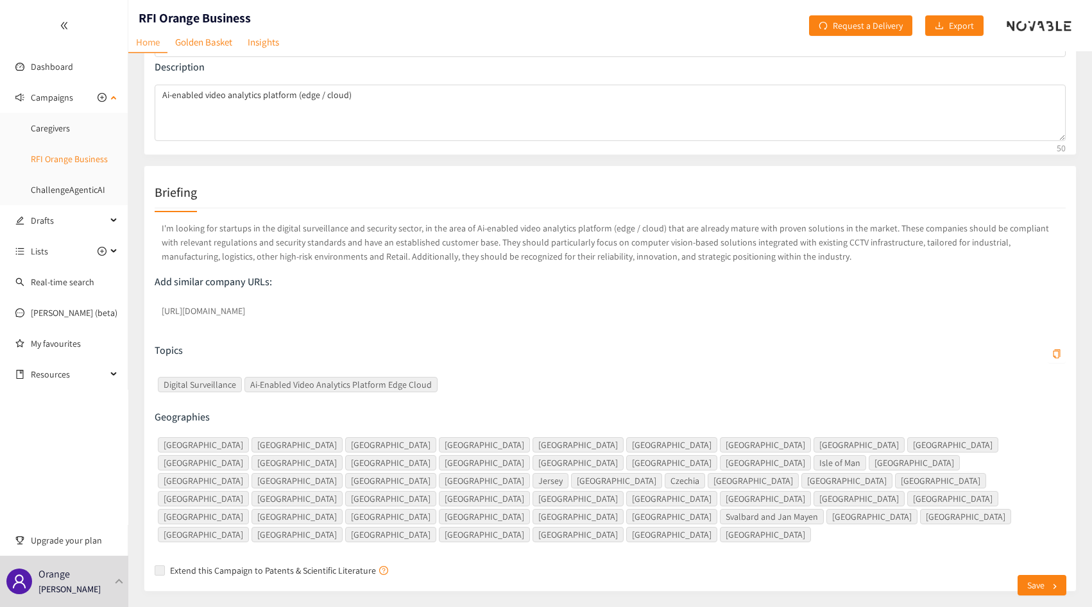
click at [79, 156] on link "RFI Orange Business" at bounding box center [69, 159] width 77 height 12
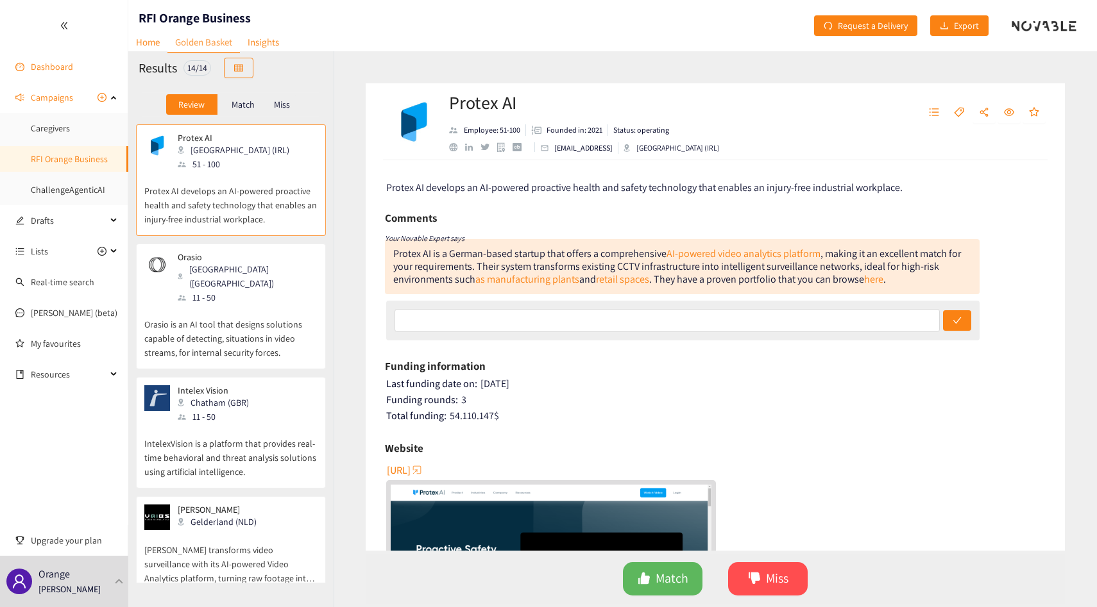
click at [68, 64] on link "Dashboard" at bounding box center [52, 67] width 42 height 12
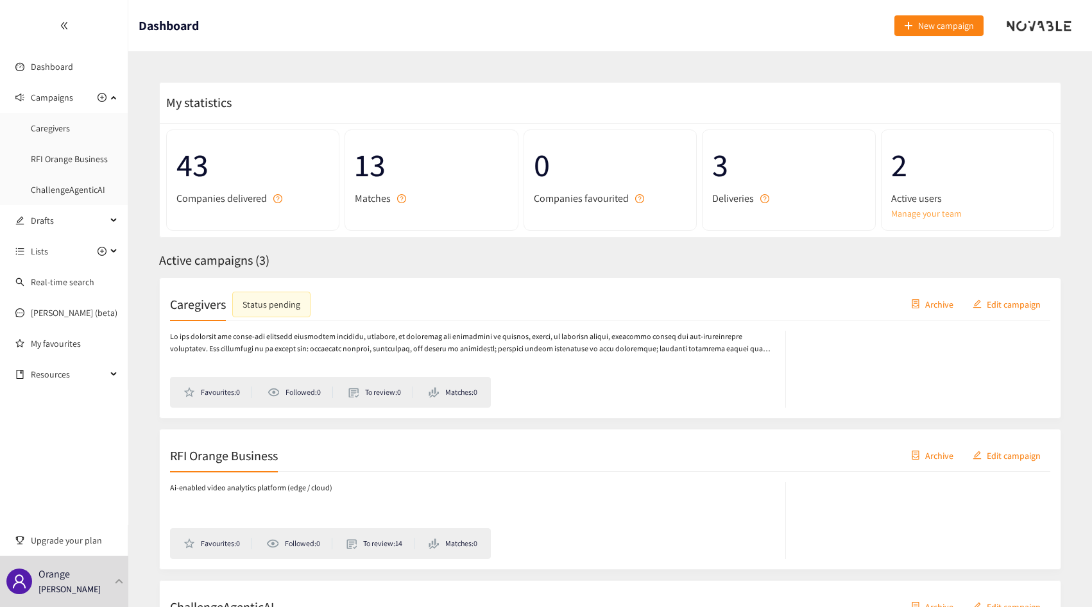
click at [925, 217] on link "Manage your team" at bounding box center [967, 214] width 153 height 14
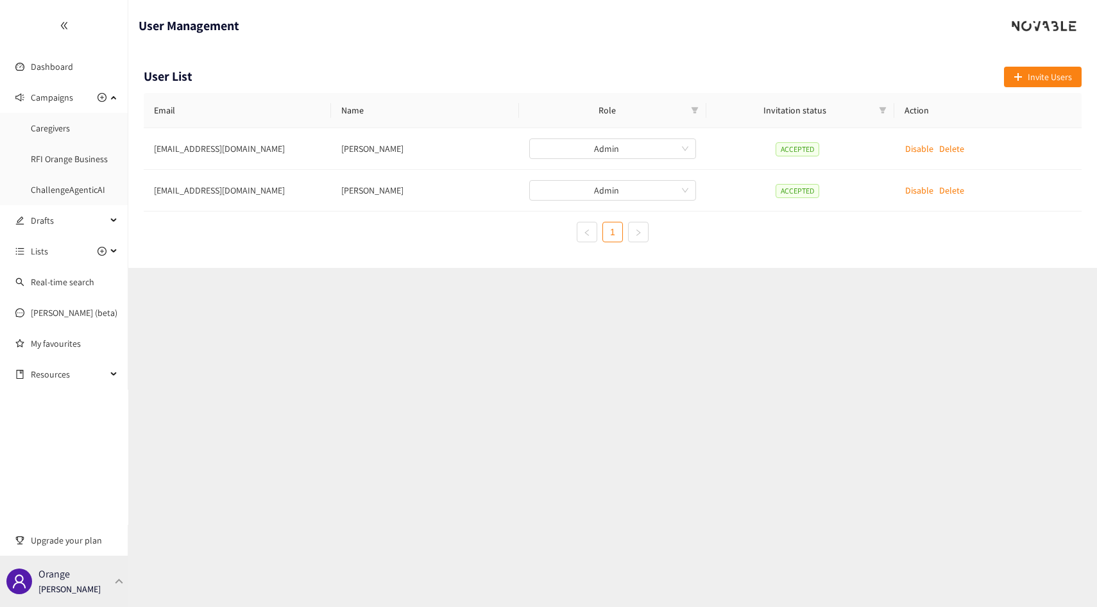
click at [99, 574] on div "Orange [PERSON_NAME]" at bounding box center [64, 581] width 128 height 51
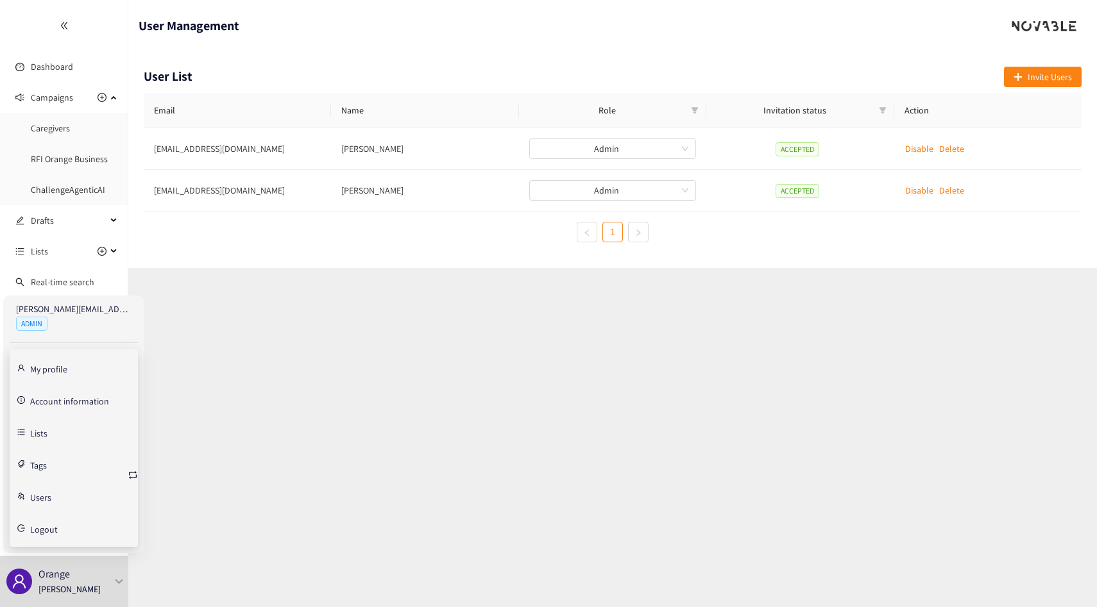
click at [77, 402] on link "Account information" at bounding box center [69, 400] width 79 height 12
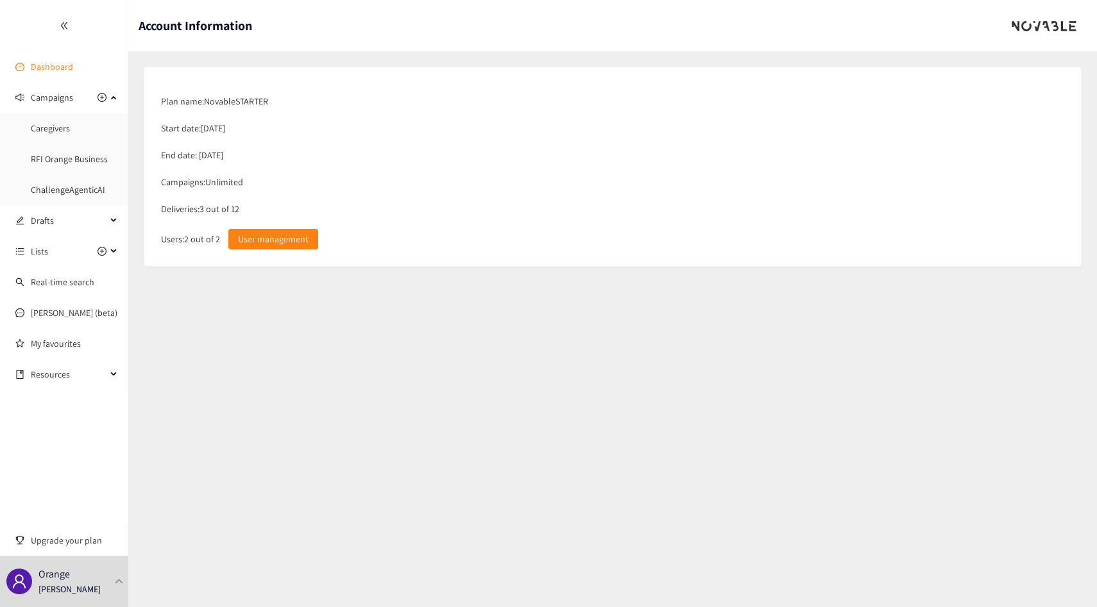
click at [73, 68] on link "Dashboard" at bounding box center [52, 67] width 42 height 12
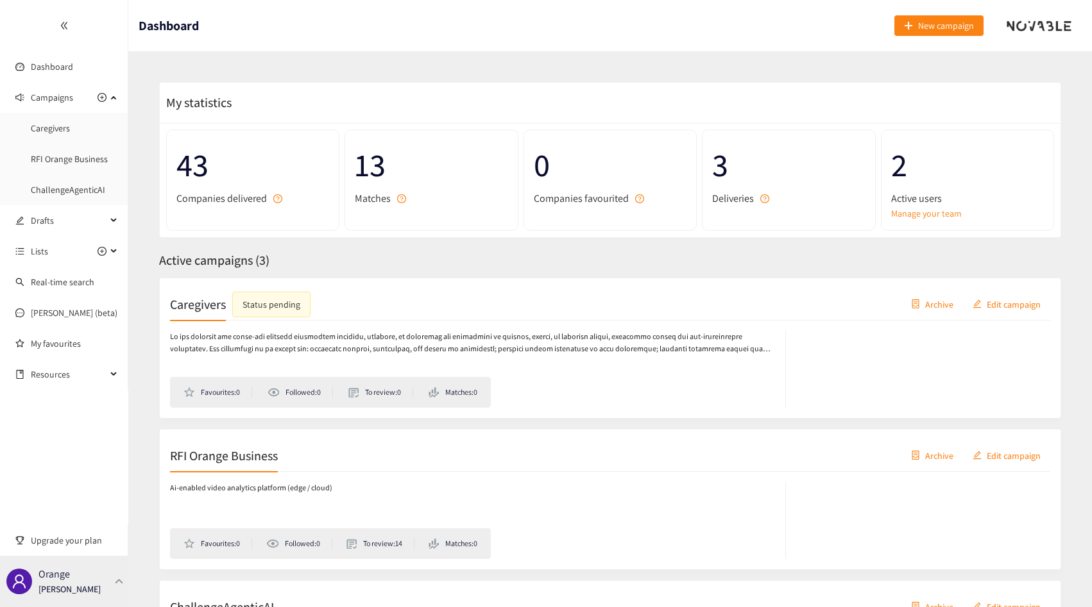
click at [78, 592] on p "[PERSON_NAME]" at bounding box center [69, 589] width 62 height 14
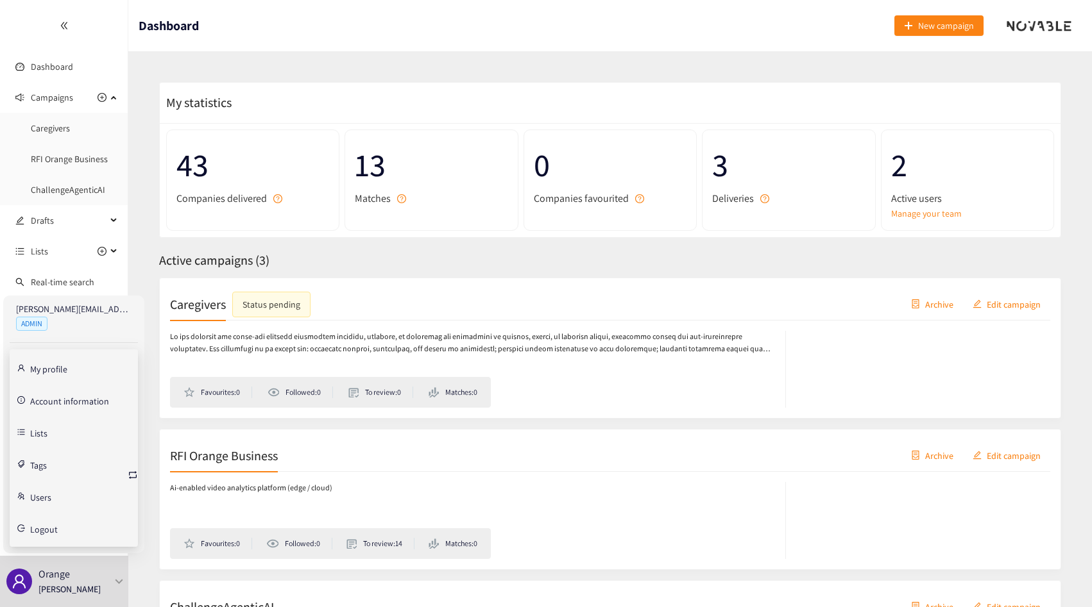
click at [63, 400] on link "Account information" at bounding box center [69, 400] width 79 height 12
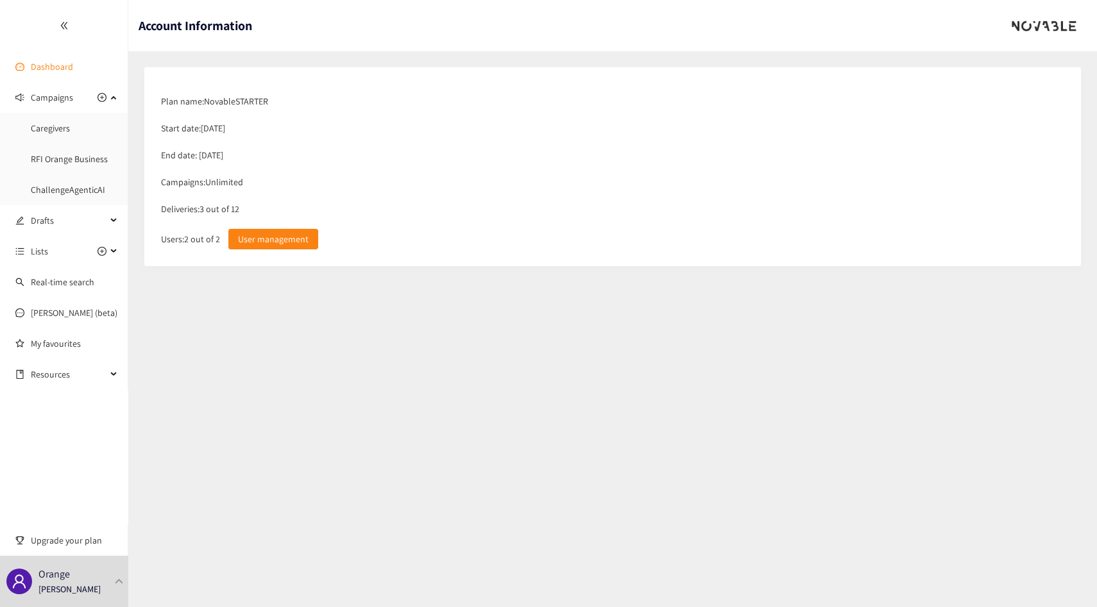
click at [49, 61] on link "Dashboard" at bounding box center [52, 67] width 42 height 12
